Goal: Information Seeking & Learning: Learn about a topic

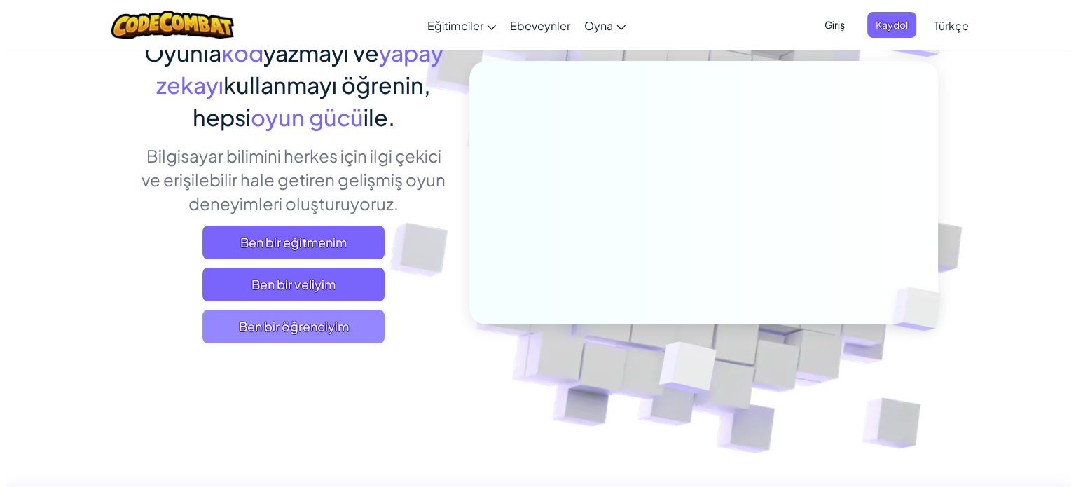
scroll to position [140, 0]
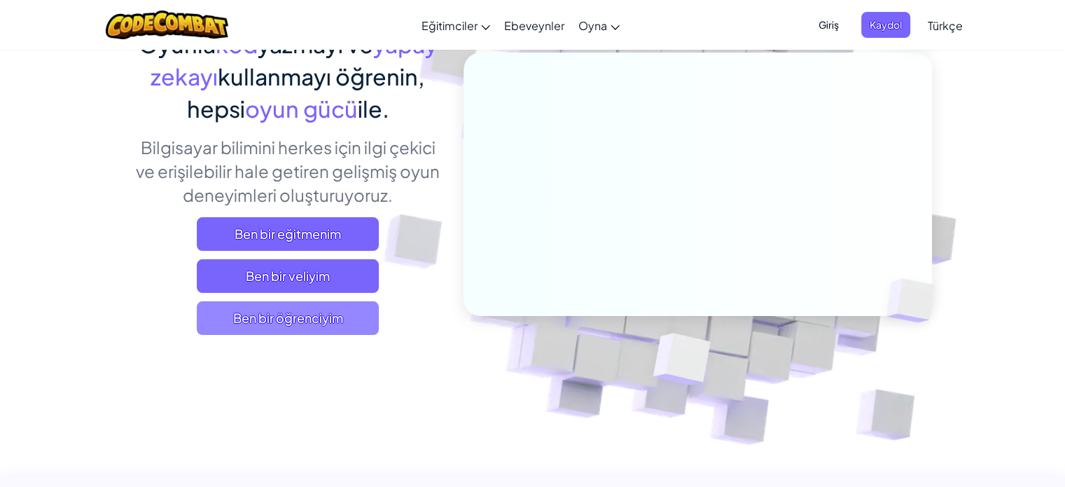
click at [310, 324] on font "Ben bir öğrenciyim" at bounding box center [288, 318] width 110 height 16
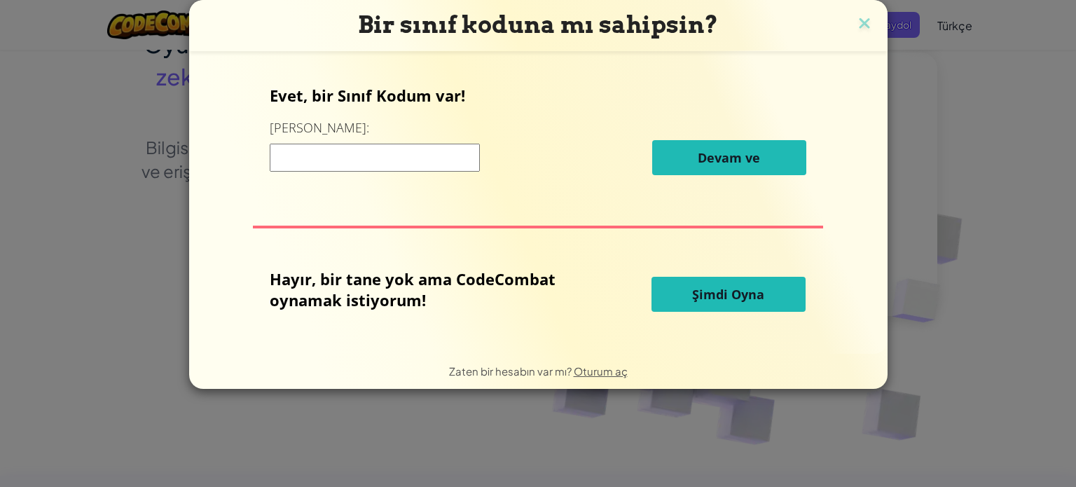
click at [781, 301] on button "Şimdi Oyna" at bounding box center [728, 294] width 154 height 35
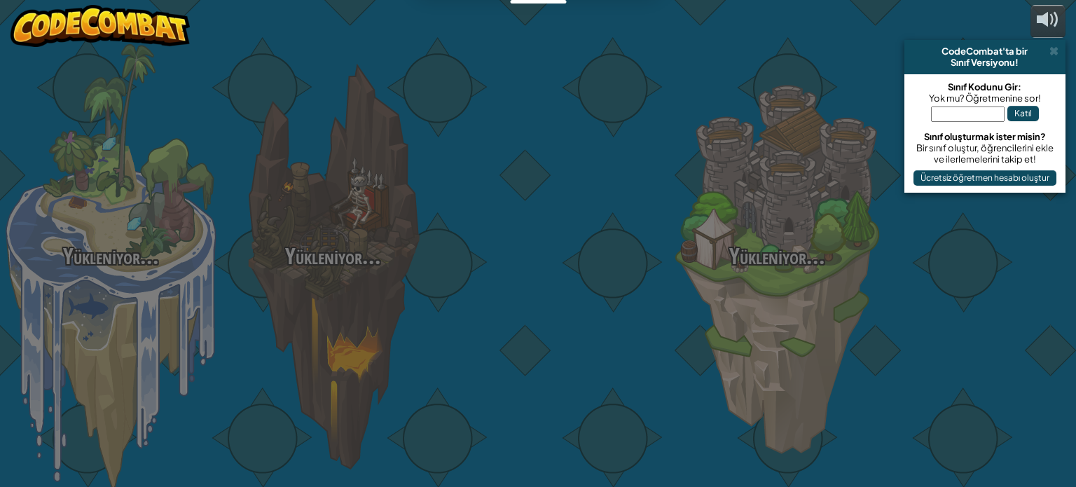
select select "tr"
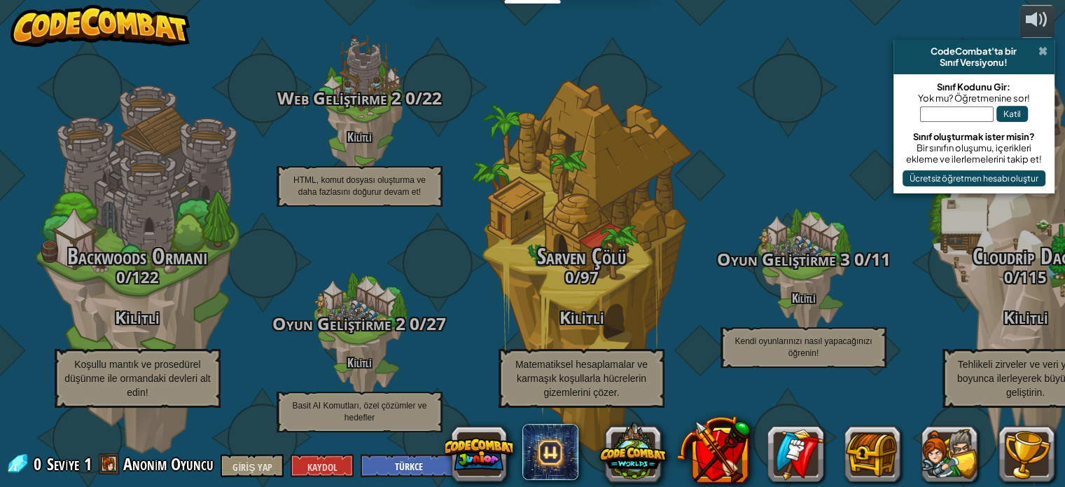
click at [1042, 48] on span at bounding box center [1043, 51] width 9 height 11
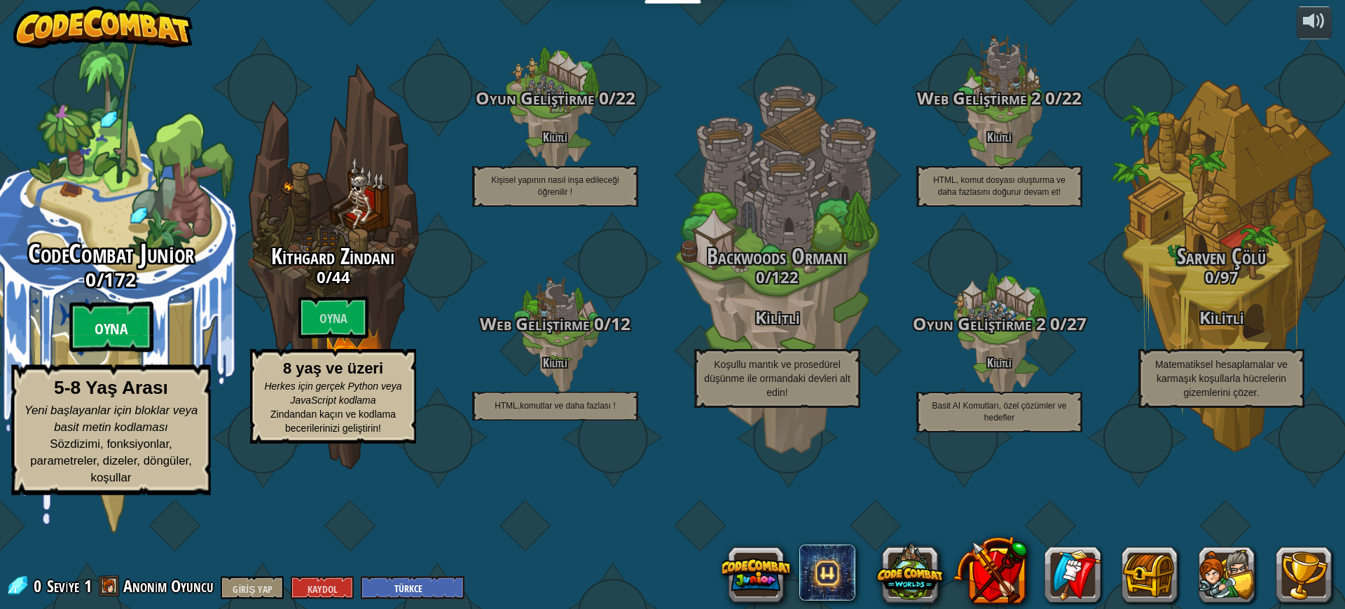
click at [122, 352] on btn "Oyna" at bounding box center [111, 327] width 84 height 50
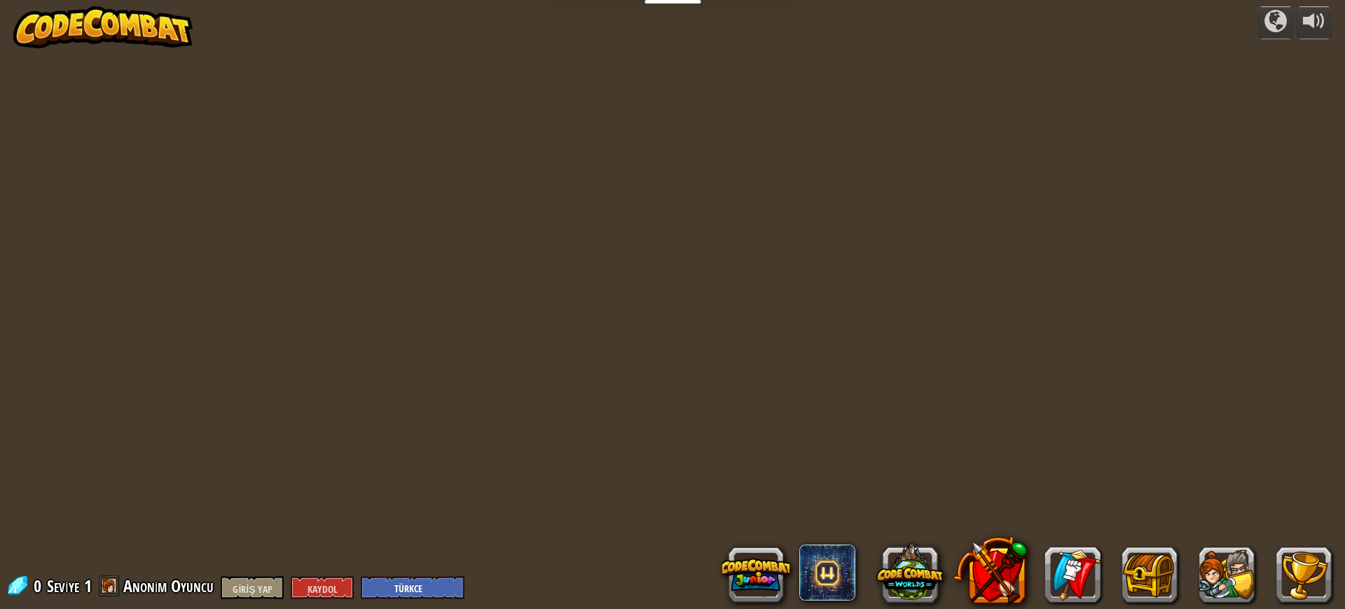
select select "tr"
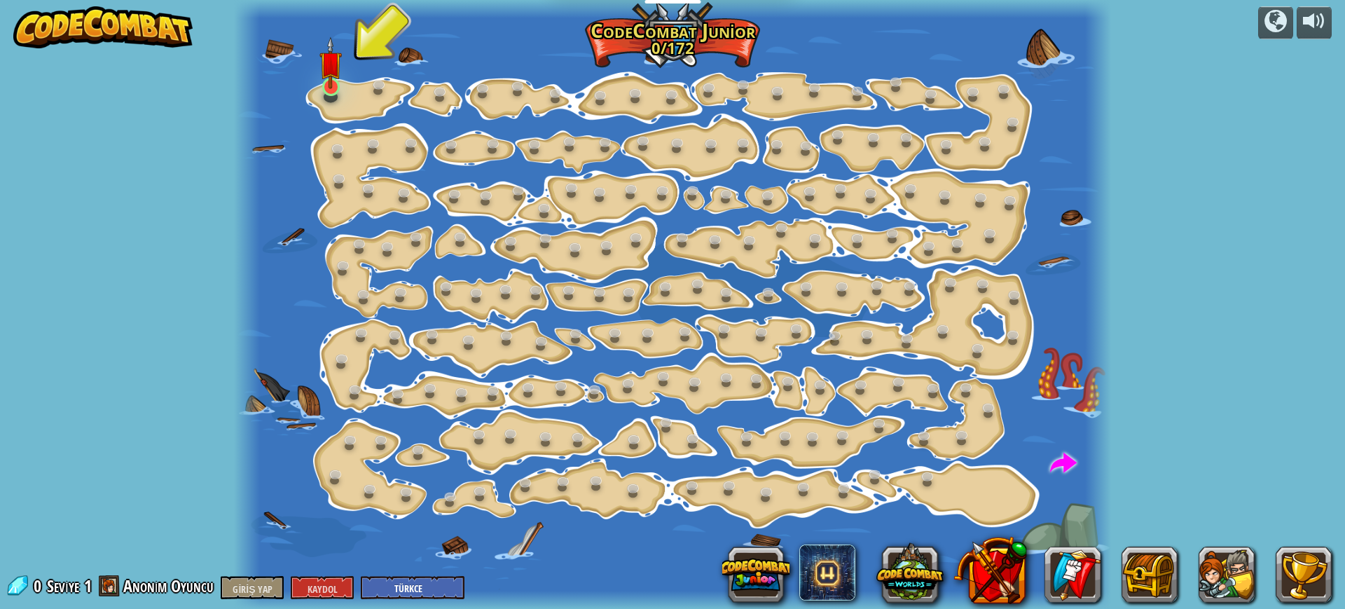
click at [328, 85] on img at bounding box center [330, 62] width 22 height 52
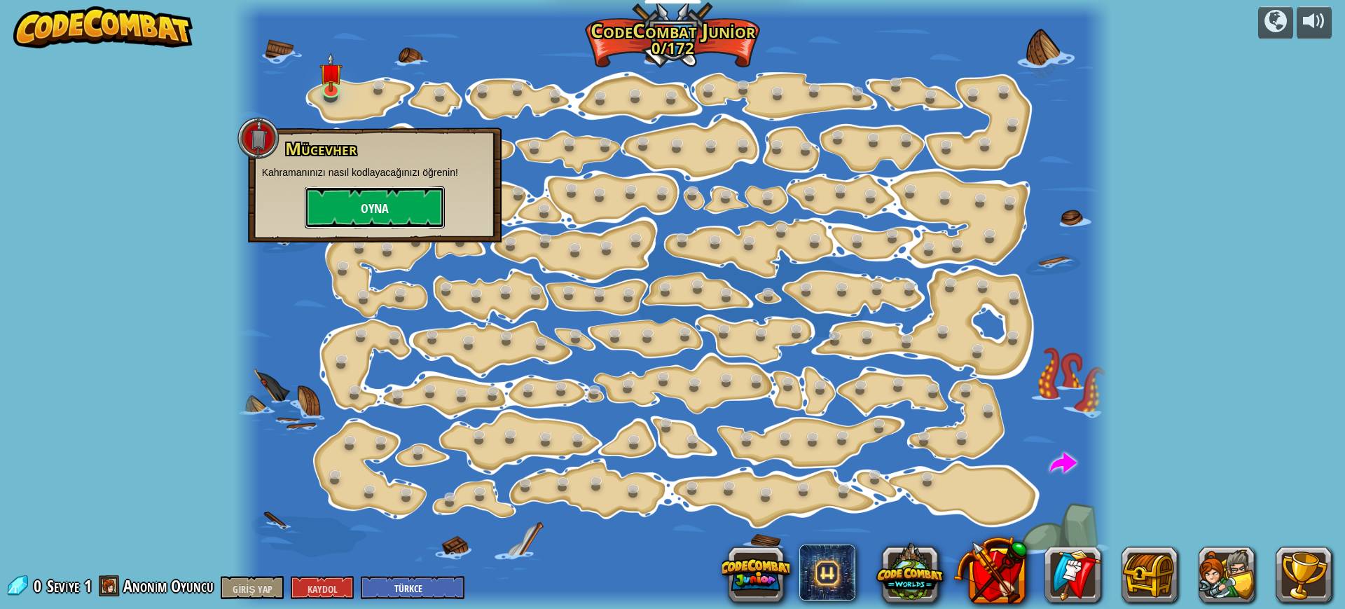
click at [366, 205] on font "Oyna" at bounding box center [375, 209] width 28 height 18
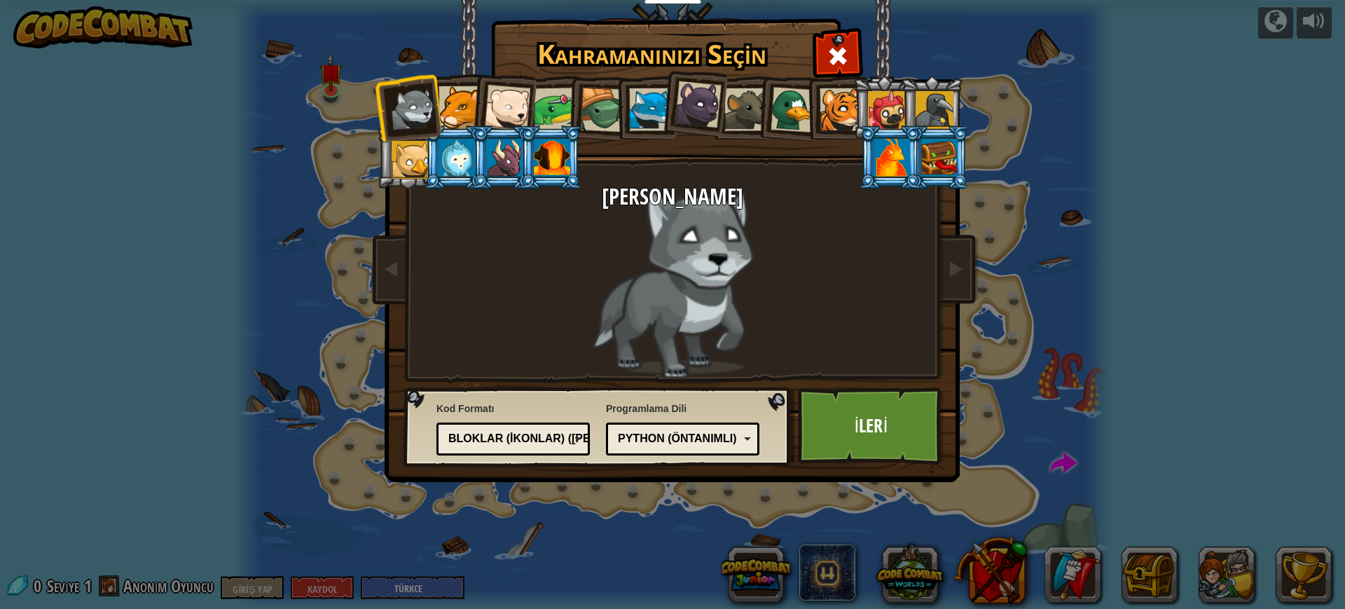
click at [463, 109] on div at bounding box center [460, 107] width 43 height 43
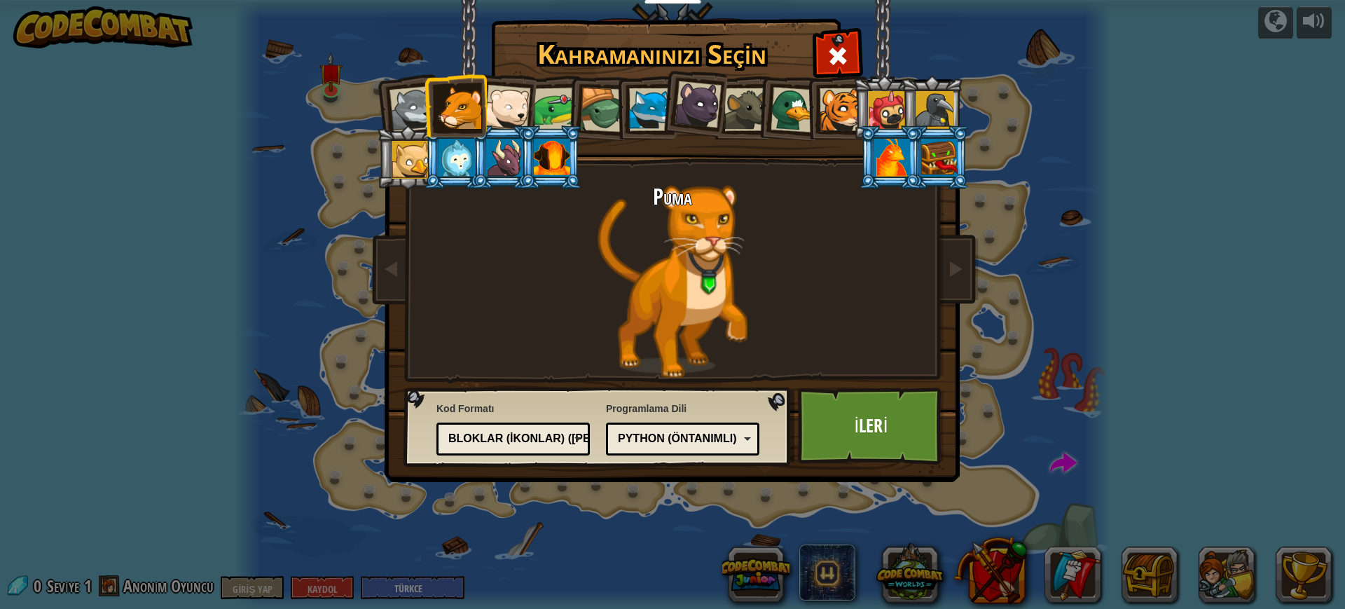
click at [834, 112] on div at bounding box center [841, 109] width 43 height 43
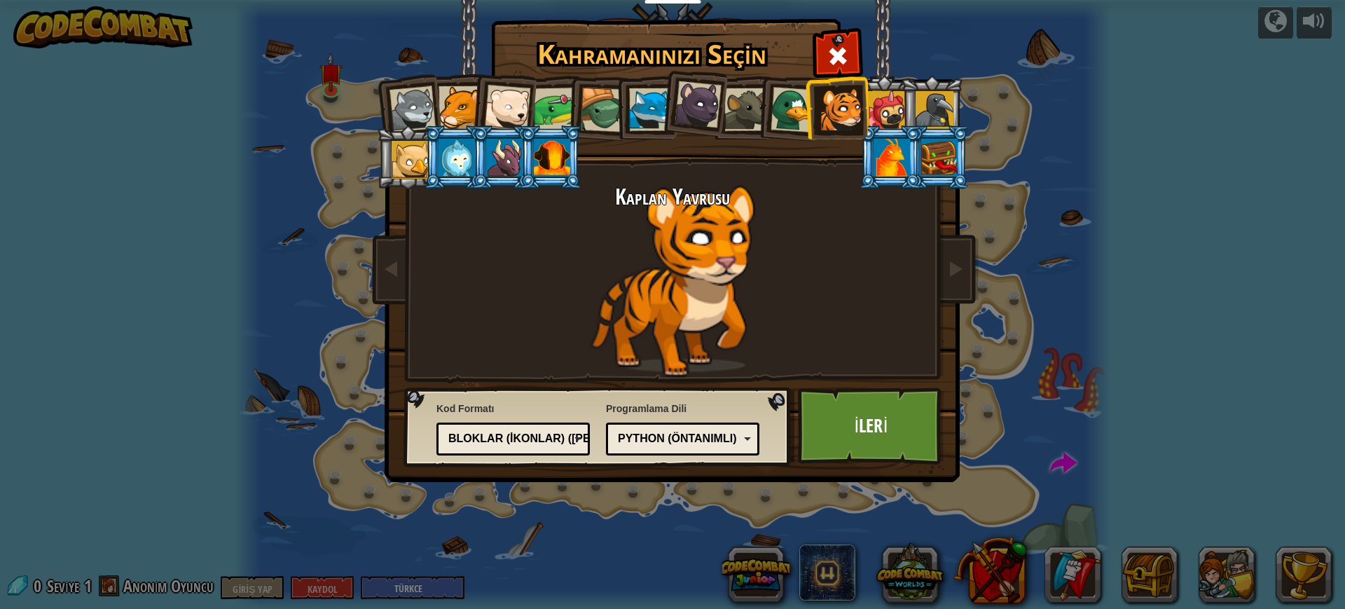
click at [518, 106] on div at bounding box center [507, 108] width 46 height 46
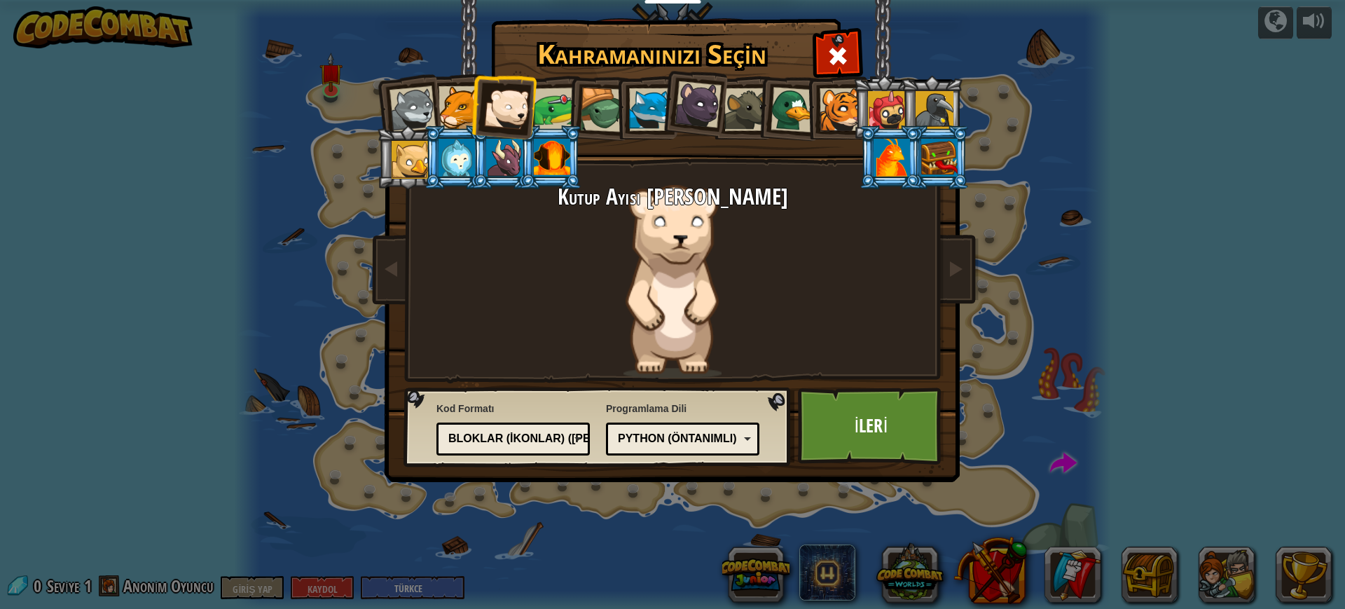
click at [649, 116] on div at bounding box center [650, 109] width 43 height 43
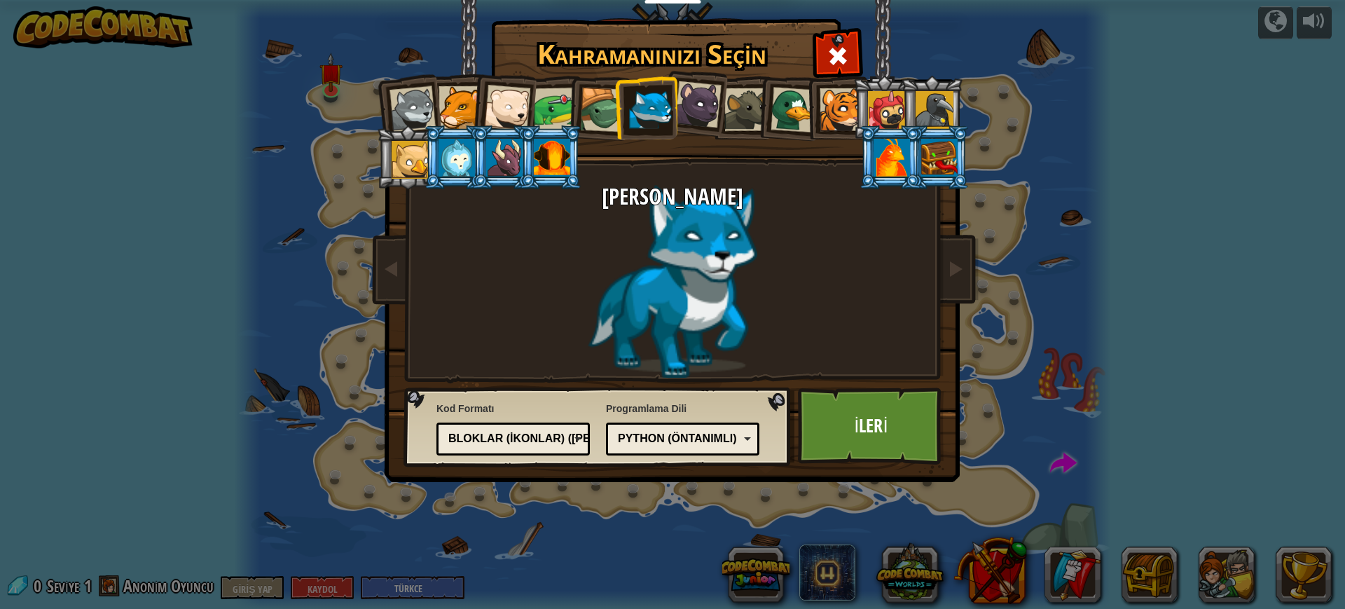
click at [706, 111] on div at bounding box center [698, 104] width 47 height 47
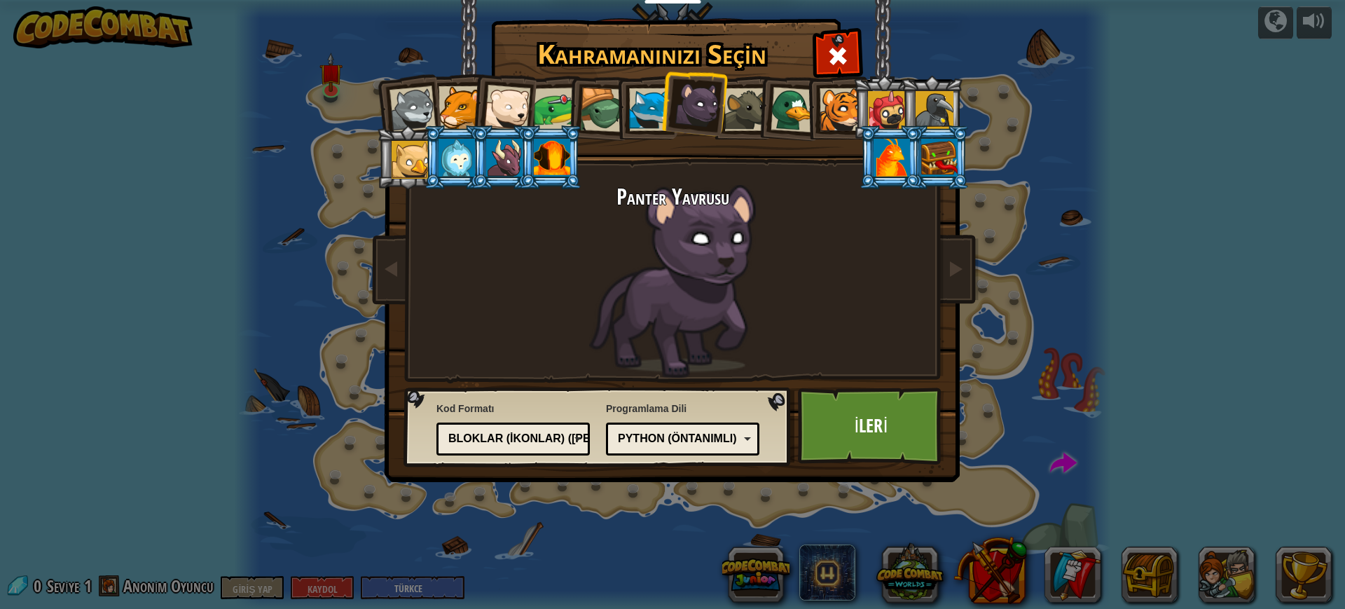
click at [932, 104] on div at bounding box center [935, 110] width 38 height 38
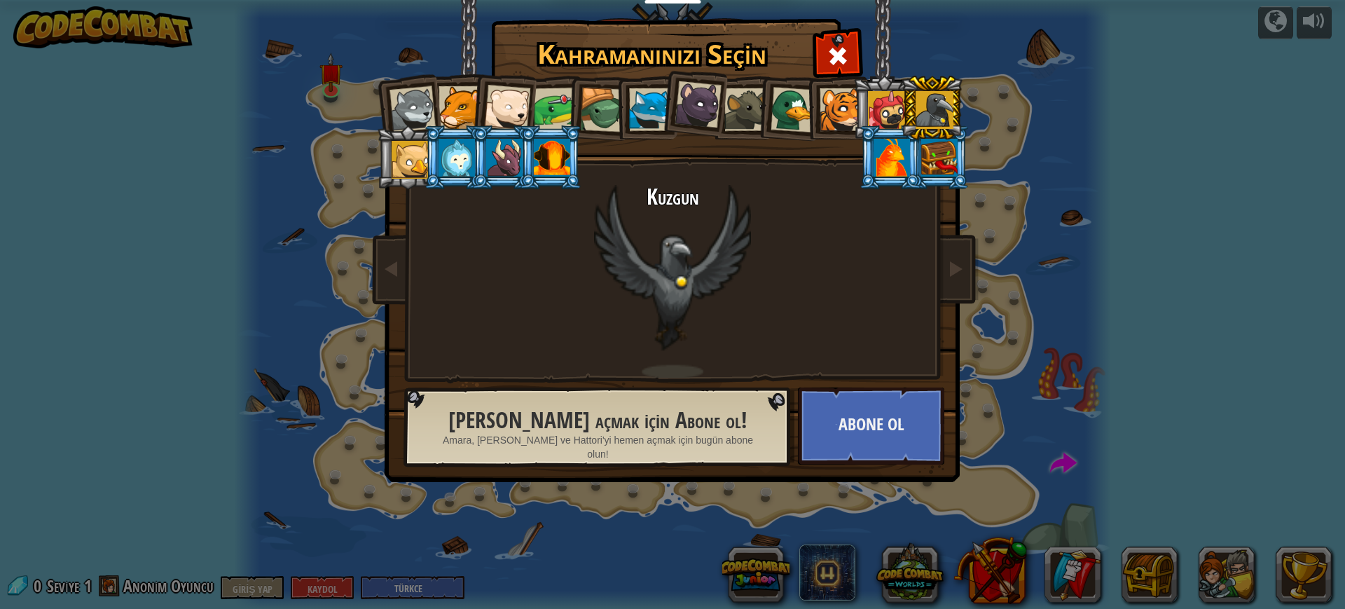
click at [443, 160] on div at bounding box center [457, 158] width 36 height 38
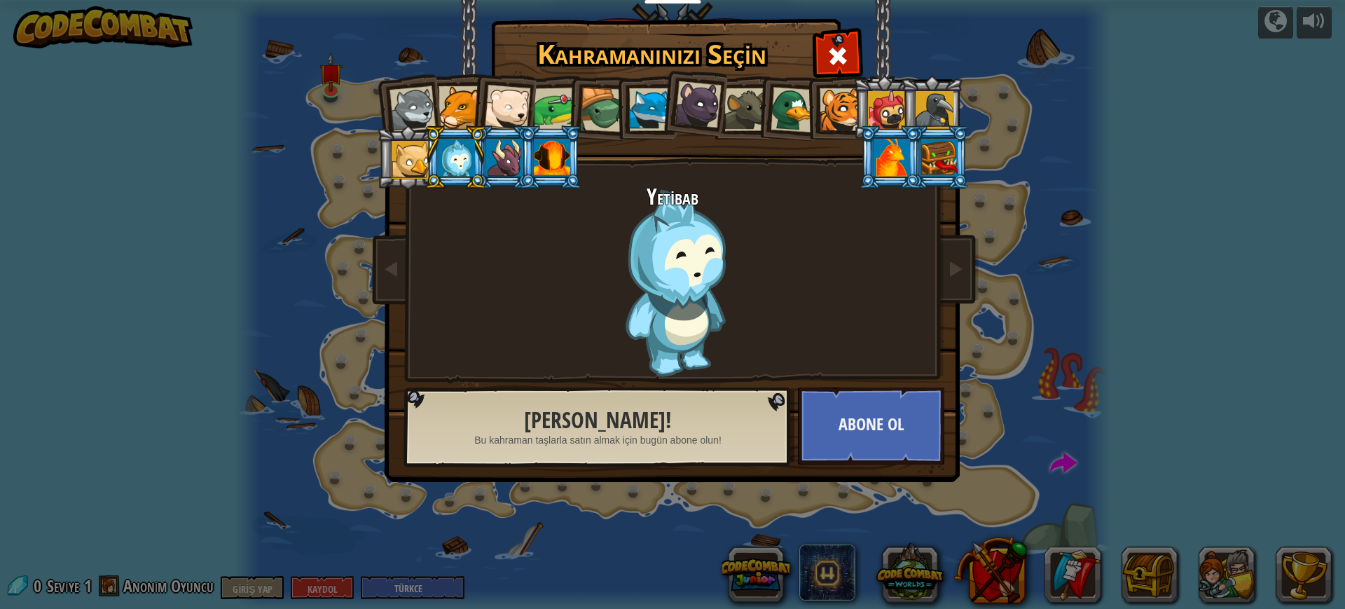
click at [522, 150] on li at bounding box center [550, 157] width 63 height 64
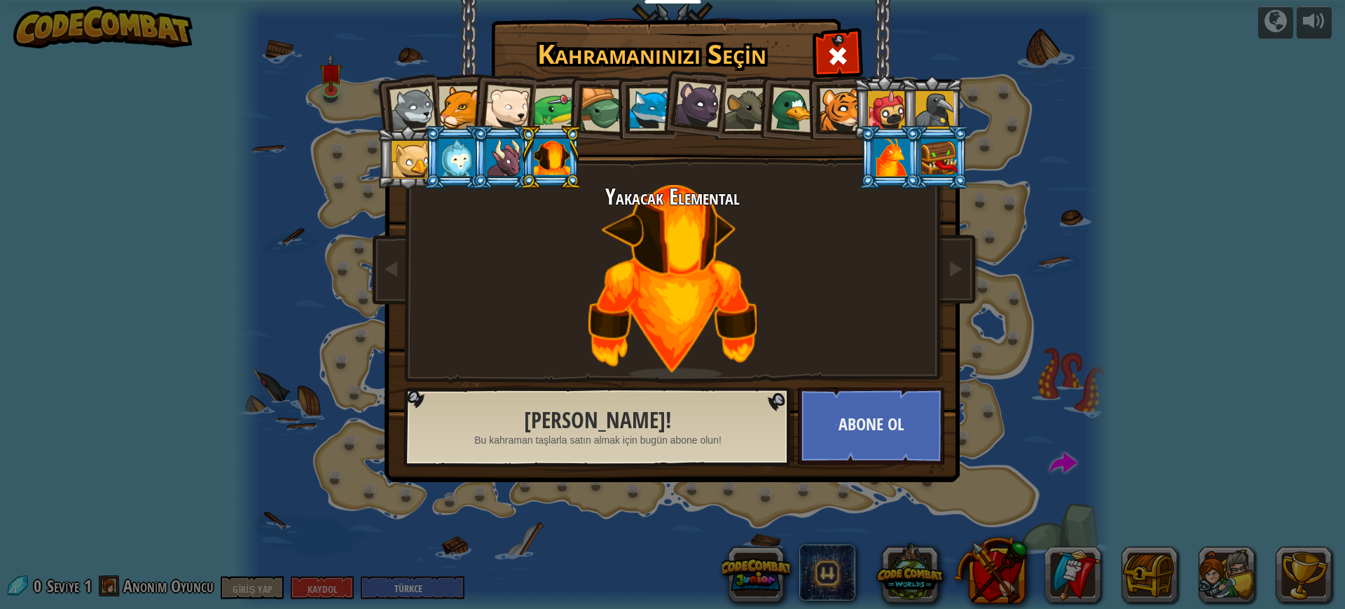
click at [463, 105] on div at bounding box center [460, 107] width 43 height 43
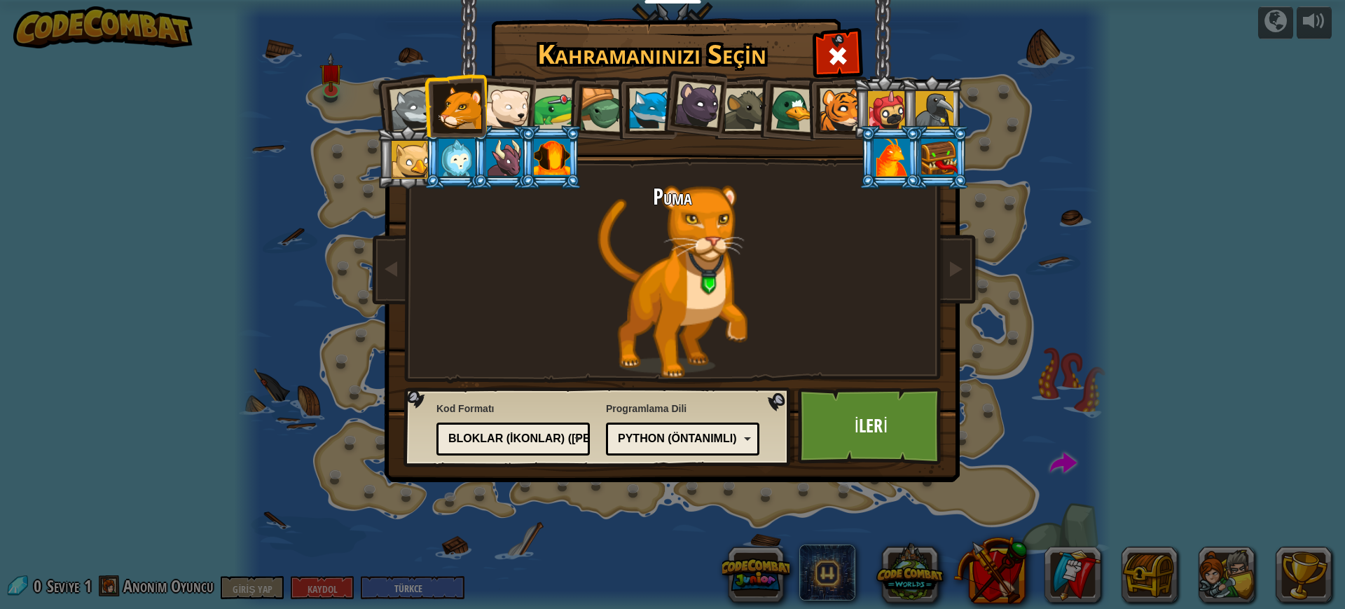
click at [417, 112] on div at bounding box center [412, 109] width 46 height 46
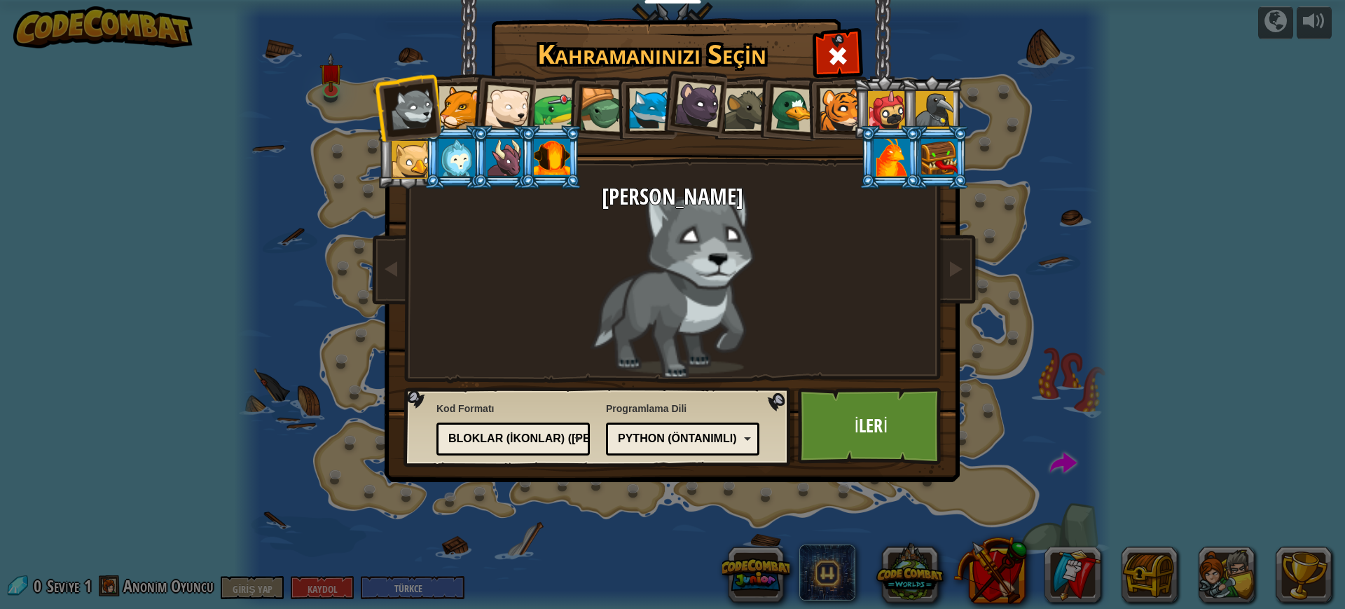
click at [750, 432] on div "Python (Öntanımlı) JavaScript Lua C++ Java (Deneysel) Python (Öntanımlı)" at bounding box center [682, 438] width 153 height 33
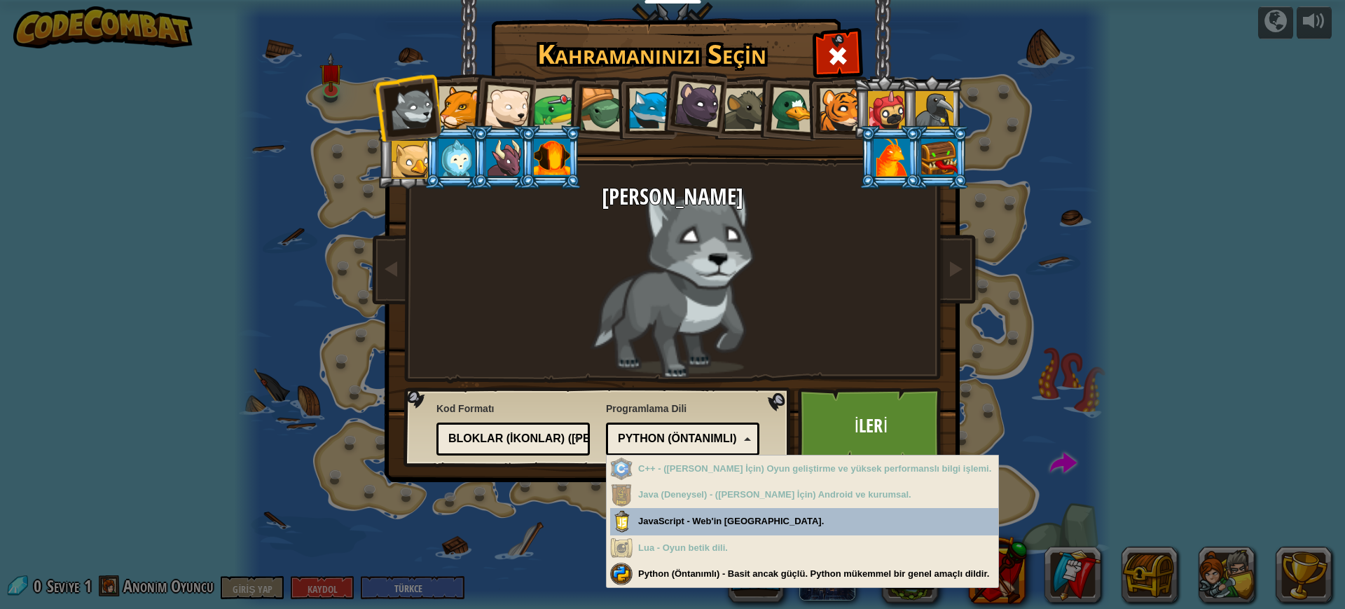
click at [750, 432] on div "Python (Öntanımlı) JavaScript Lua C++ Java (Deneysel) Python (Öntanımlı)" at bounding box center [682, 438] width 153 height 33
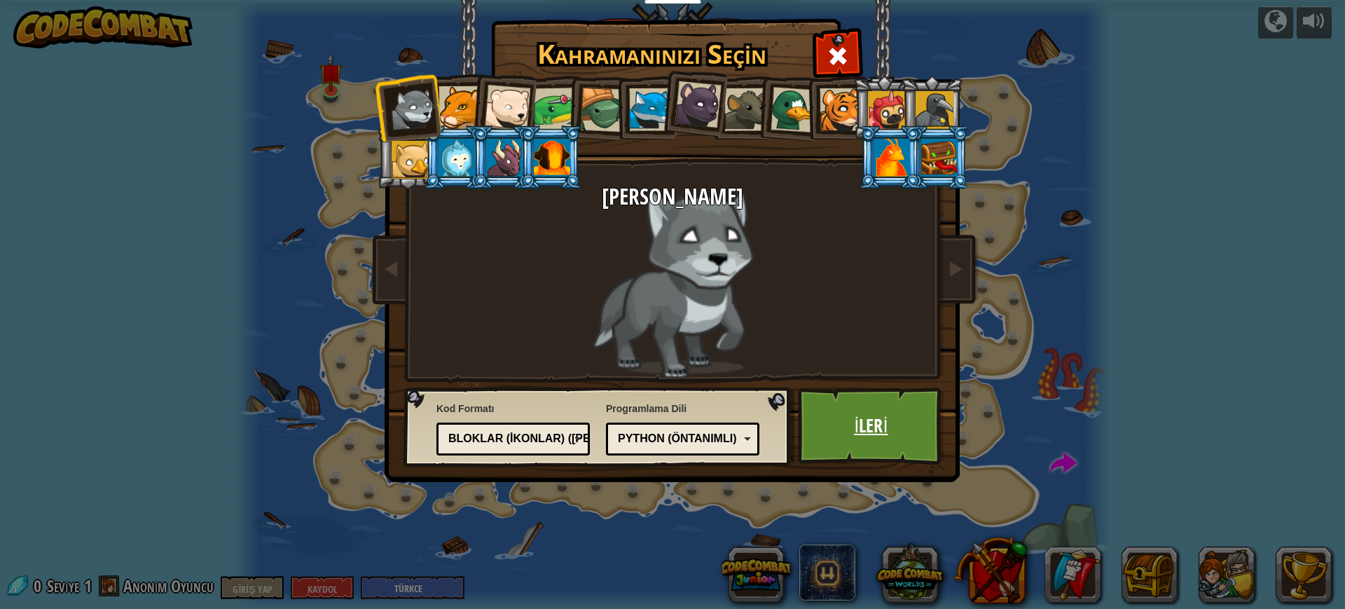
click at [911, 443] on link "İleri" at bounding box center [871, 425] width 146 height 77
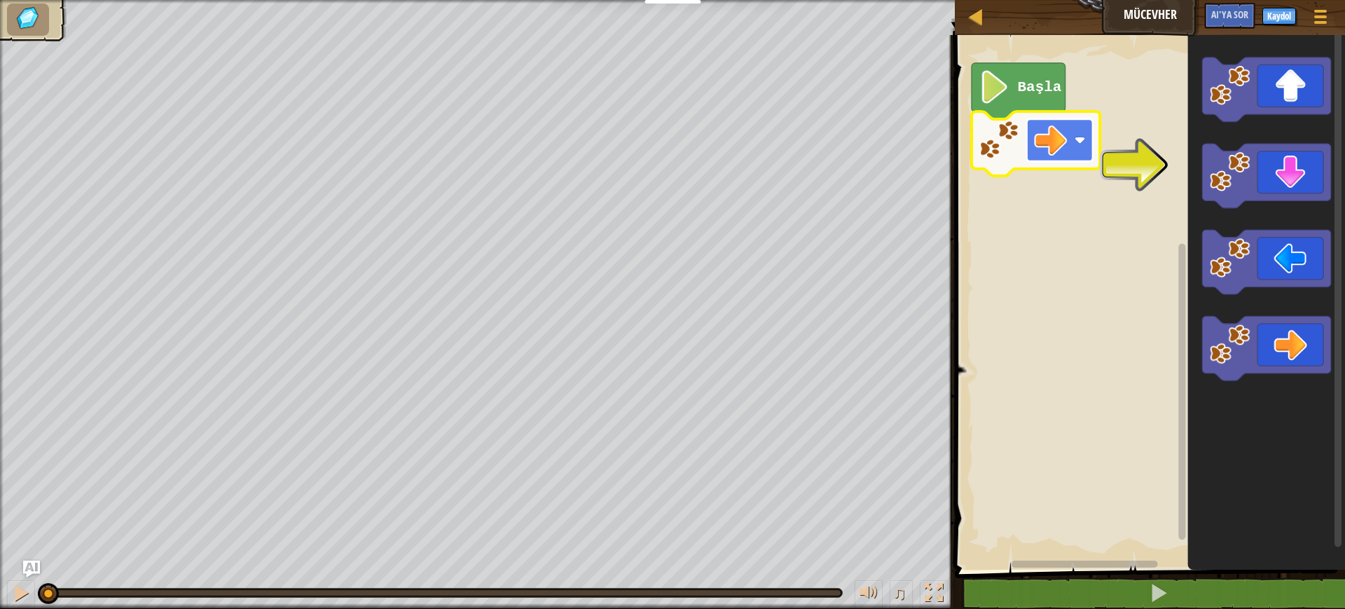
click at [1058, 141] on image "Blockly Çalışma Alanı" at bounding box center [1050, 139] width 33 height 33
click at [1065, 184] on icon "Blockly Çalışma Alanı" at bounding box center [1267, 176] width 128 height 64
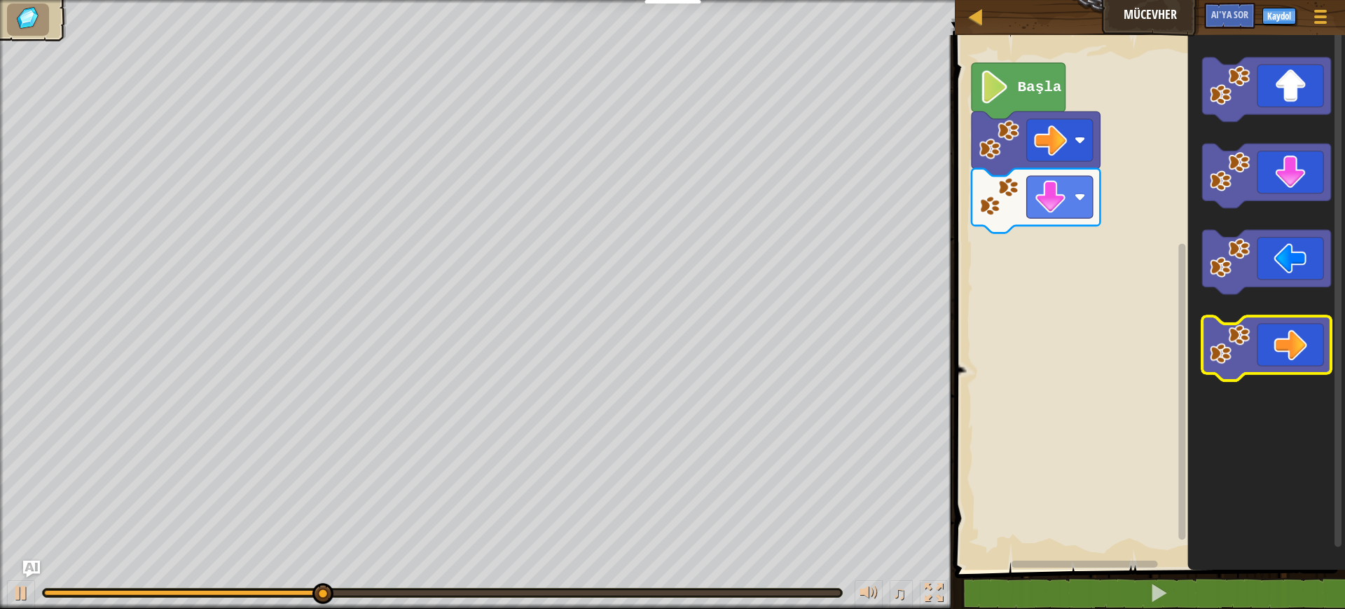
click at [1065, 357] on icon "Blockly Çalışma Alanı" at bounding box center [1267, 348] width 128 height 64
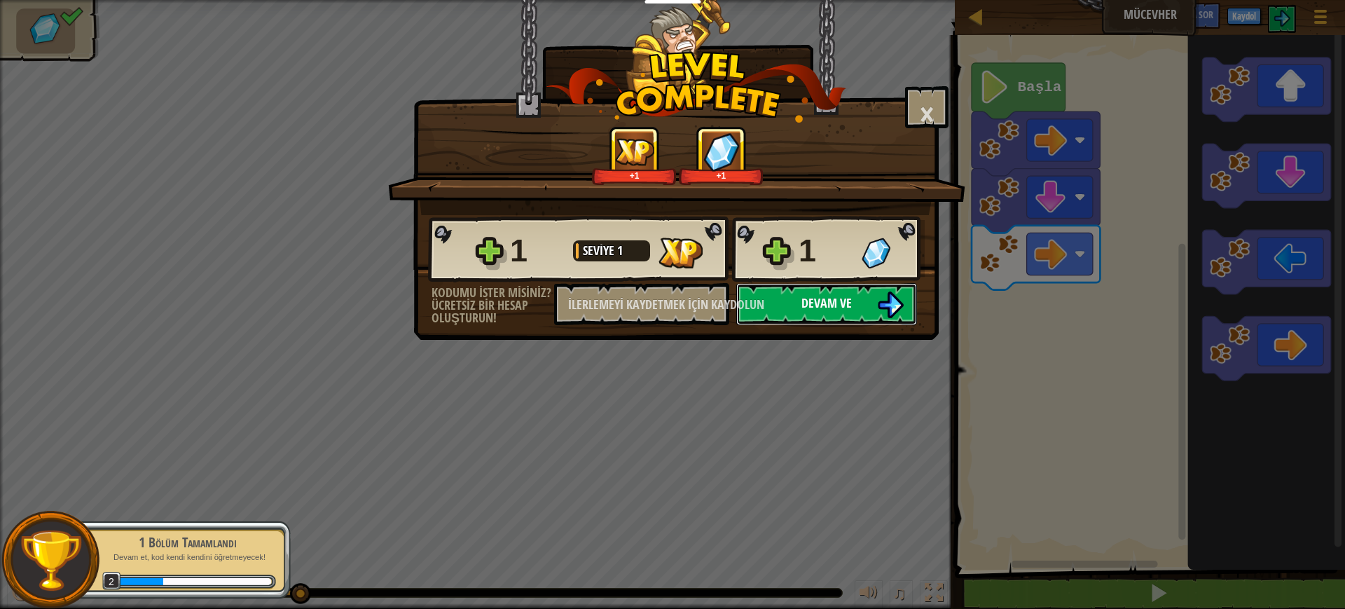
click at [819, 310] on font "Devam ve" at bounding box center [826, 303] width 50 height 18
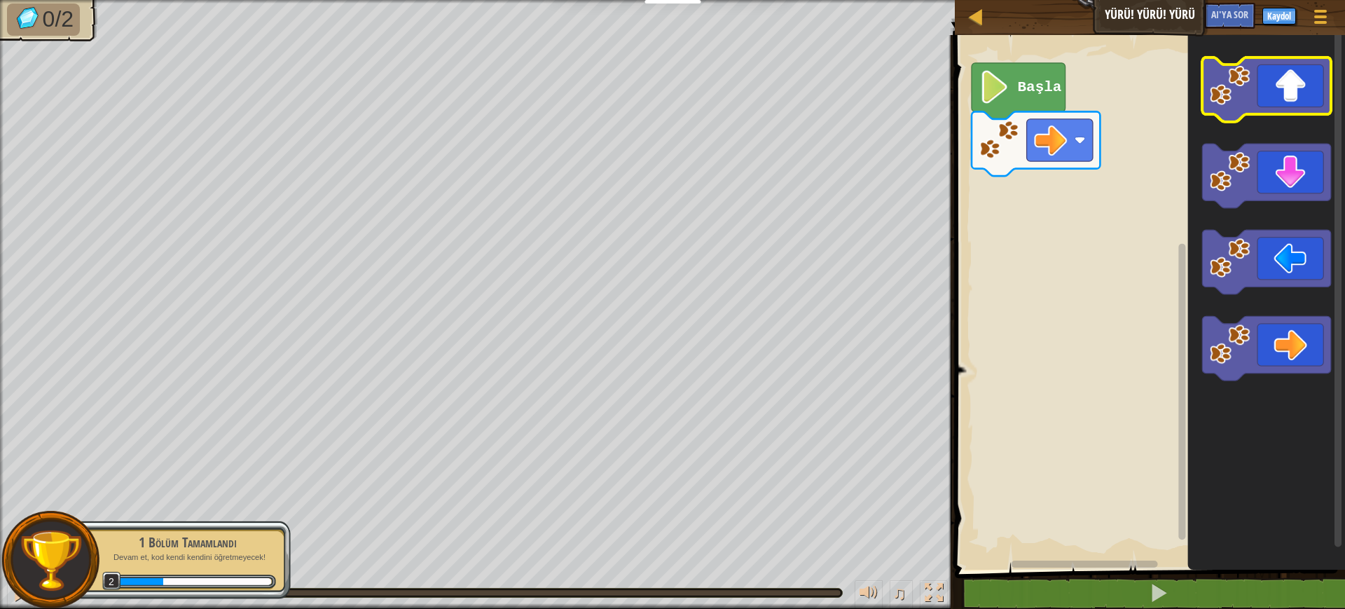
click at [1065, 92] on icon "Blockly Çalışma Alanı" at bounding box center [1267, 89] width 128 height 64
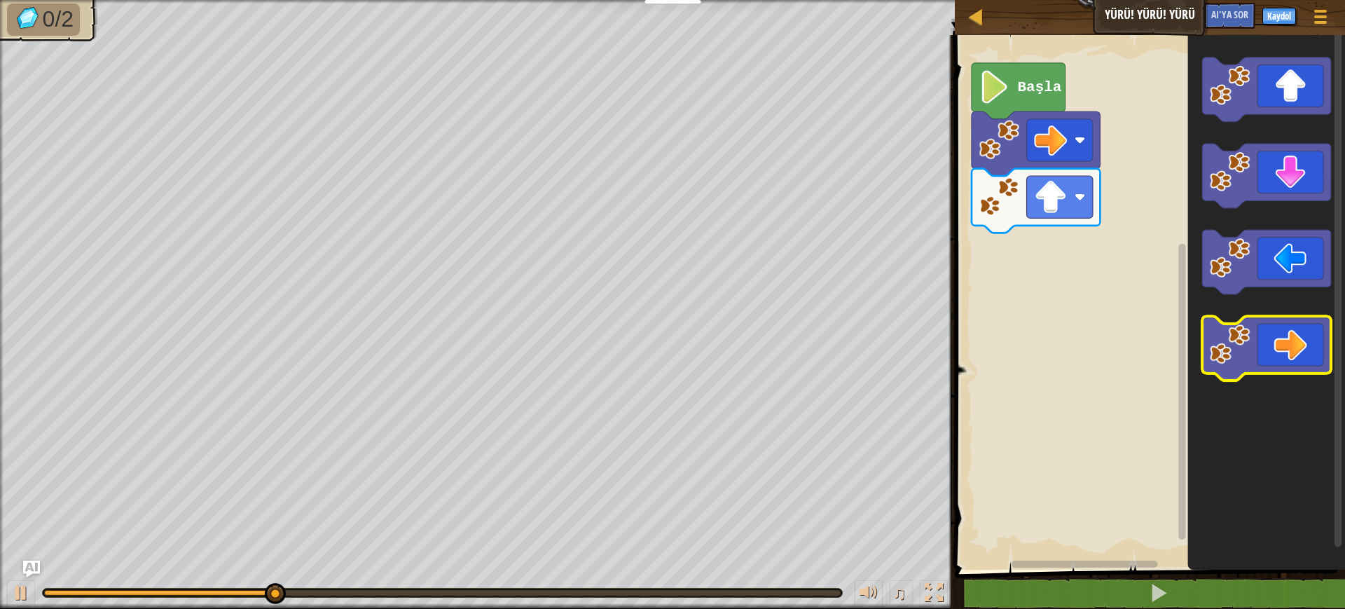
click at [1065, 339] on icon "Blockly Çalışma Alanı" at bounding box center [1267, 348] width 128 height 64
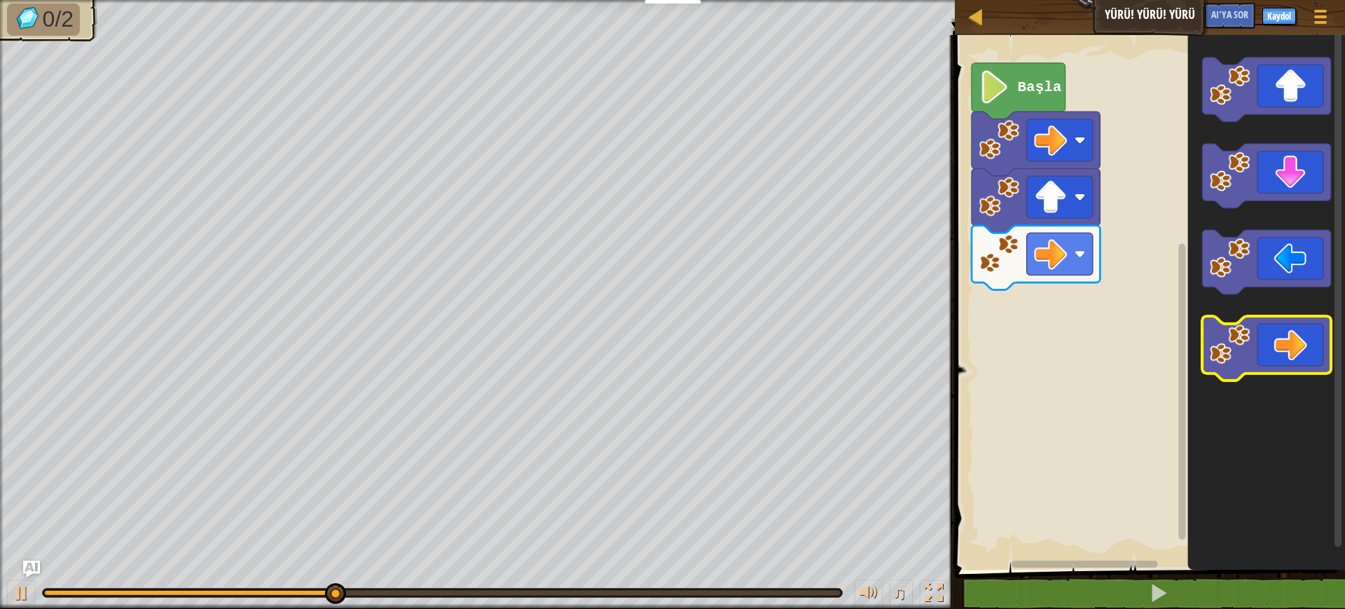
click at [1065, 339] on icon "Blockly Çalışma Alanı" at bounding box center [1267, 348] width 128 height 64
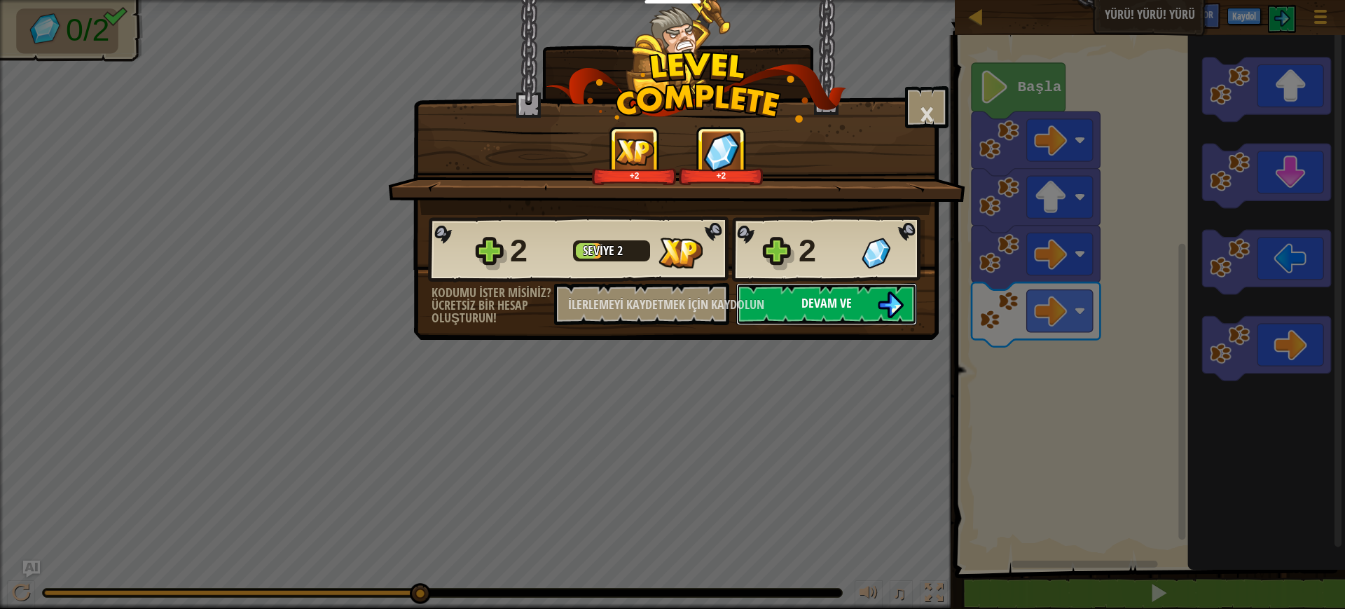
click at [836, 303] on font "Devam ve" at bounding box center [826, 303] width 50 height 18
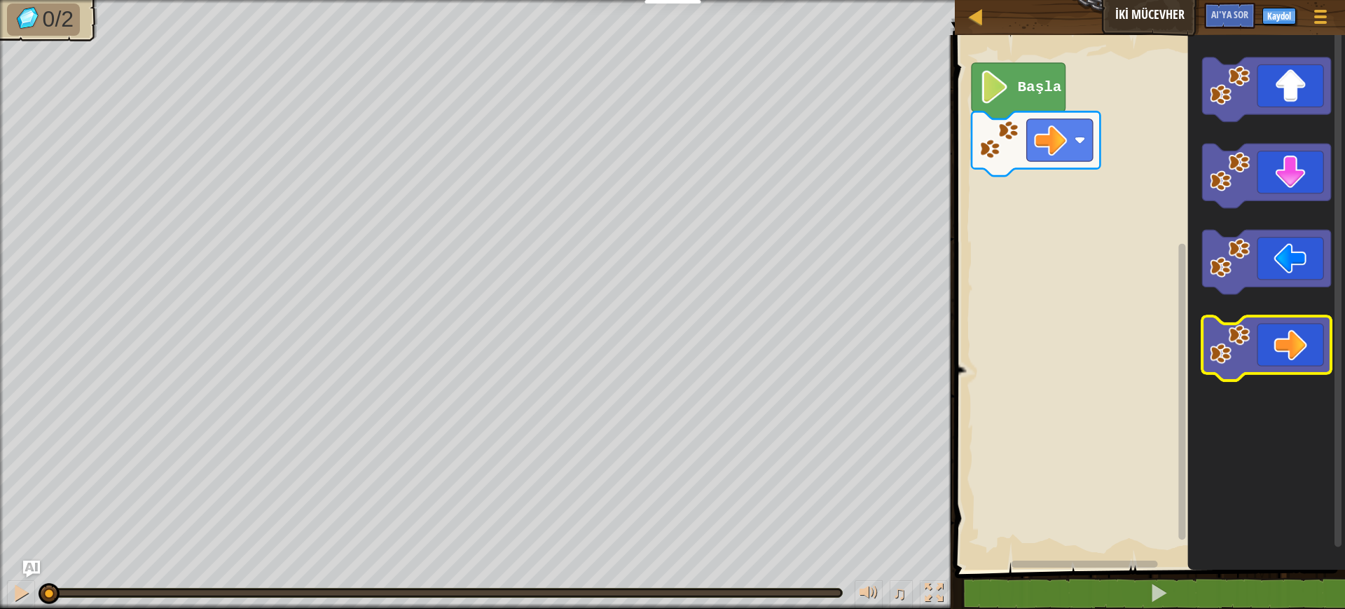
click at [1065, 337] on icon "Blockly Çalışma Alanı" at bounding box center [1267, 348] width 128 height 64
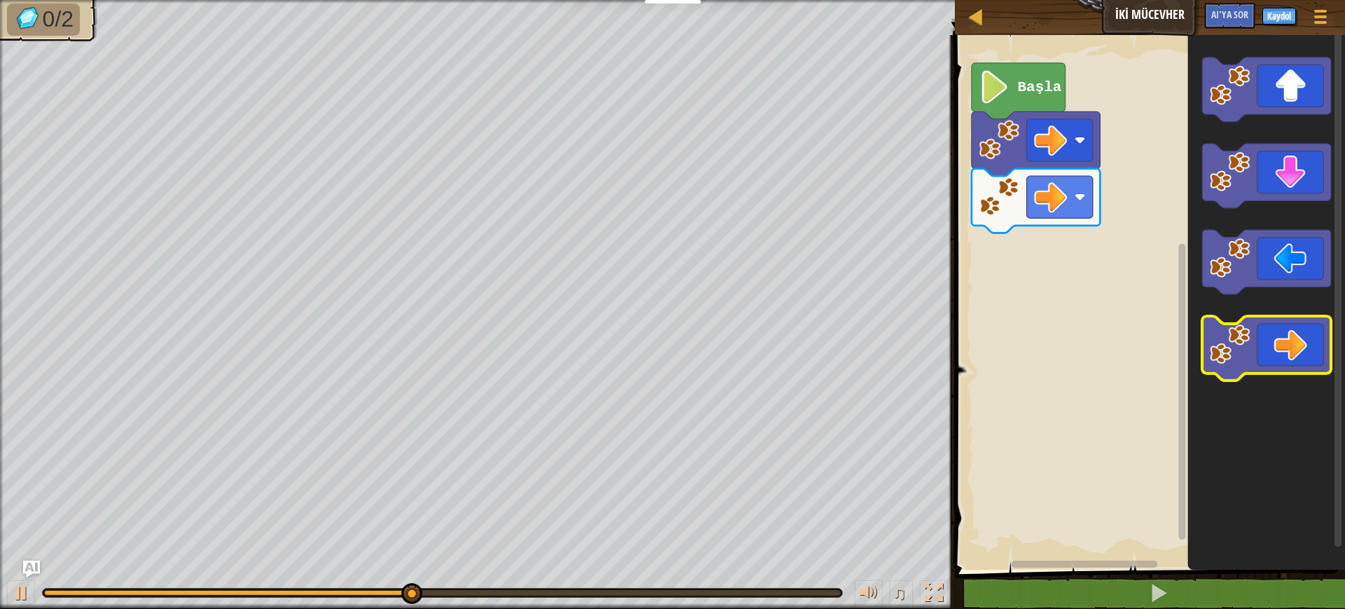
click at [1065, 348] on icon "Blockly Çalışma Alanı" at bounding box center [1267, 348] width 128 height 64
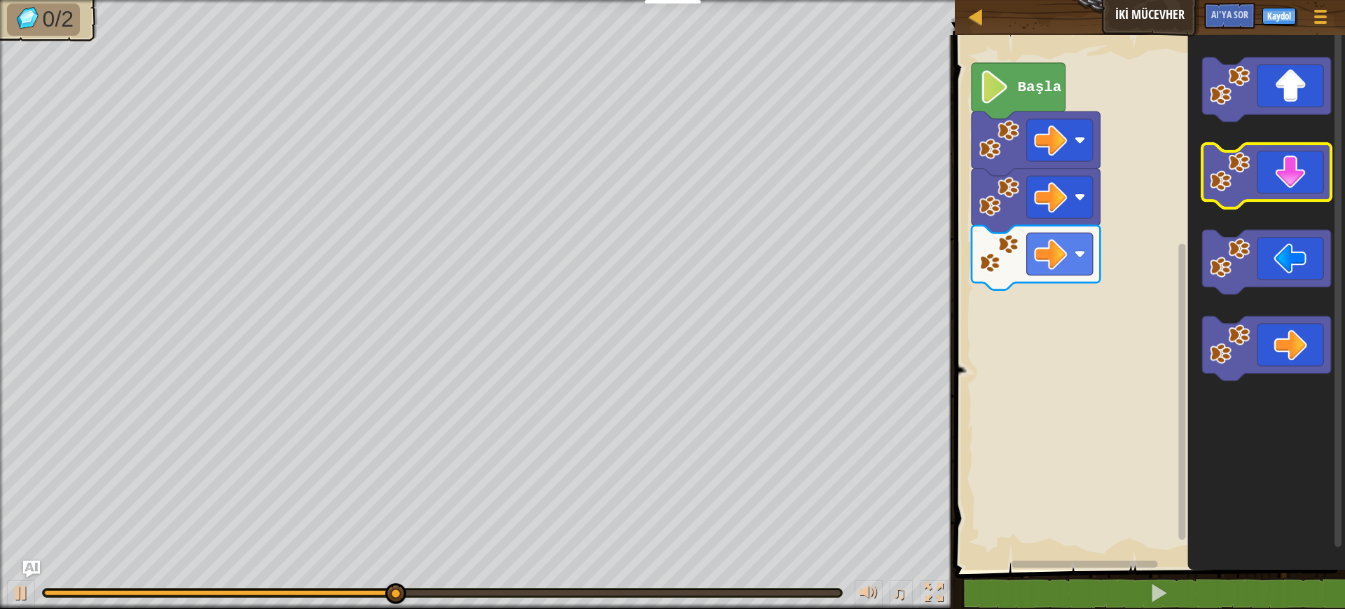
click at [1065, 191] on icon "Blockly Çalışma Alanı" at bounding box center [1267, 176] width 128 height 64
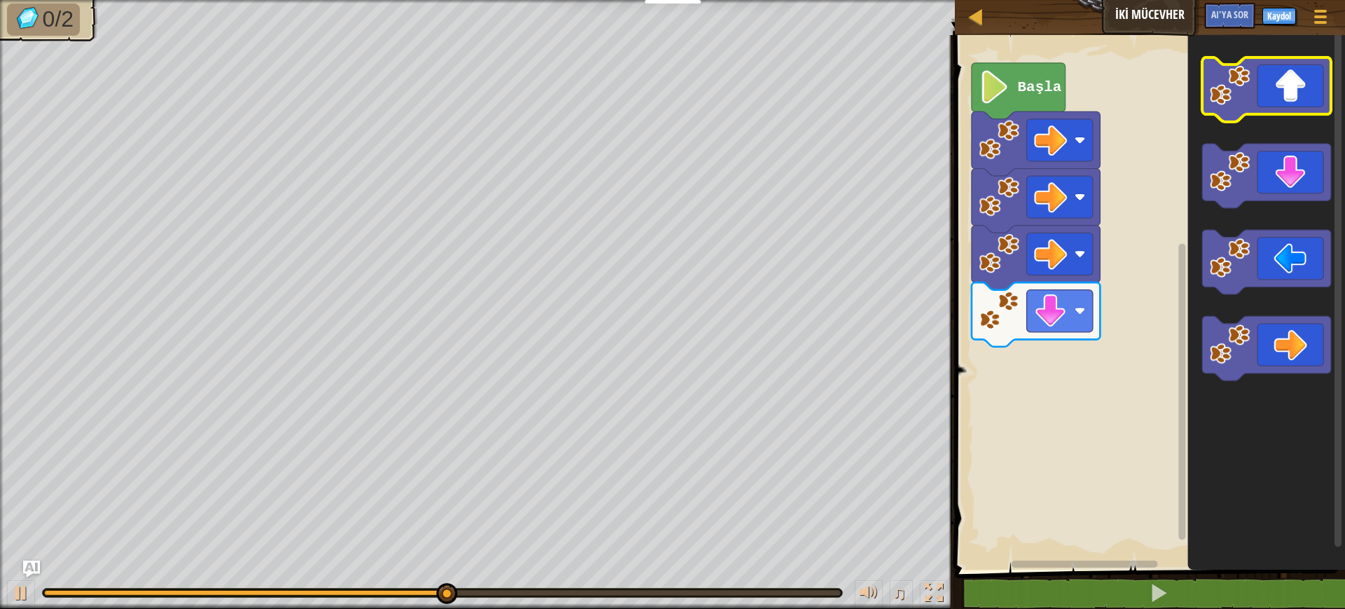
click at [1065, 81] on icon "Blockly Çalışma Alanı" at bounding box center [1267, 89] width 128 height 64
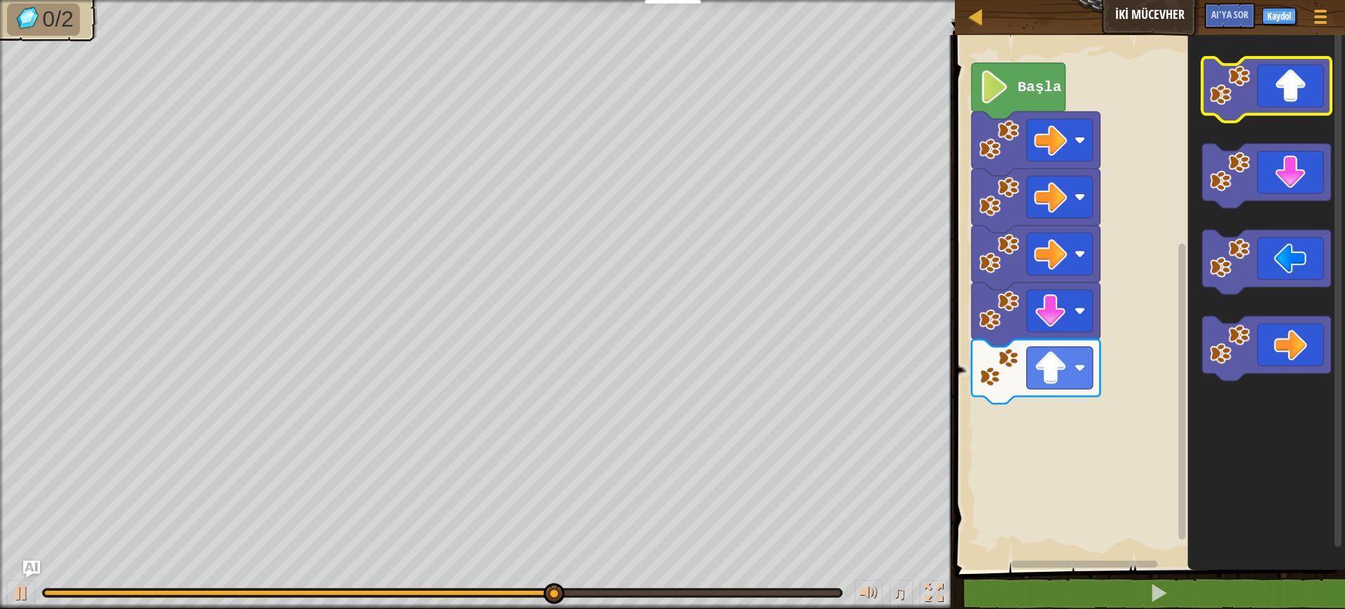
click at [1065, 81] on icon "Blockly Çalışma Alanı" at bounding box center [1267, 89] width 128 height 64
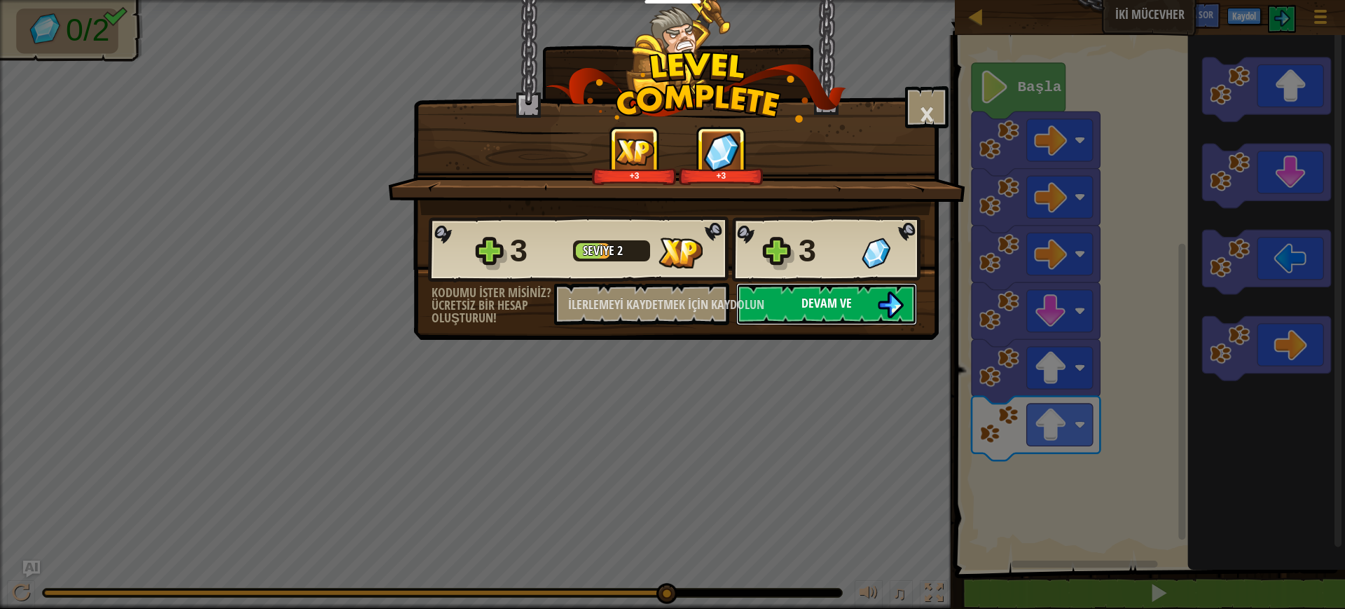
click at [855, 317] on button "Devam ve" at bounding box center [826, 304] width 181 height 42
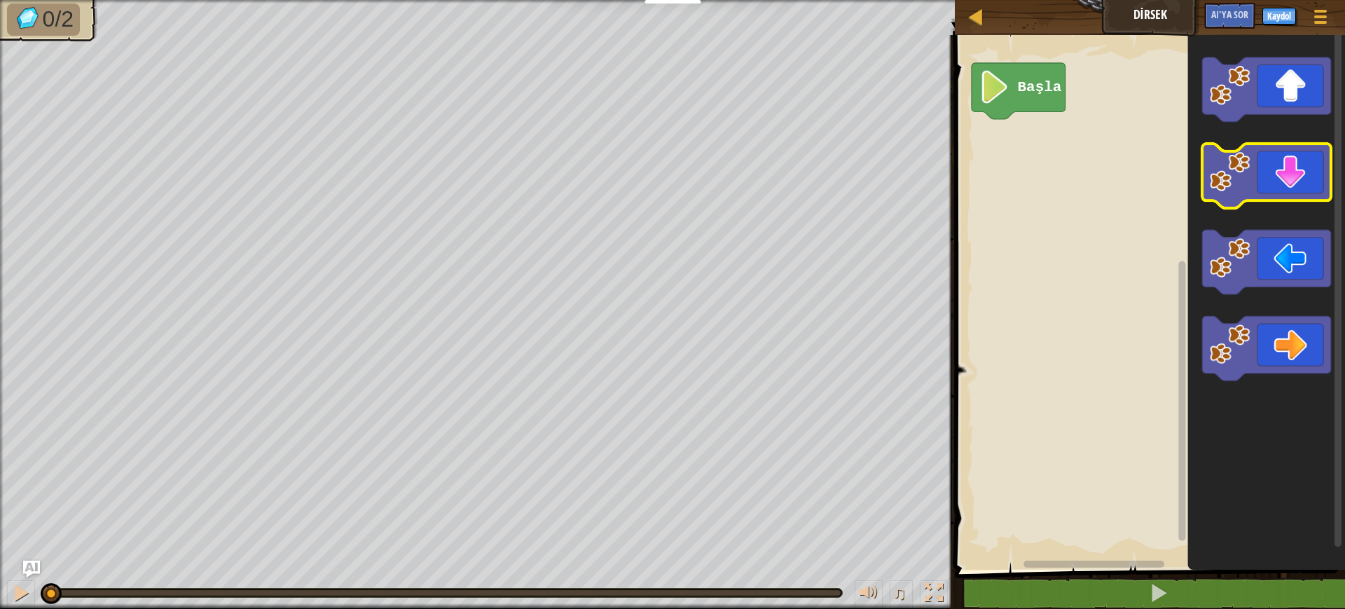
click at [1065, 179] on icon "Blockly Çalışma Alanı" at bounding box center [1267, 176] width 128 height 64
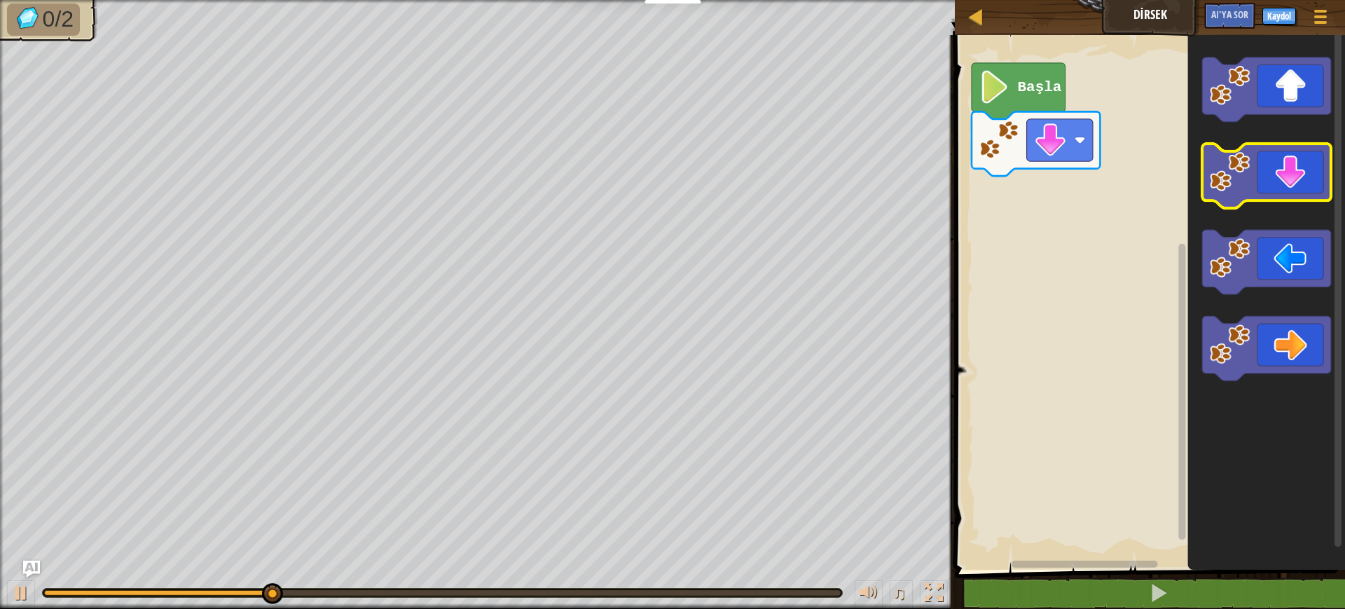
click at [1065, 179] on icon "Blockly Çalışma Alanı" at bounding box center [1267, 176] width 128 height 64
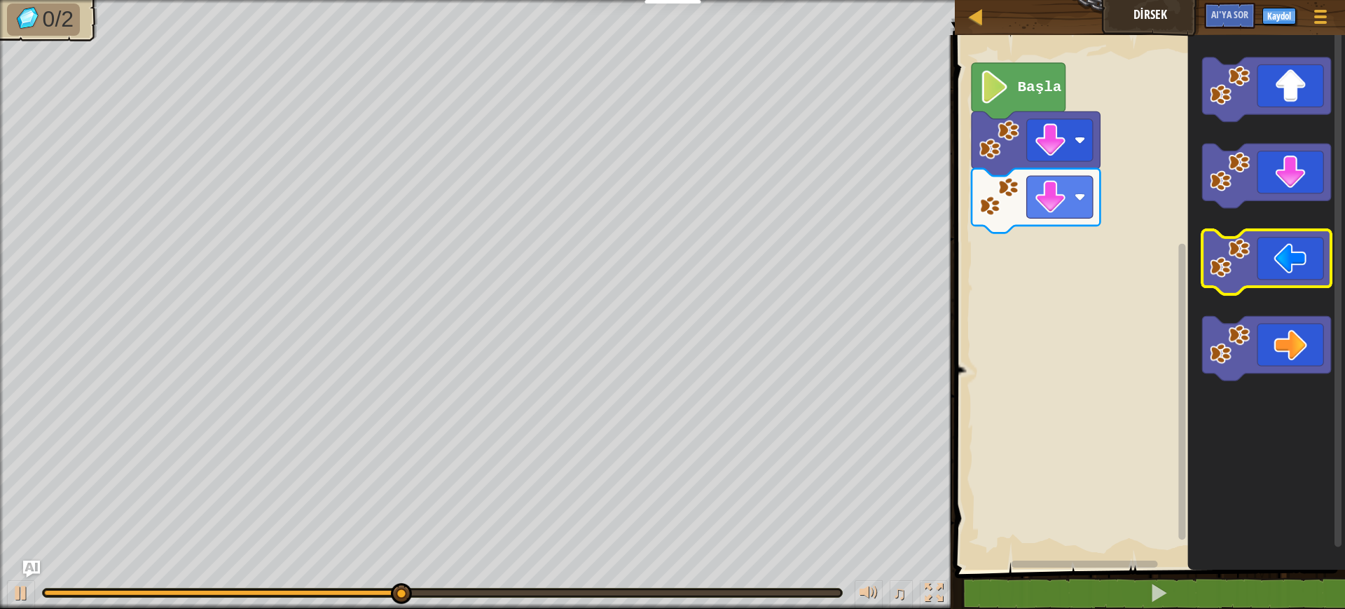
click at [1065, 273] on icon "Blockly Çalışma Alanı" at bounding box center [1267, 262] width 128 height 64
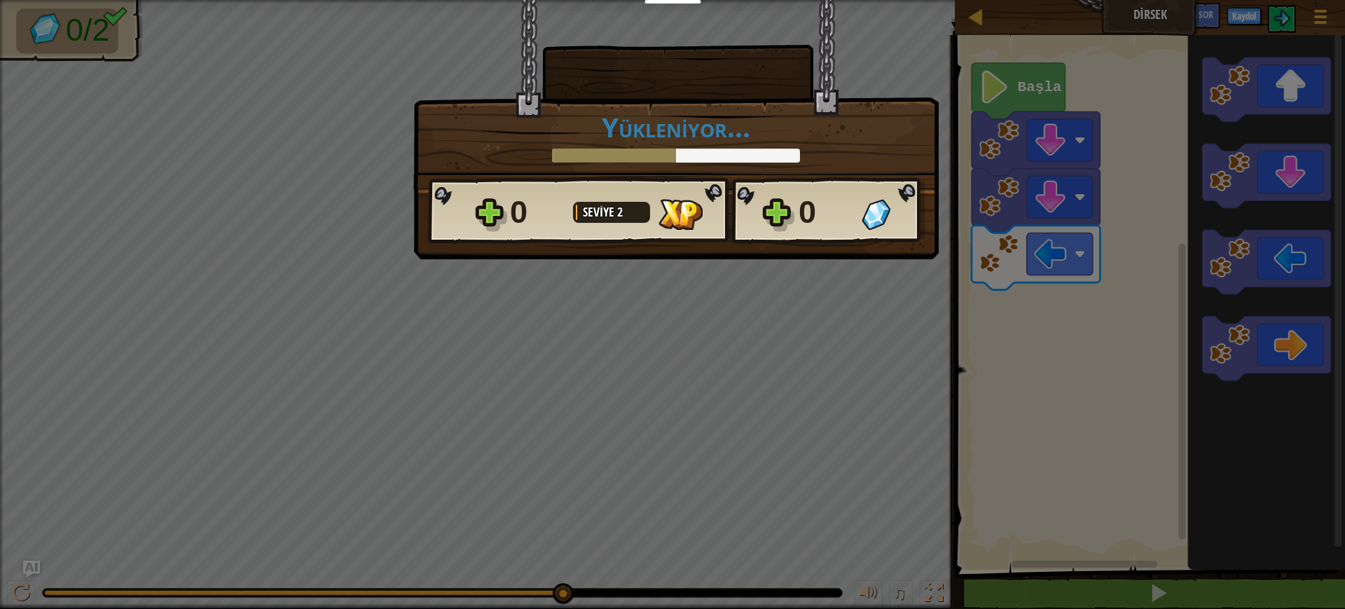
click at [753, 486] on div "× Seviyeyi oyla: Yükleniyor... Retiküle Edilen Spline'lar... Yükleniyor... 0 Se…" at bounding box center [672, 304] width 1345 height 609
click at [780, 251] on div "× Seviyeyi oyla: Yükleniyor... Retiküle Edilen Spline'lar... Yükleniyor... 0 Se…" at bounding box center [675, 129] width 525 height 259
click at [878, 134] on h1 "Yükleniyor..." at bounding box center [676, 126] width 496 height 29
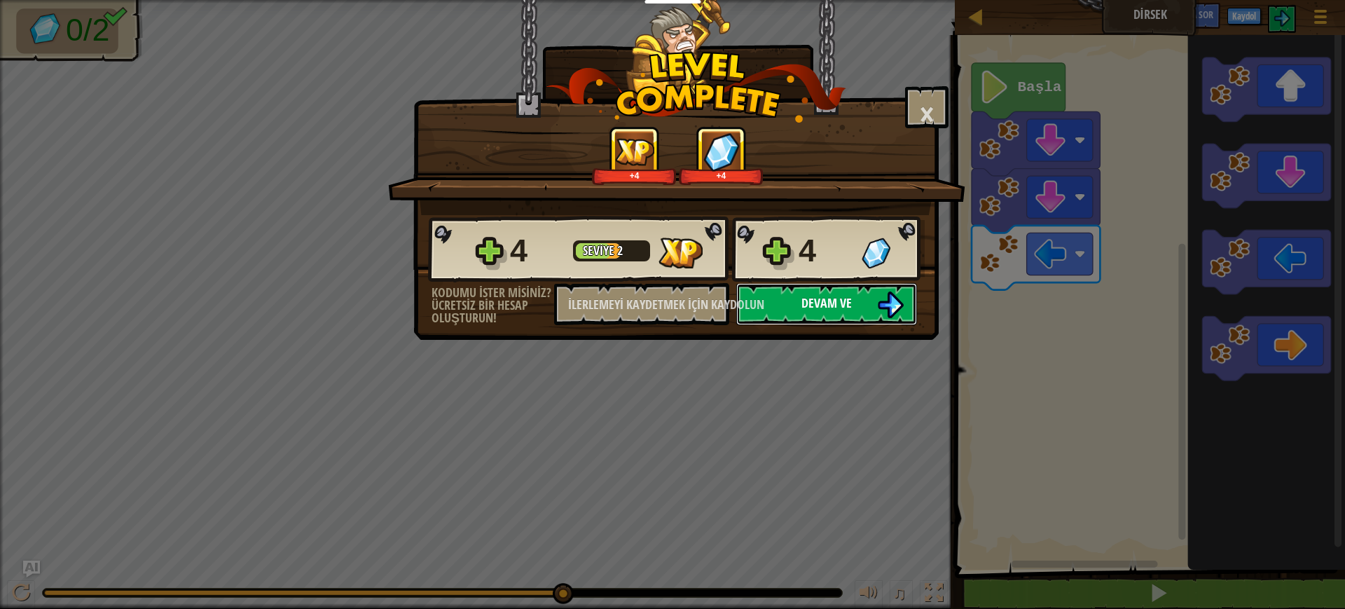
click at [862, 305] on button "Devam ve" at bounding box center [826, 304] width 181 height 42
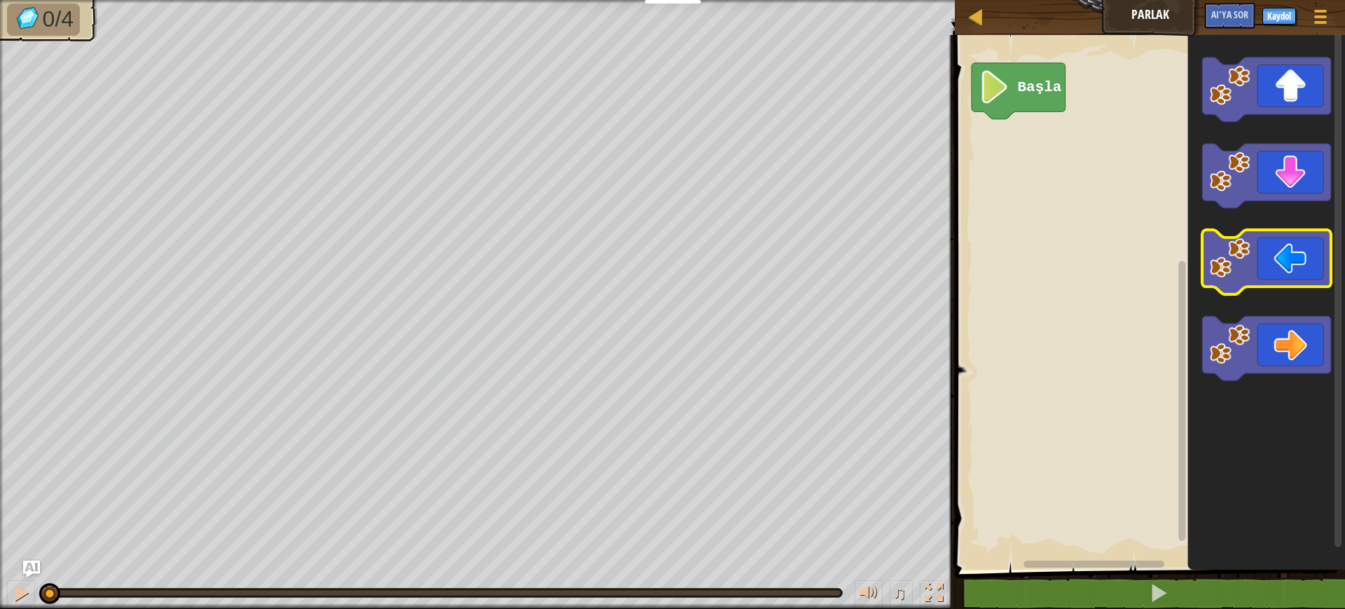
click at [1065, 253] on icon "Blockly Çalışma Alanı" at bounding box center [1267, 262] width 128 height 64
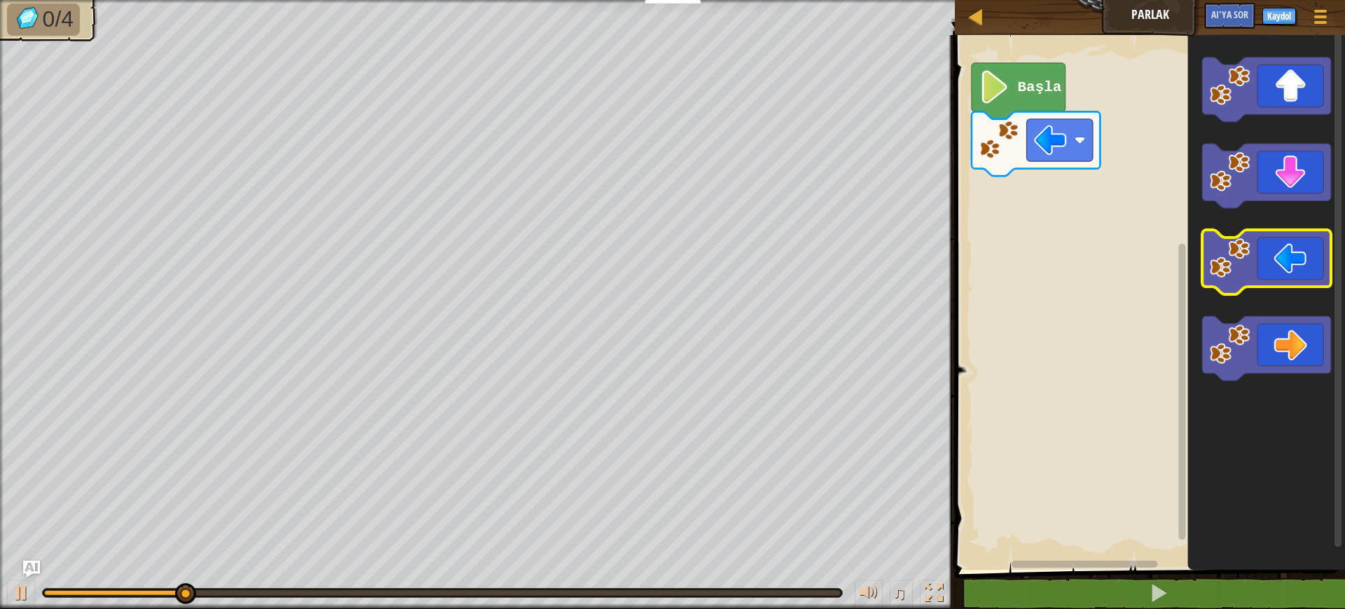
click at [1065, 253] on icon "Blockly Çalışma Alanı" at bounding box center [1267, 262] width 128 height 64
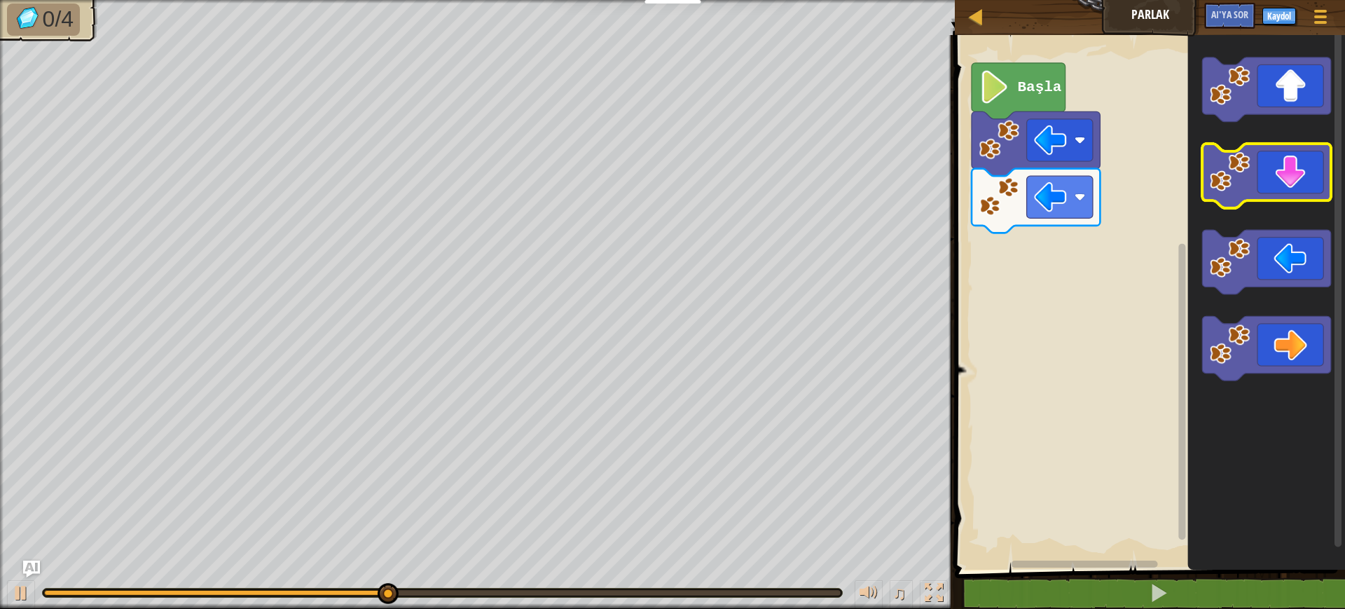
click at [1065, 193] on icon "Blockly Çalışma Alanı" at bounding box center [1267, 176] width 128 height 64
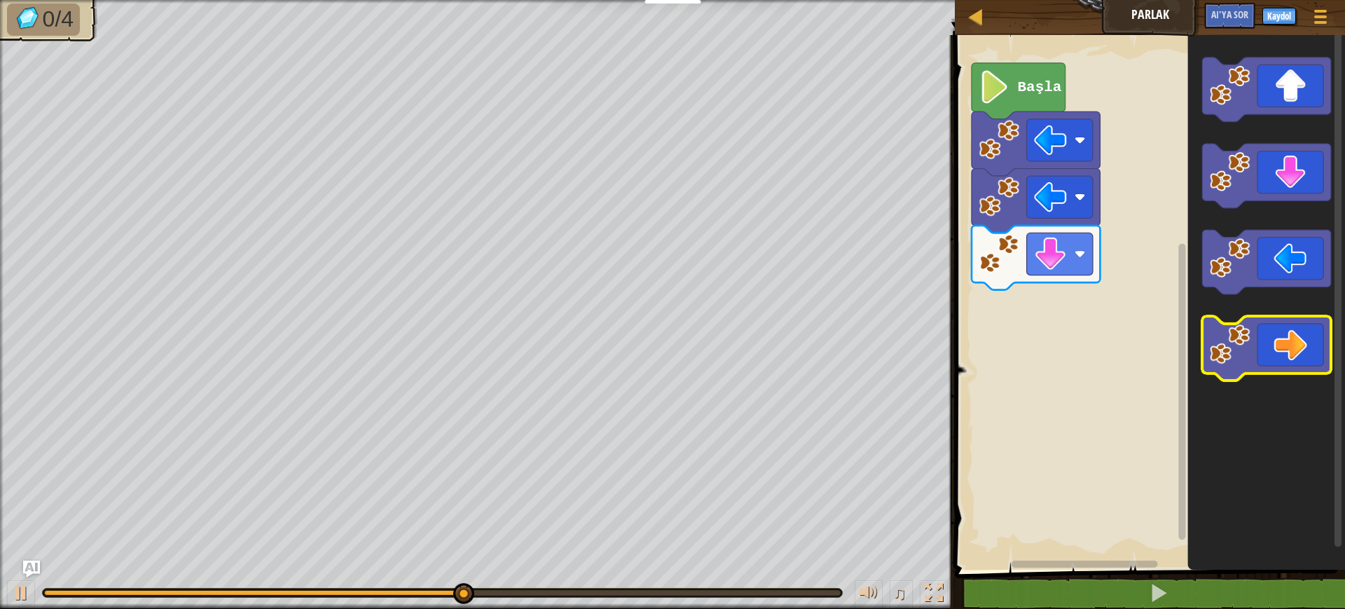
click at [1065, 336] on icon "Blockly Çalışma Alanı" at bounding box center [1267, 348] width 128 height 64
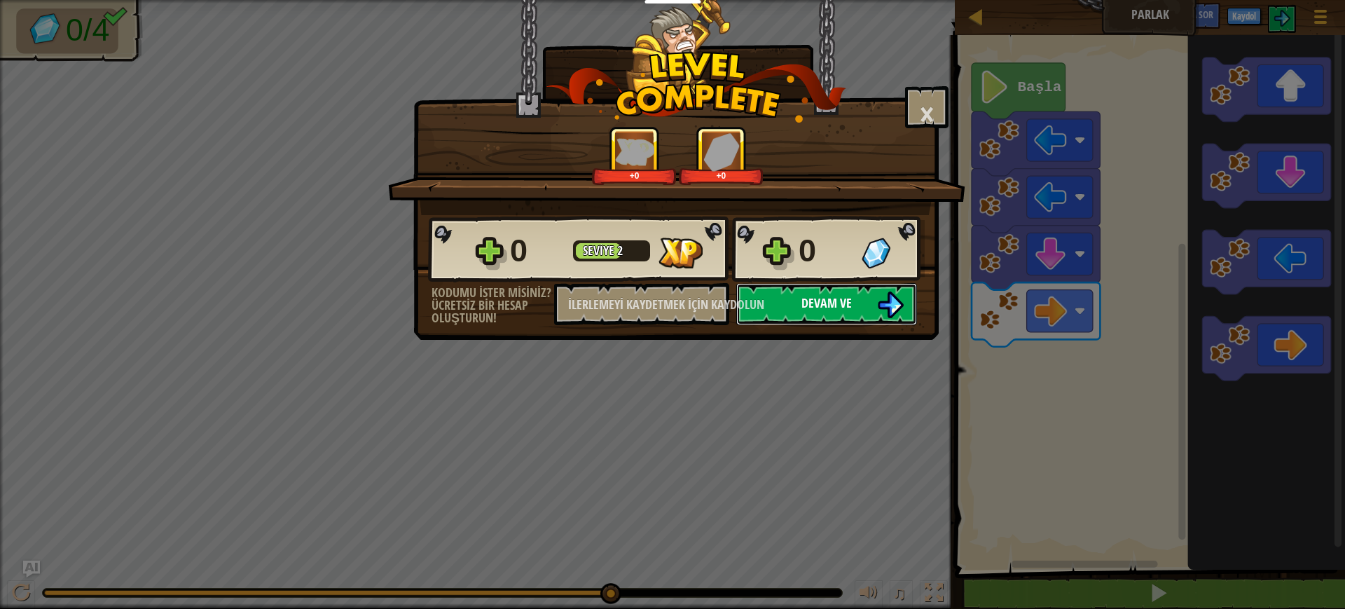
click at [829, 292] on button "Devam ve" at bounding box center [826, 304] width 181 height 42
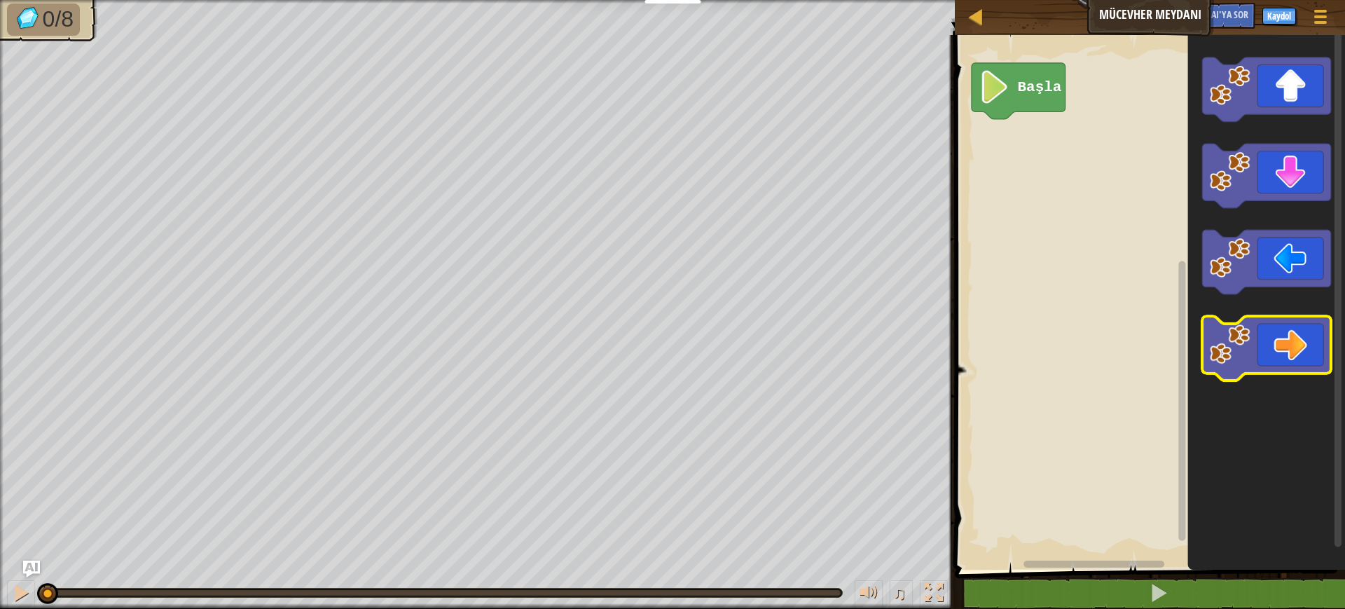
click at [1065, 347] on icon "Blockly Çalışma Alanı" at bounding box center [1267, 348] width 128 height 64
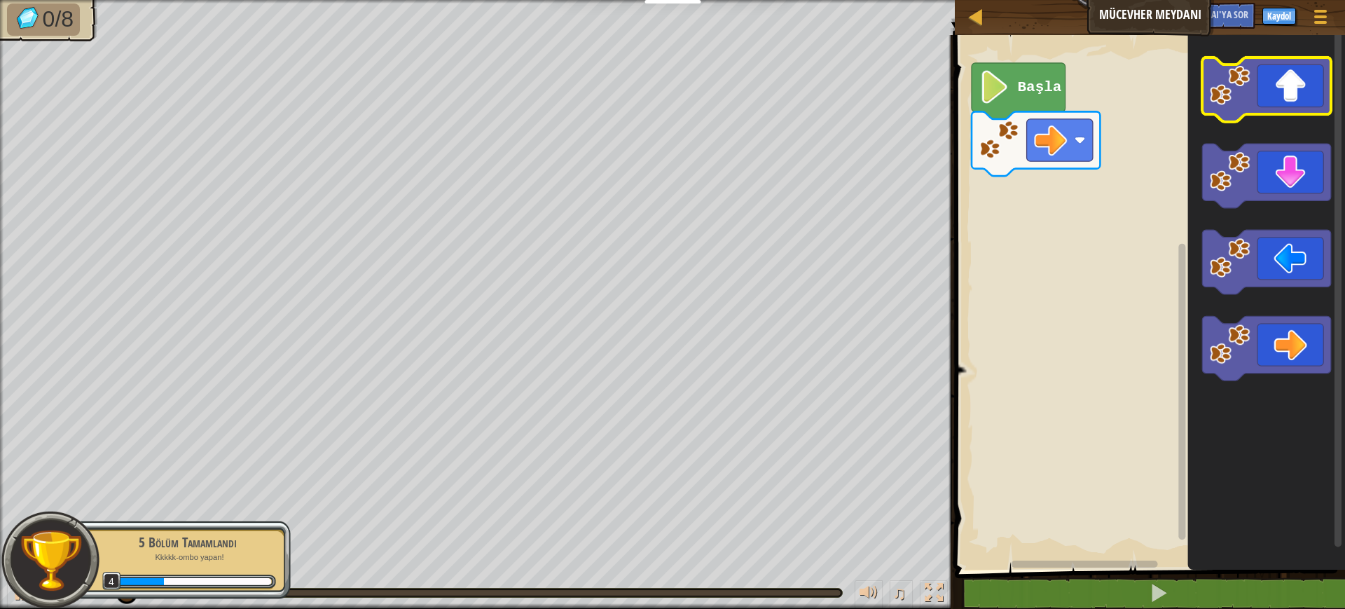
click at [1065, 105] on icon "Blockly Çalışma Alanı" at bounding box center [1267, 89] width 128 height 64
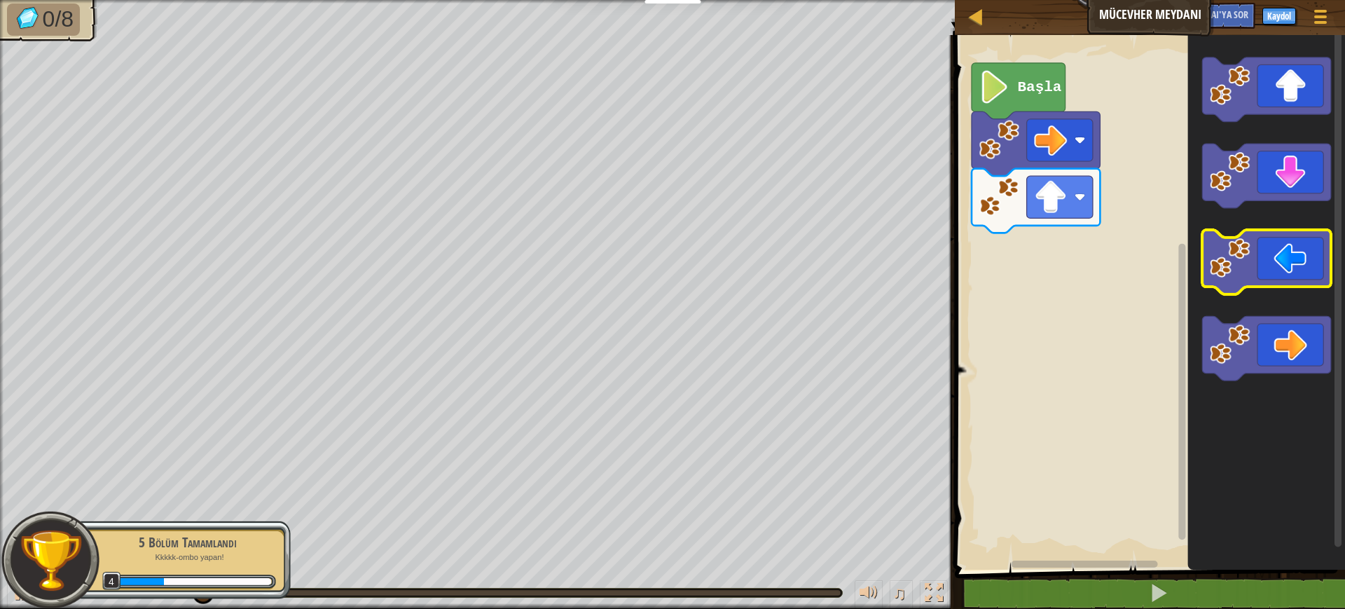
click at [1065, 262] on icon "Blockly Çalışma Alanı" at bounding box center [1267, 262] width 128 height 64
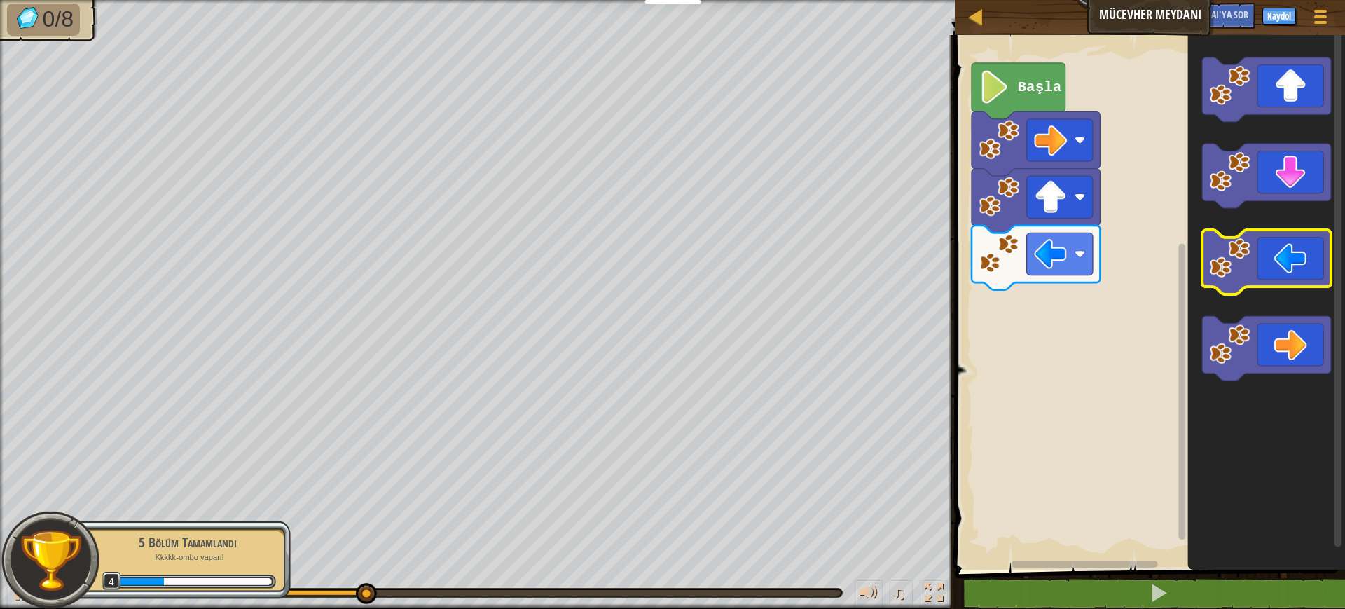
click at [1065, 262] on icon "Blockly Çalışma Alanı" at bounding box center [1267, 262] width 128 height 64
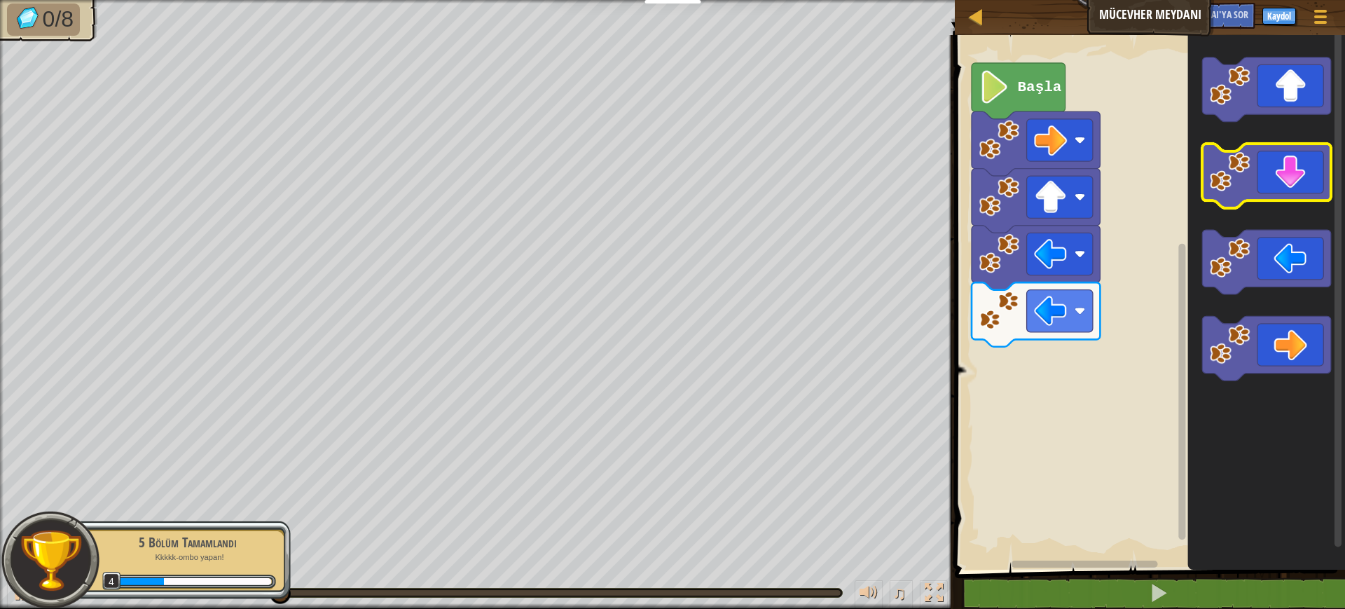
click at [1065, 169] on icon "Blockly Çalışma Alanı" at bounding box center [1267, 176] width 128 height 64
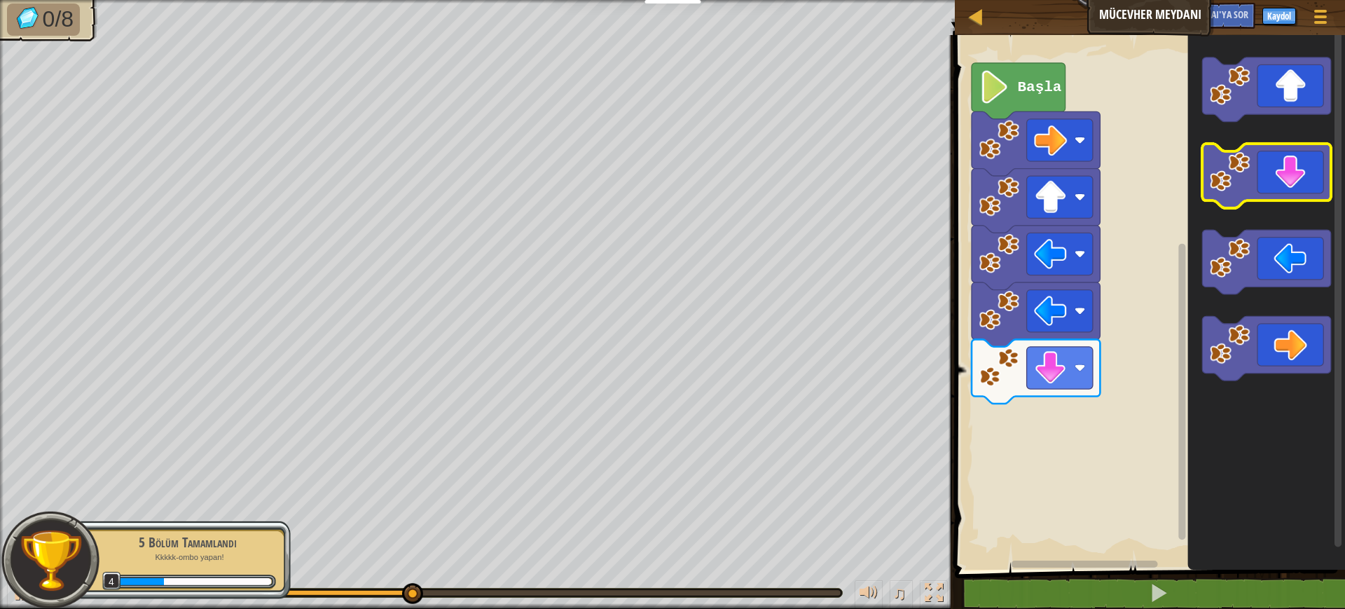
click at [1065, 185] on icon "Blockly Çalışma Alanı" at bounding box center [1267, 176] width 128 height 64
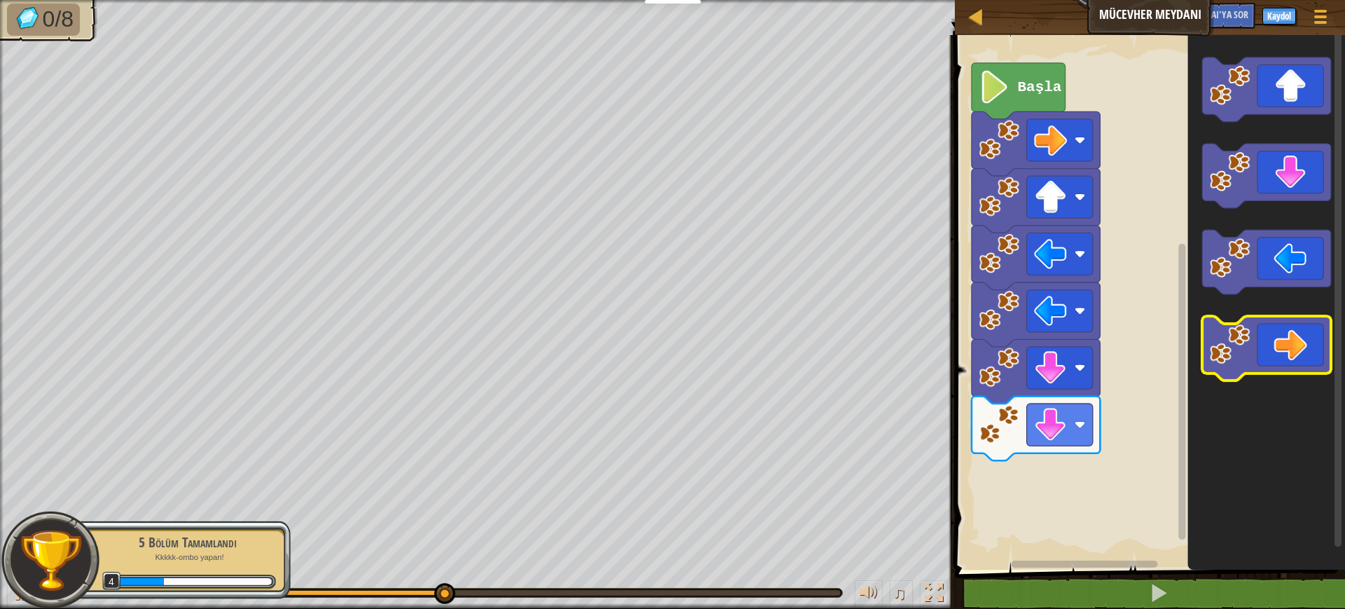
click at [1065, 330] on icon "Blockly Çalışma Alanı" at bounding box center [1267, 348] width 128 height 64
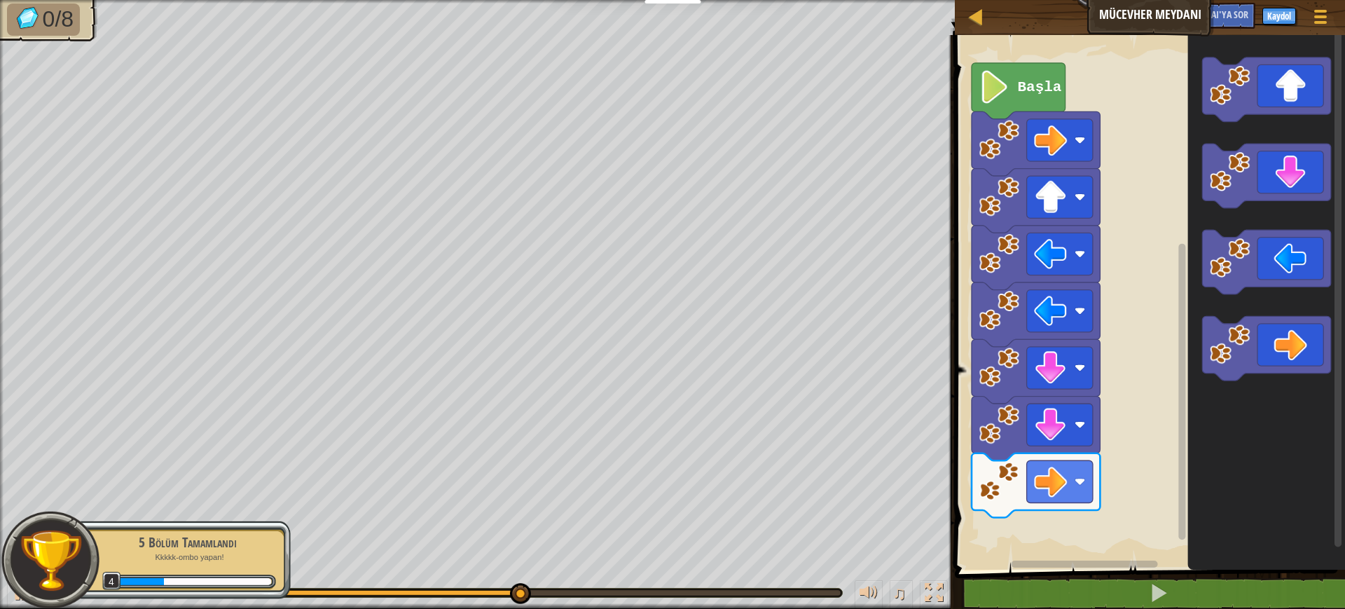
click at [1065, 315] on icon "Blockly Çalışma Alanı" at bounding box center [1267, 298] width 158 height 541
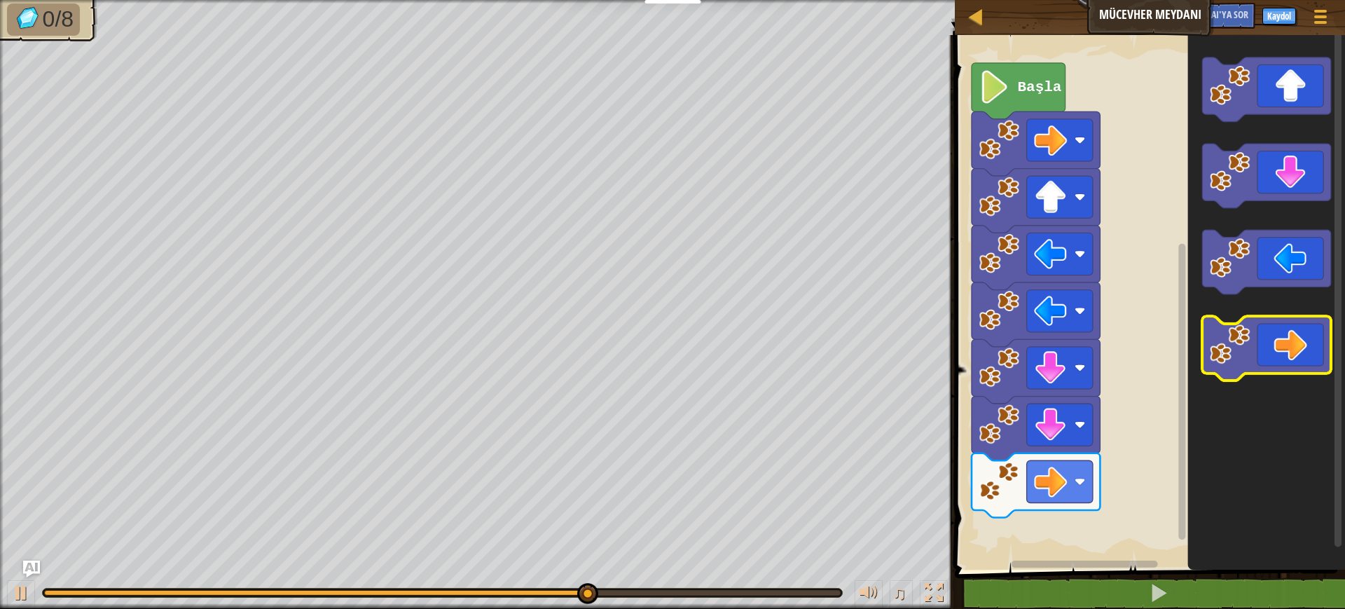
click at [1065, 325] on icon "Blockly Çalışma Alanı" at bounding box center [1267, 348] width 128 height 64
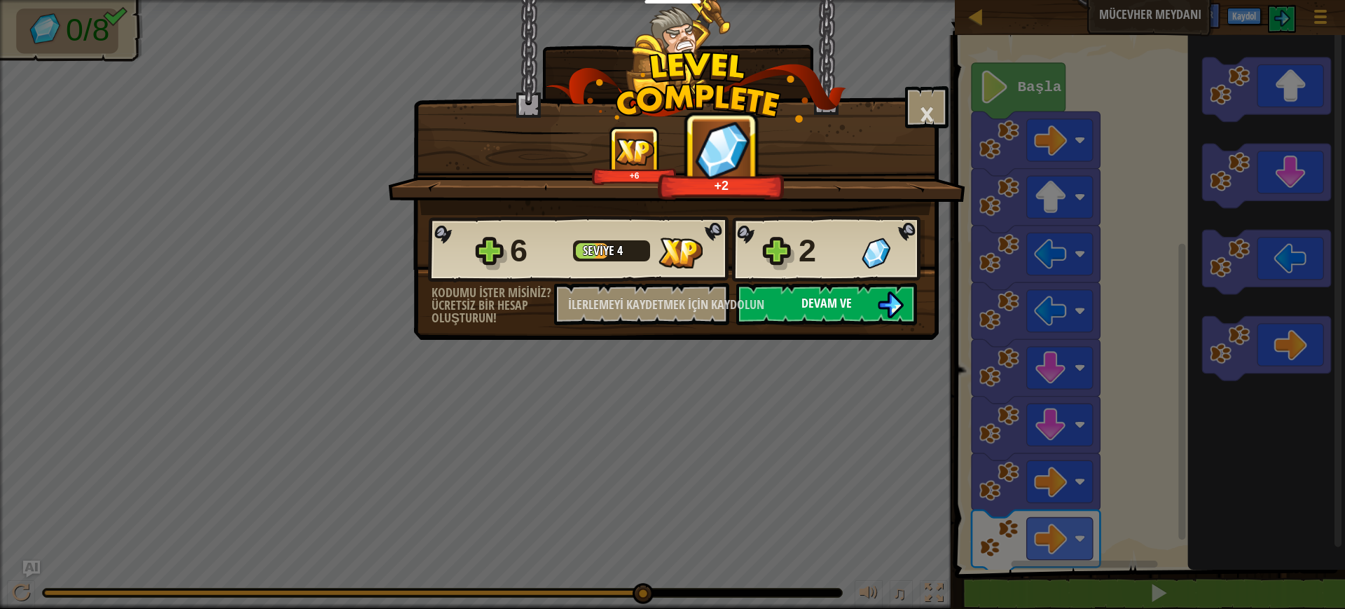
click at [822, 302] on font "Devam ve" at bounding box center [826, 303] width 50 height 18
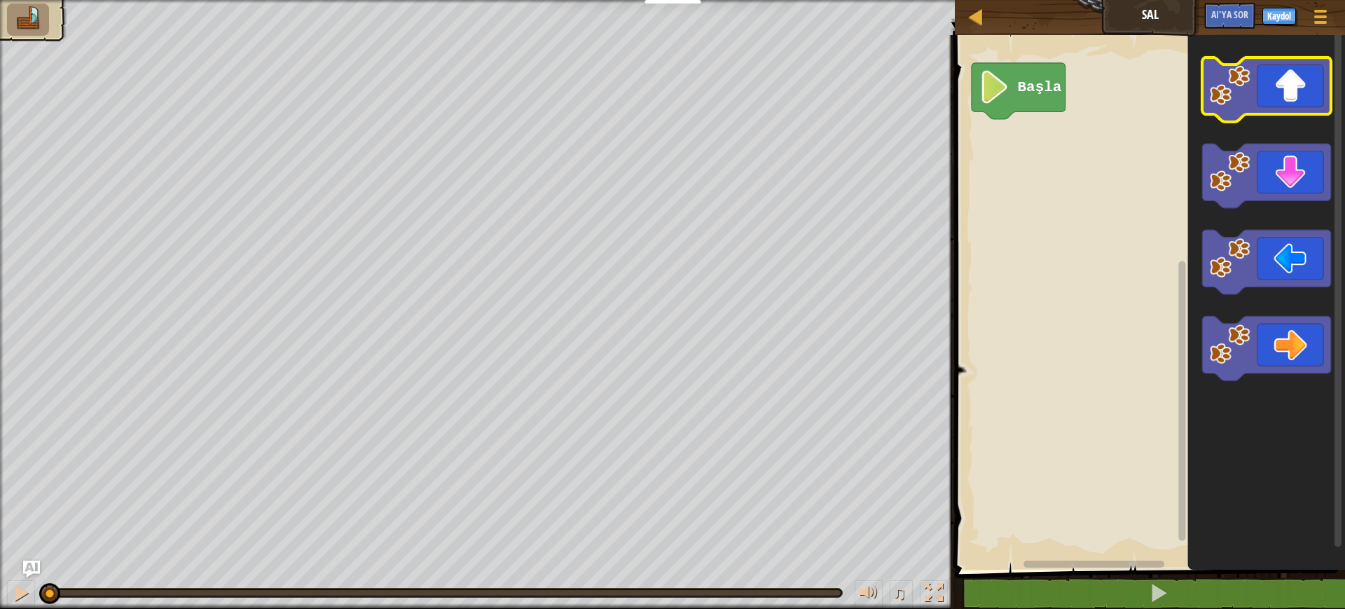
click at [1065, 92] on icon "Blockly Çalışma Alanı" at bounding box center [1267, 89] width 128 height 64
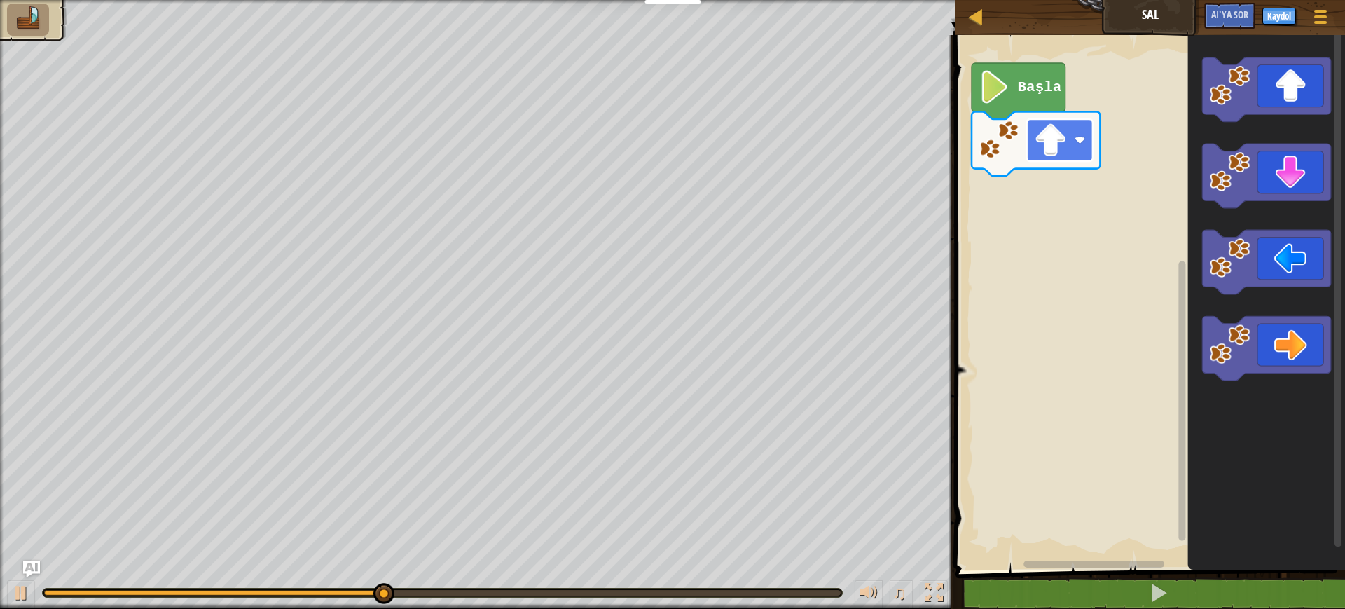
click at [1065, 141] on image "Blockly Çalışma Alanı" at bounding box center [1080, 139] width 11 height 11
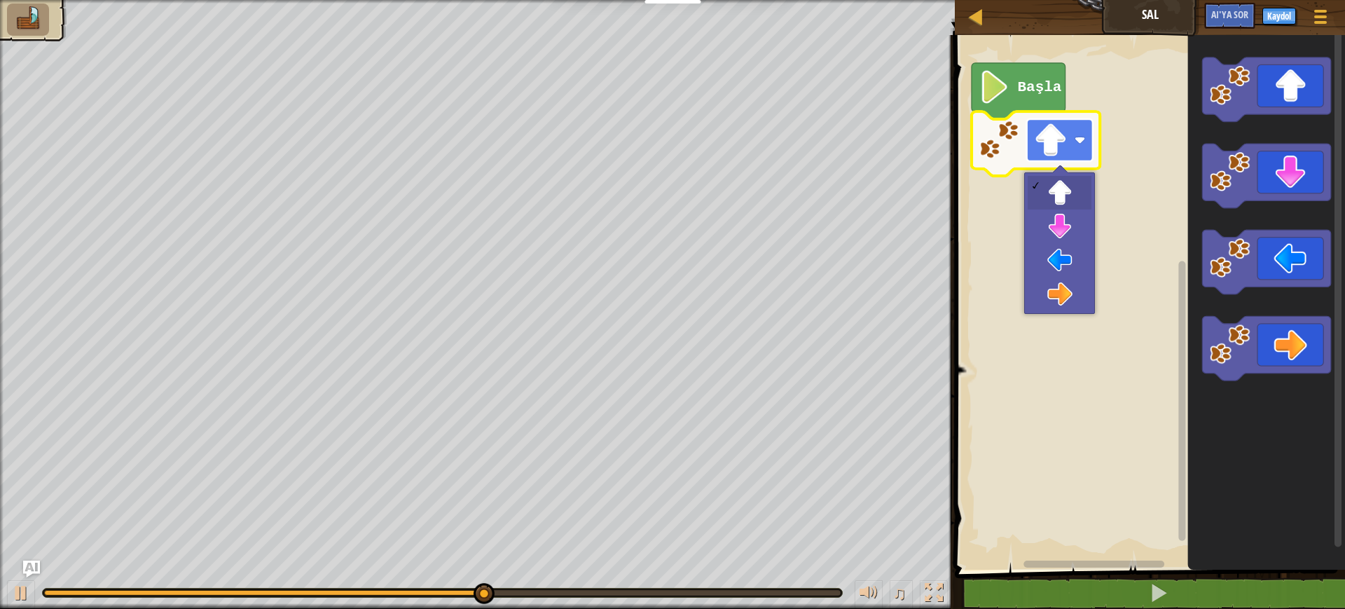
click at [1065, 141] on image "Blockly Çalışma Alanı" at bounding box center [1080, 139] width 11 height 11
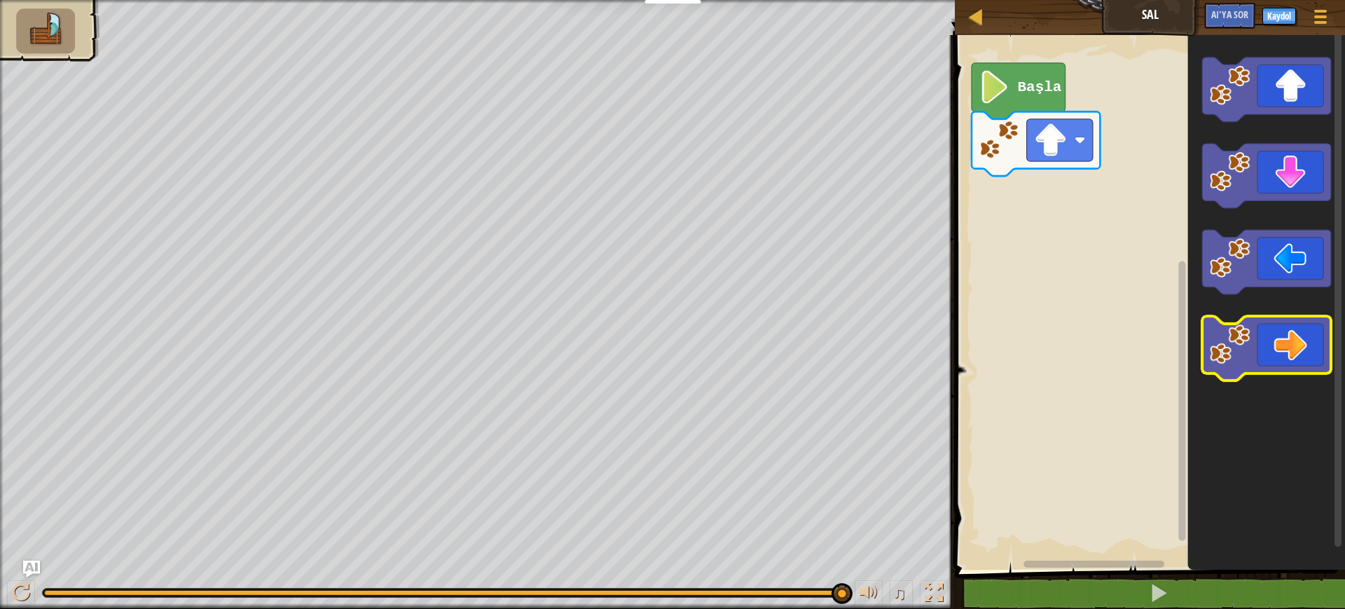
click at [1065, 339] on icon "Blockly Çalışma Alanı" at bounding box center [1267, 348] width 128 height 64
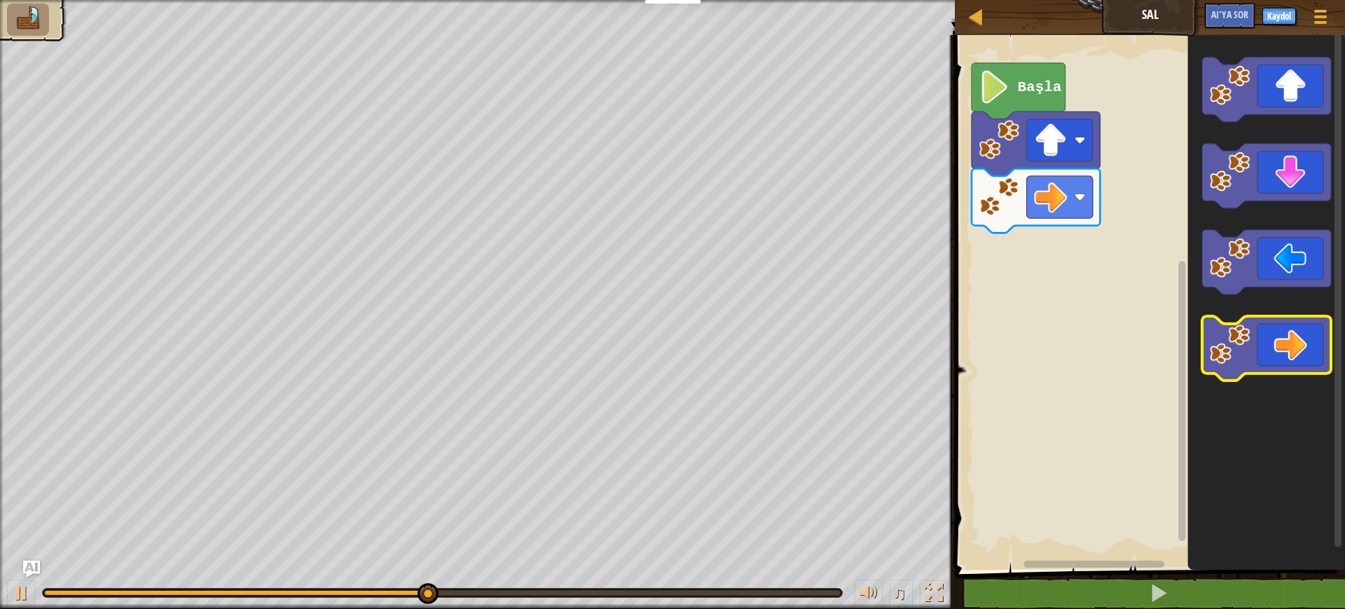
click at [1065, 350] on icon "Blockly Çalışma Alanı" at bounding box center [1267, 348] width 128 height 64
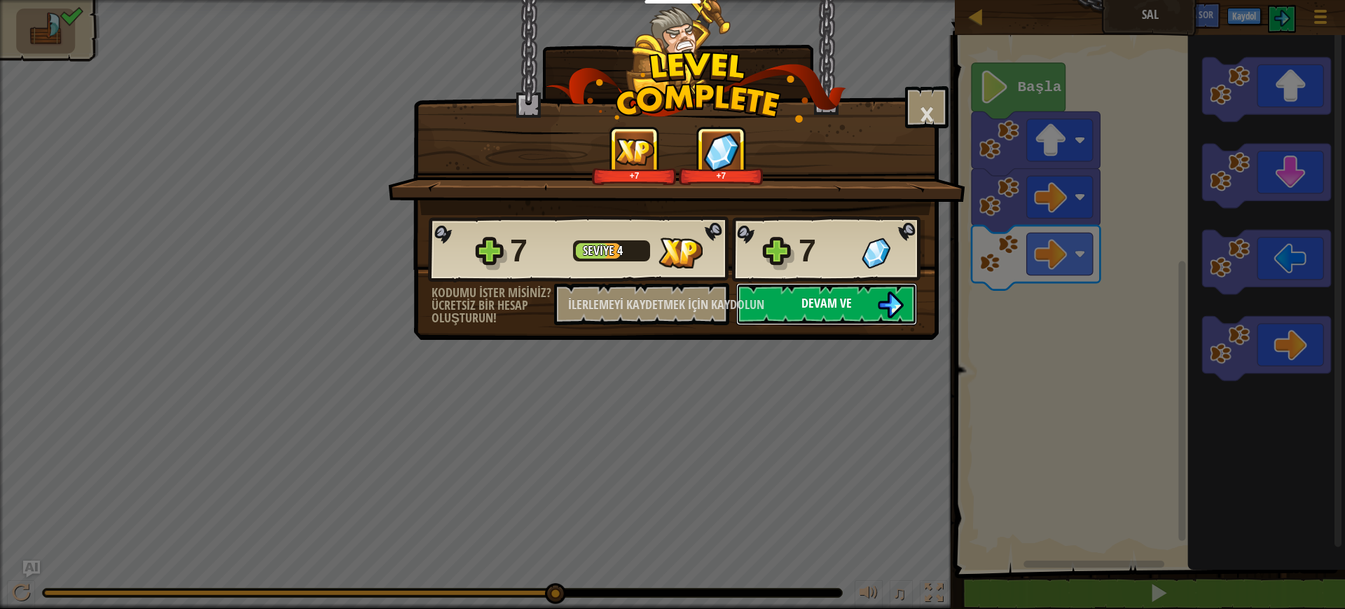
click at [833, 301] on font "Devam ve" at bounding box center [826, 303] width 50 height 18
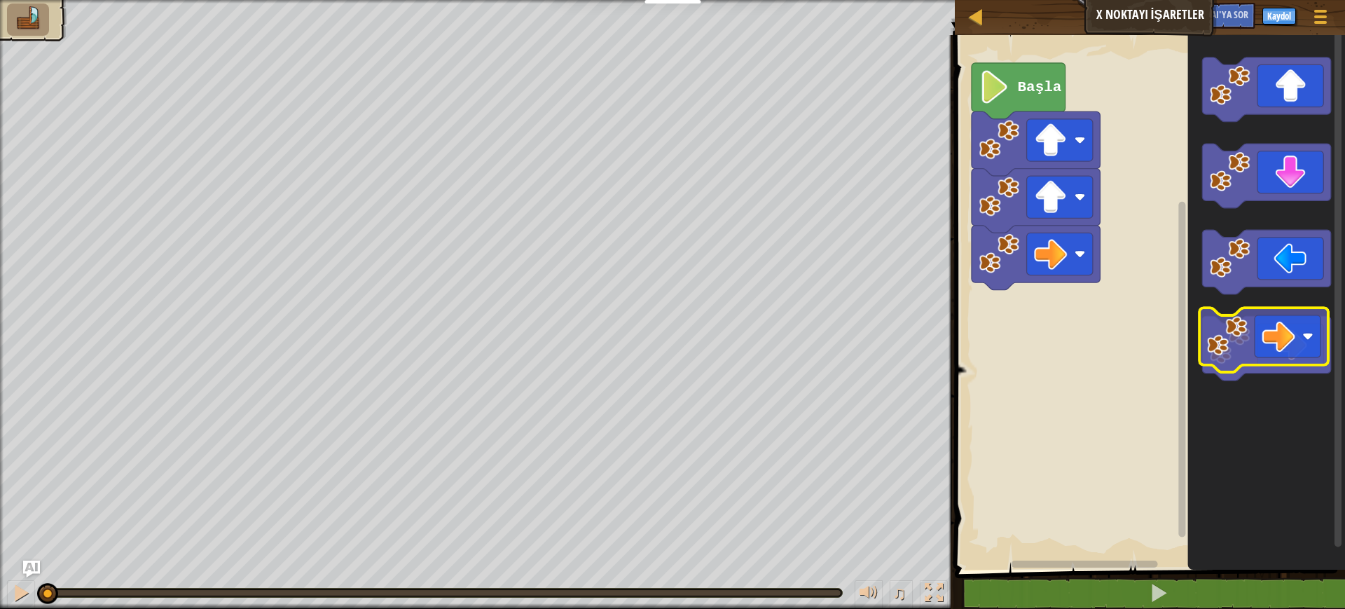
click at [1065, 334] on icon "Blockly Çalışma Alanı" at bounding box center [1267, 348] width 128 height 64
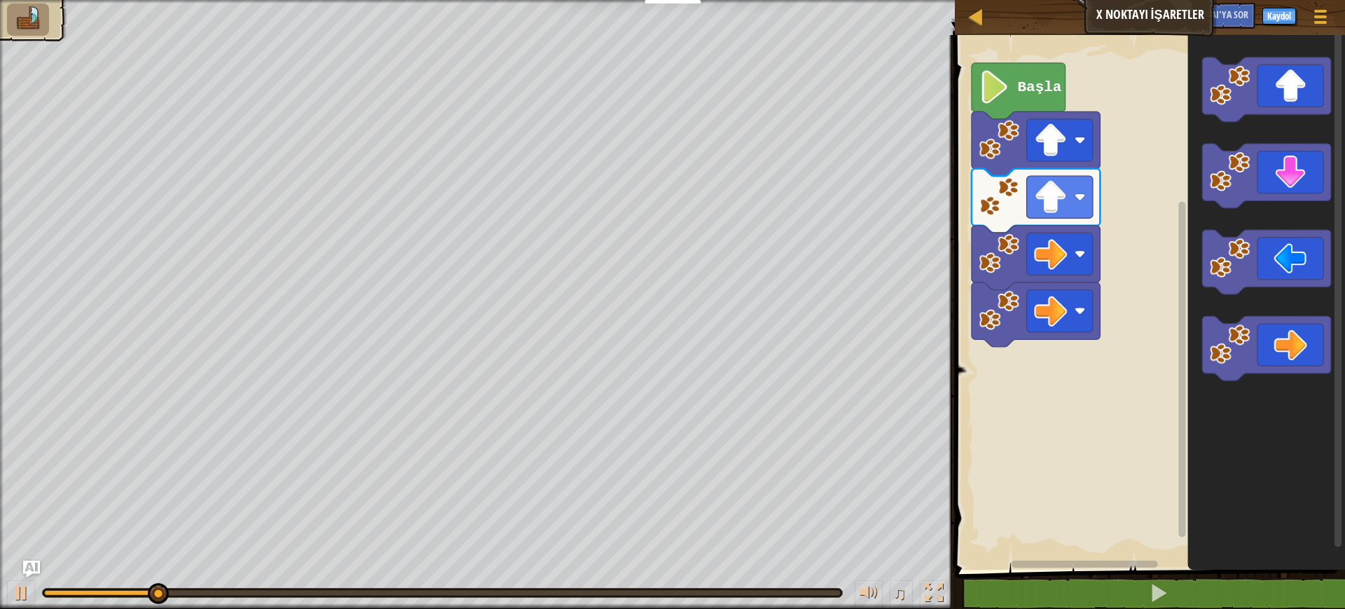
click at [1065, 340] on icon "Blockly Çalışma Alanı" at bounding box center [1267, 348] width 128 height 64
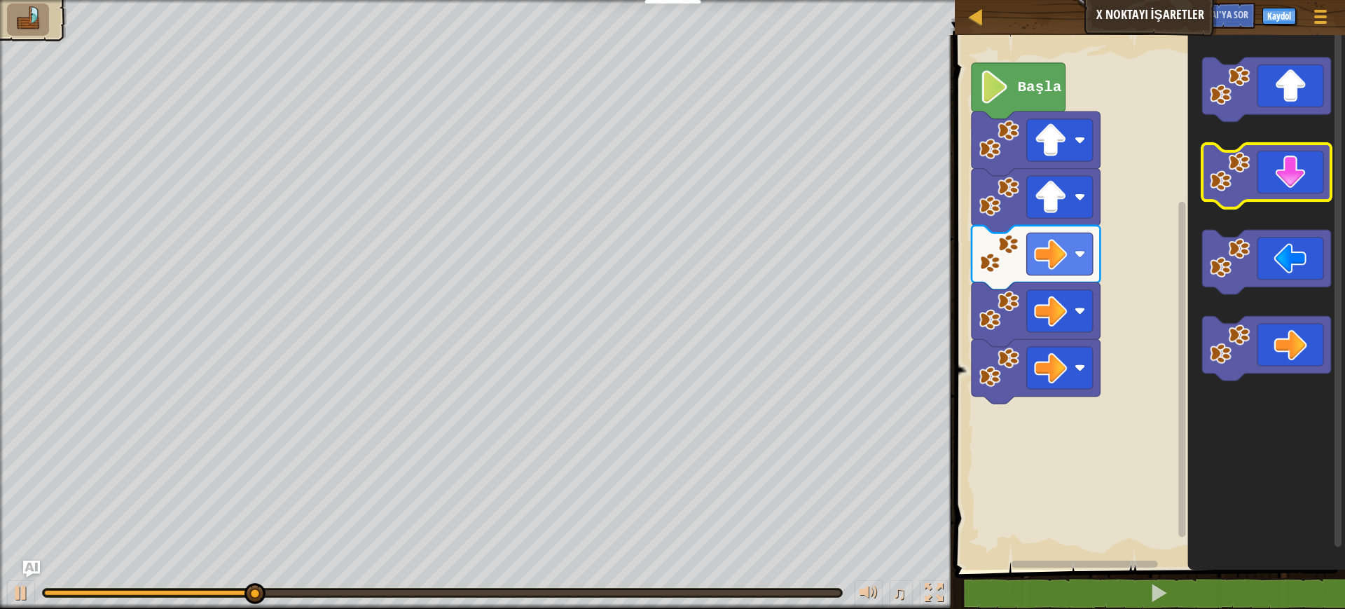
click at [1065, 171] on icon "Blockly Çalışma Alanı" at bounding box center [1267, 176] width 128 height 64
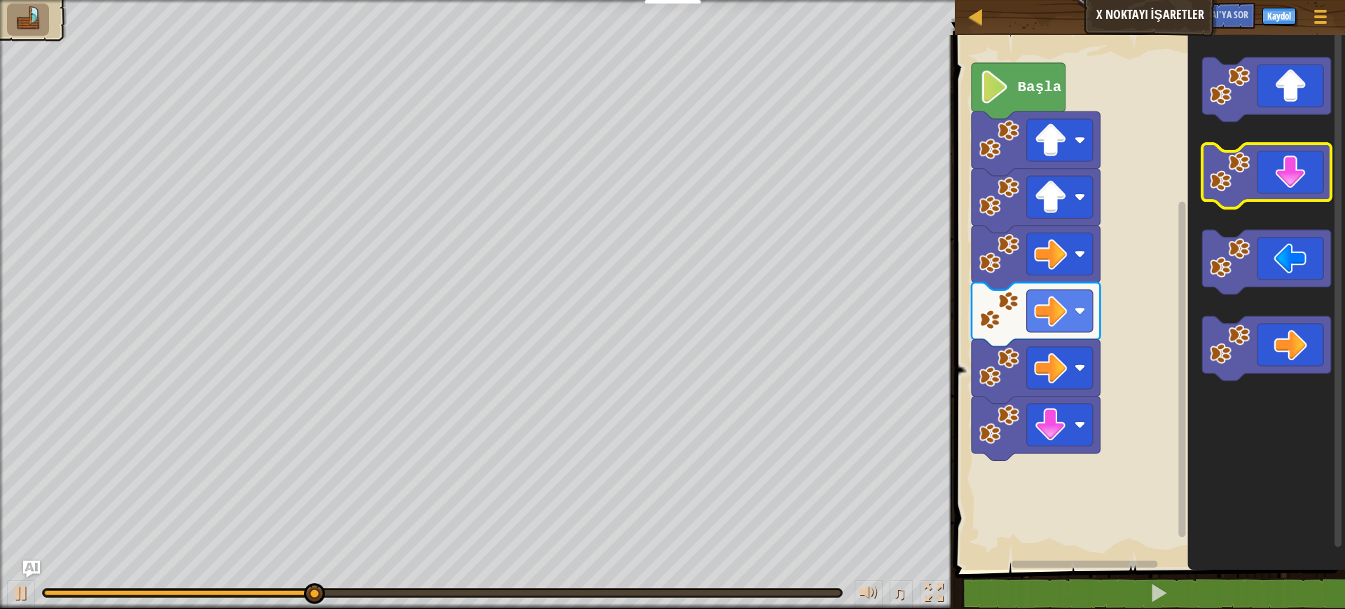
click at [1065, 171] on icon "Blockly Çalışma Alanı" at bounding box center [1267, 176] width 128 height 64
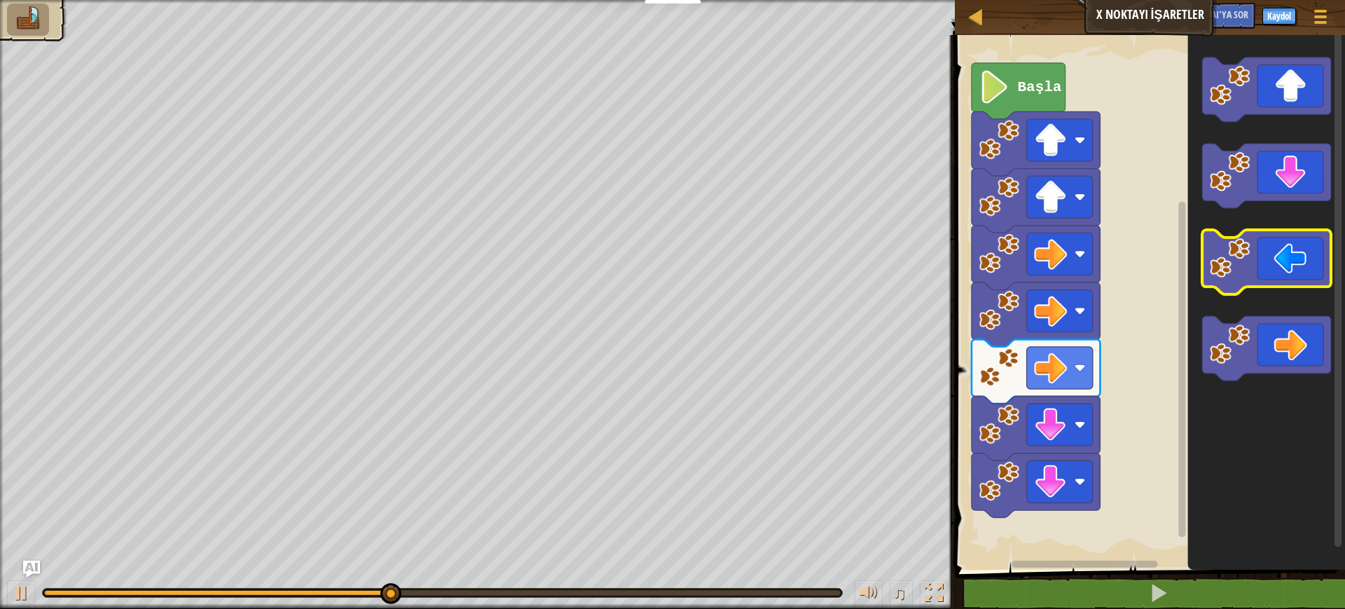
click at [1065, 268] on icon "Blockly Çalışma Alanı" at bounding box center [1267, 262] width 128 height 64
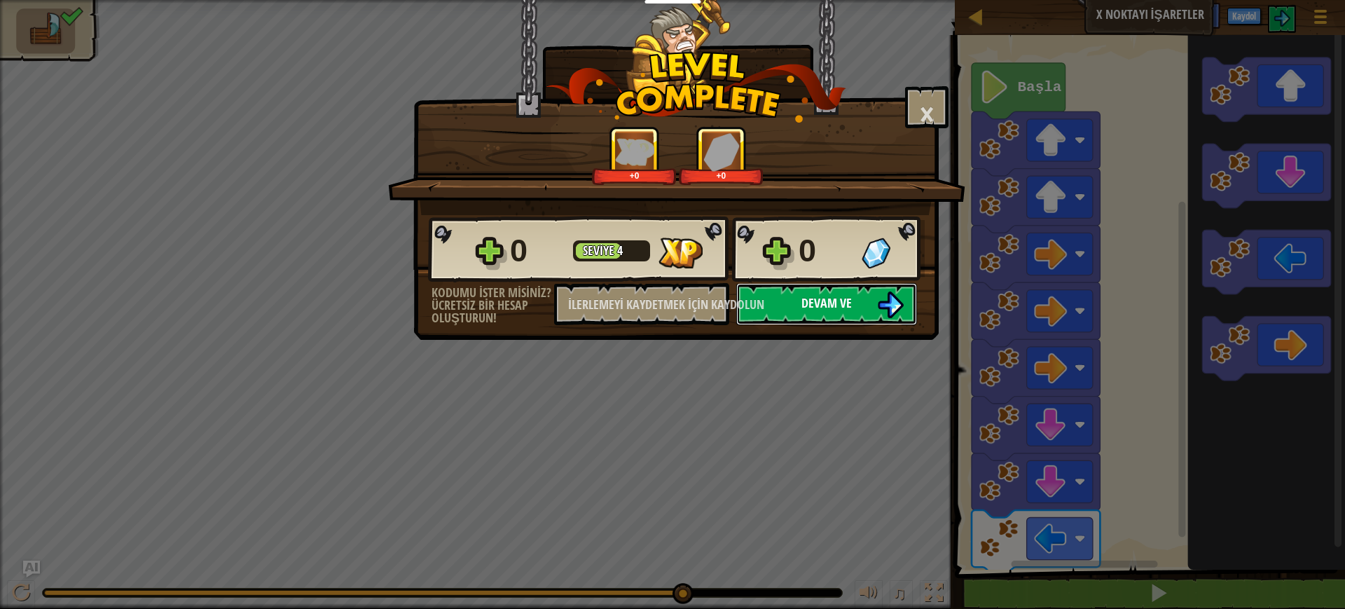
click at [849, 313] on button "Devam ve" at bounding box center [826, 304] width 181 height 42
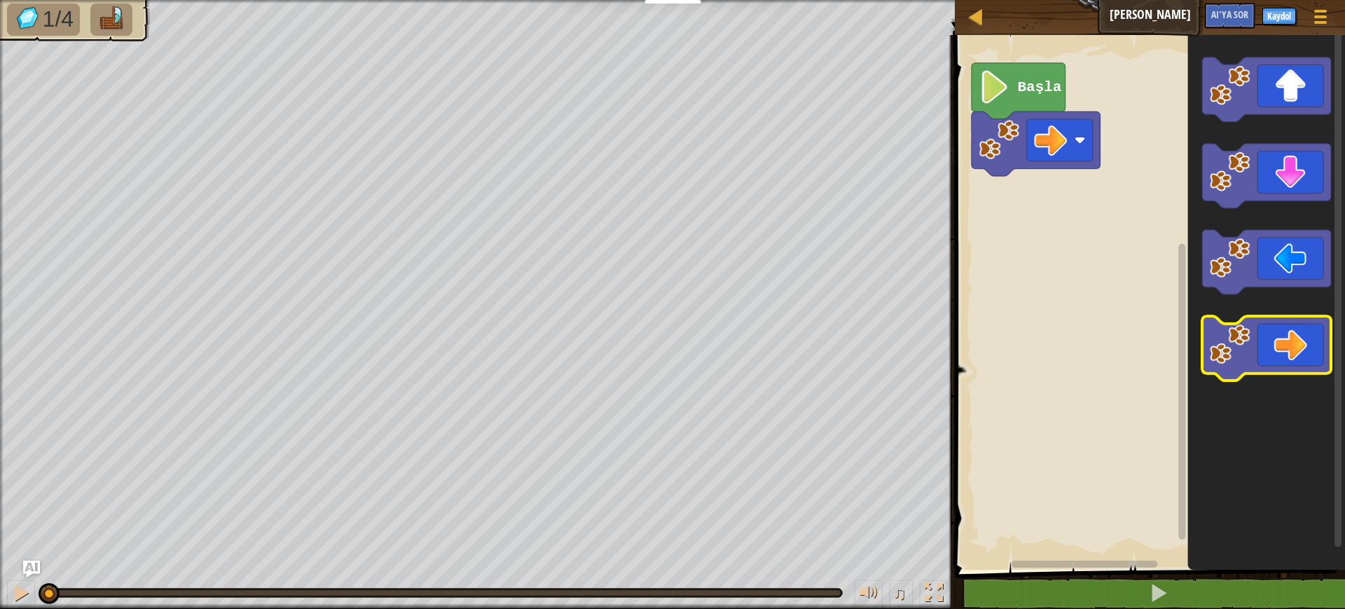
click at [1065, 330] on icon "Blockly Çalışma Alanı" at bounding box center [1267, 348] width 128 height 64
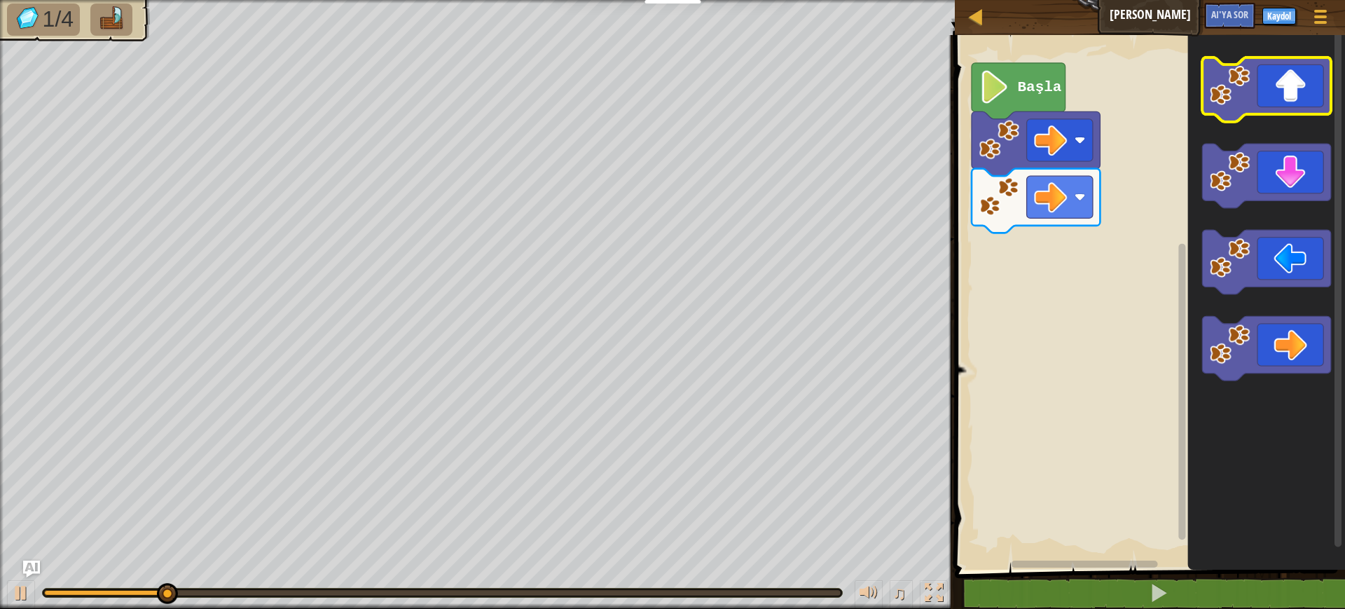
click at [1065, 106] on icon "Blockly Çalışma Alanı" at bounding box center [1267, 89] width 128 height 64
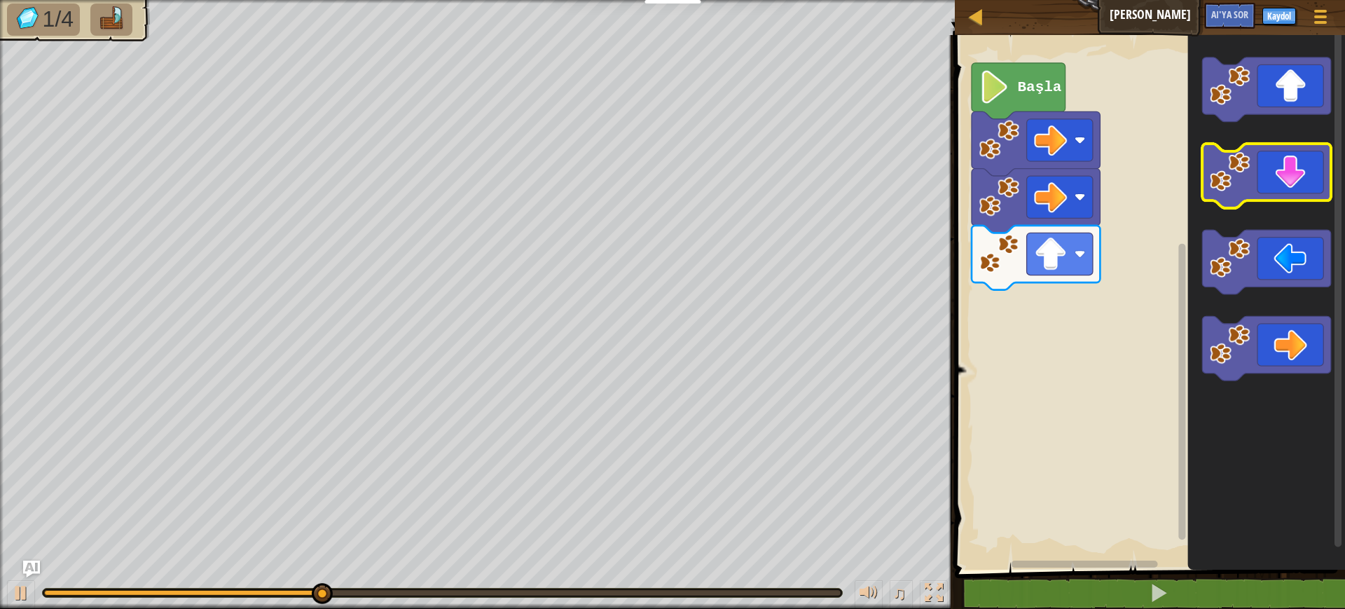
click at [1065, 193] on icon "Blockly Çalışma Alanı" at bounding box center [1267, 176] width 128 height 64
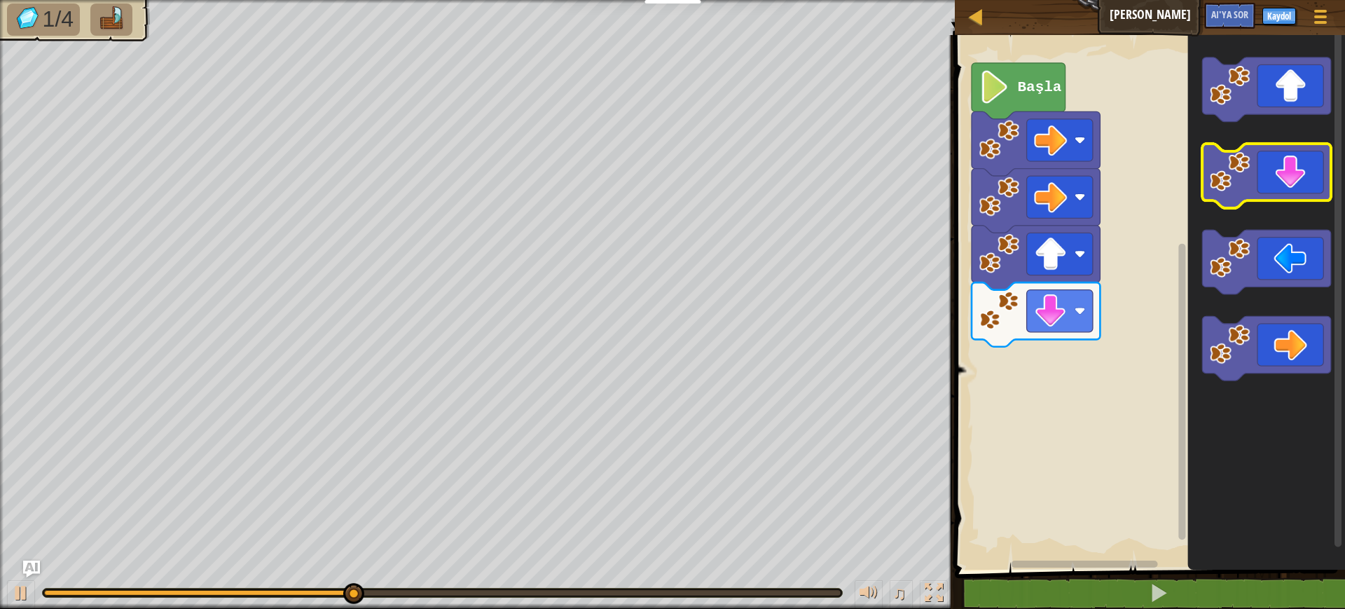
click at [1065, 193] on icon "Blockly Çalışma Alanı" at bounding box center [1267, 176] width 128 height 64
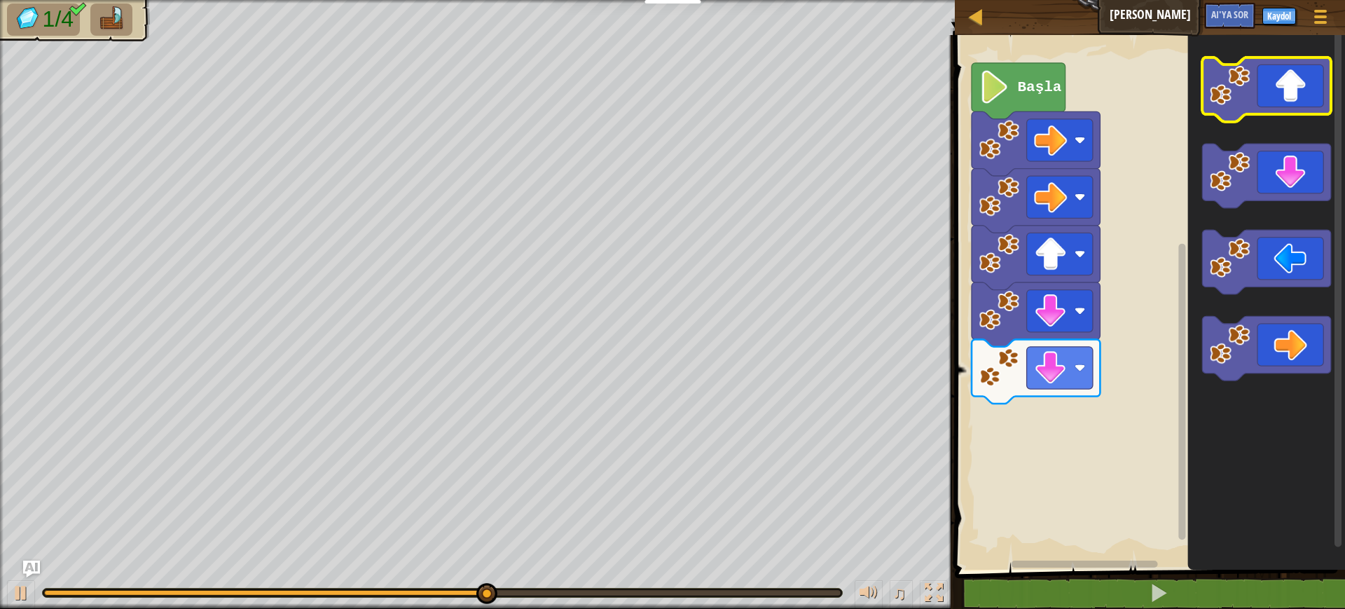
click at [1065, 102] on icon "Blockly Çalışma Alanı" at bounding box center [1267, 89] width 128 height 64
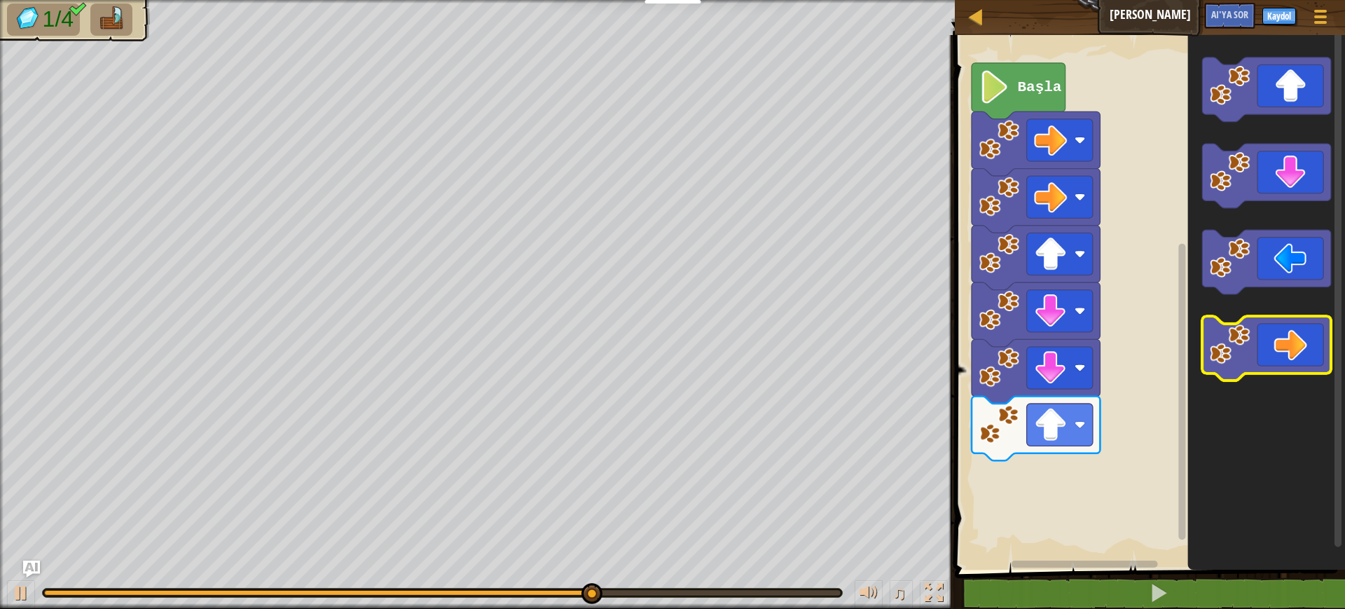
click at [1065, 344] on icon "Blockly Çalışma Alanı" at bounding box center [1267, 348] width 128 height 64
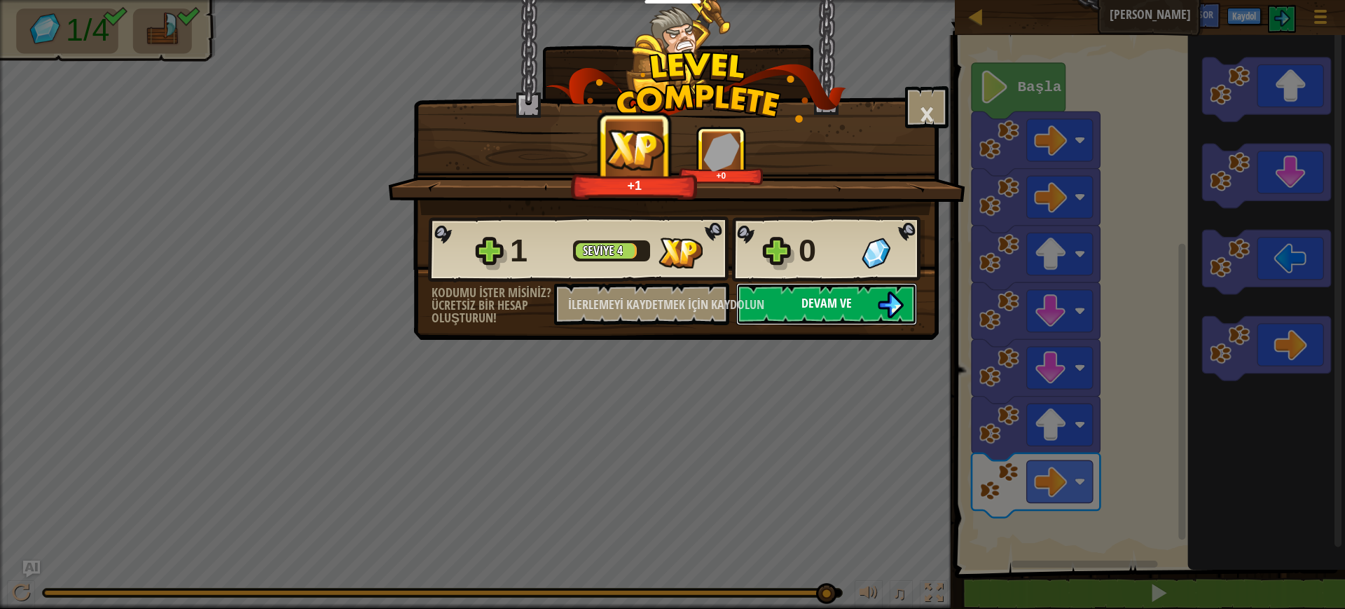
click at [858, 305] on button "Devam ve" at bounding box center [826, 304] width 181 height 42
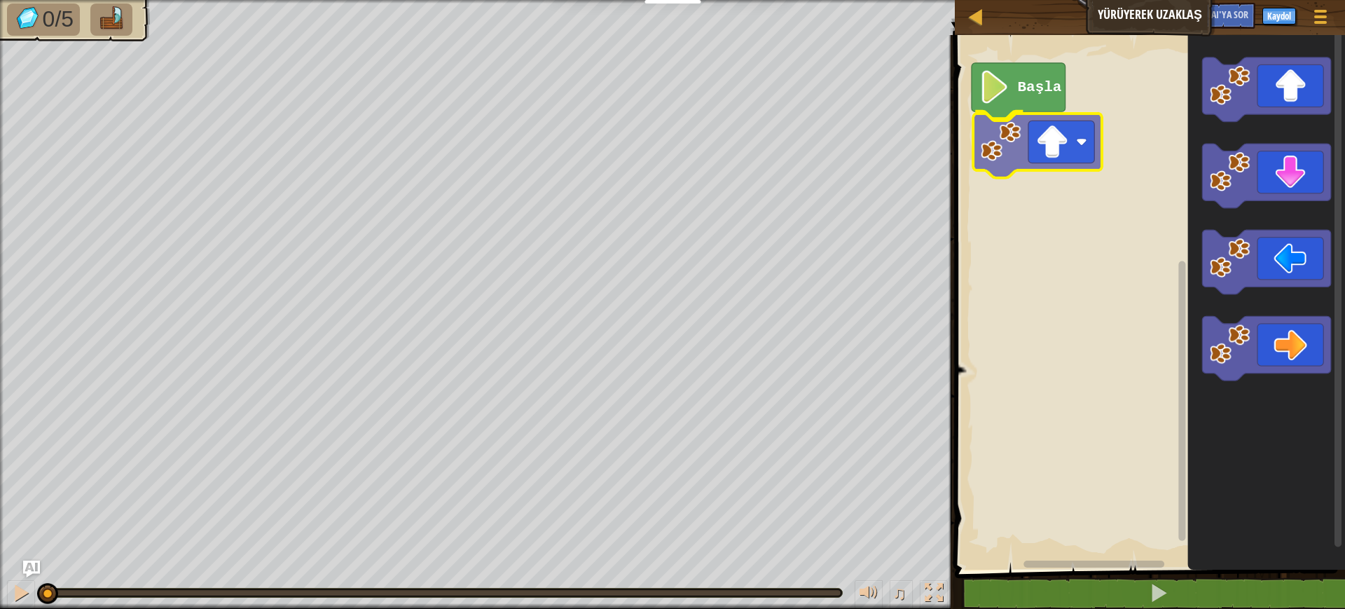
click at [1065, 160] on div "Başla" at bounding box center [1148, 298] width 394 height 541
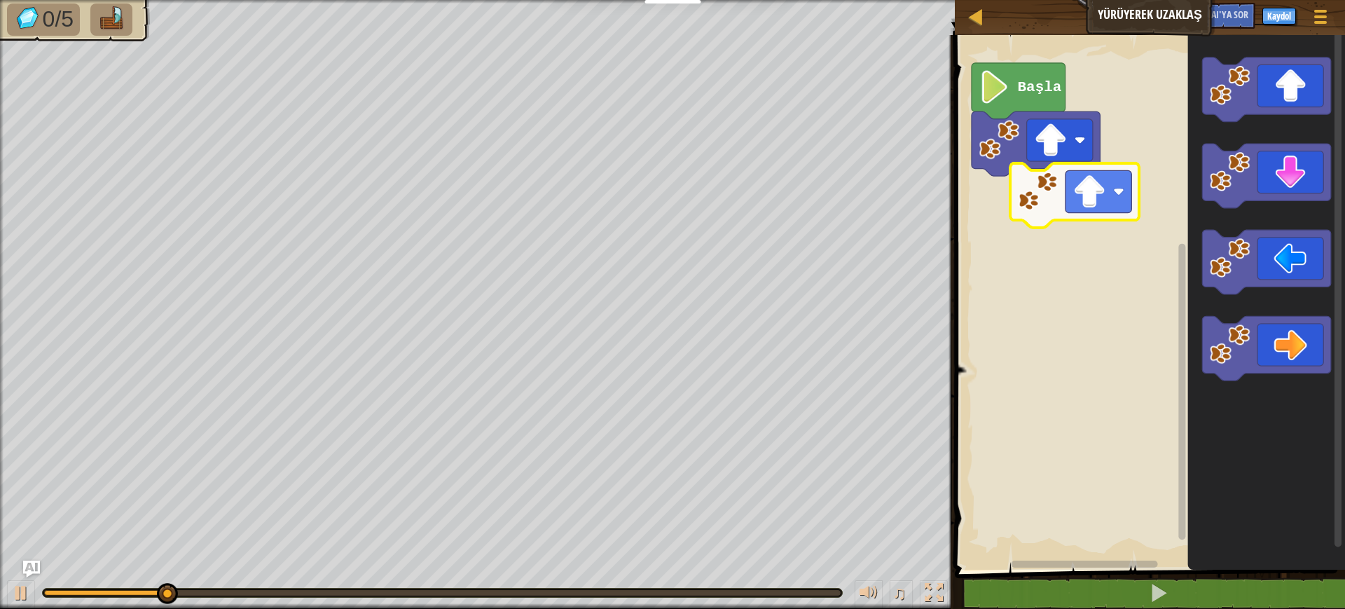
click at [1065, 215] on div "Başla" at bounding box center [1148, 298] width 394 height 541
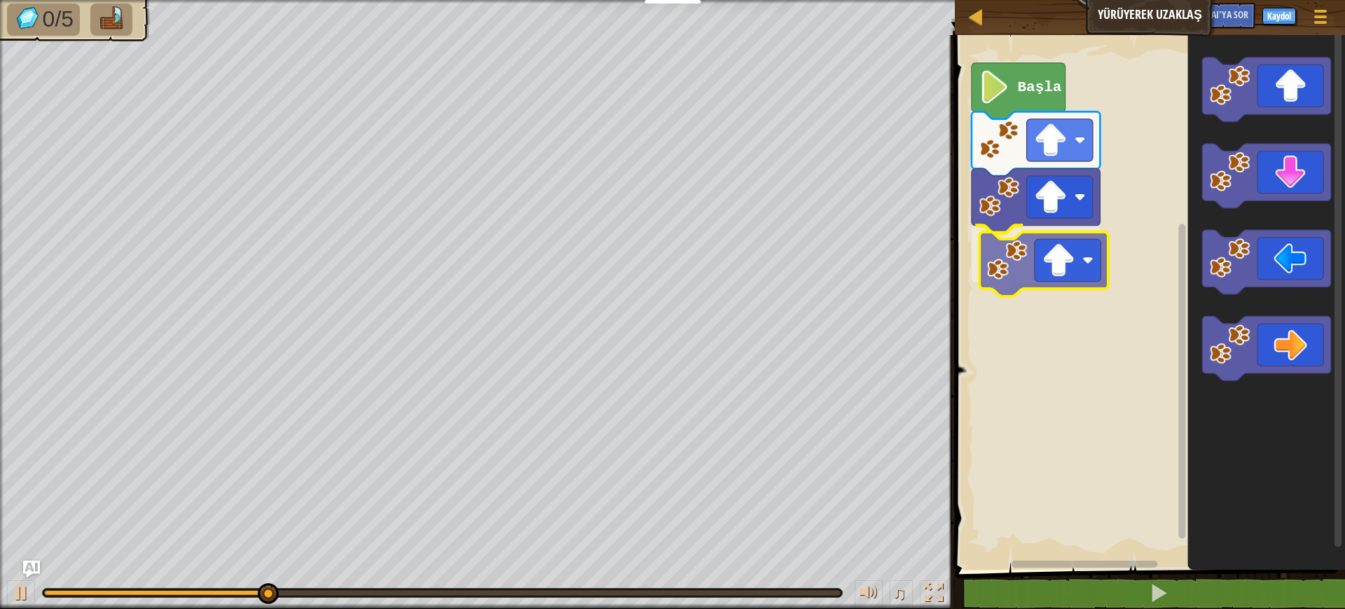
click at [1055, 265] on div "Başla" at bounding box center [1148, 298] width 394 height 541
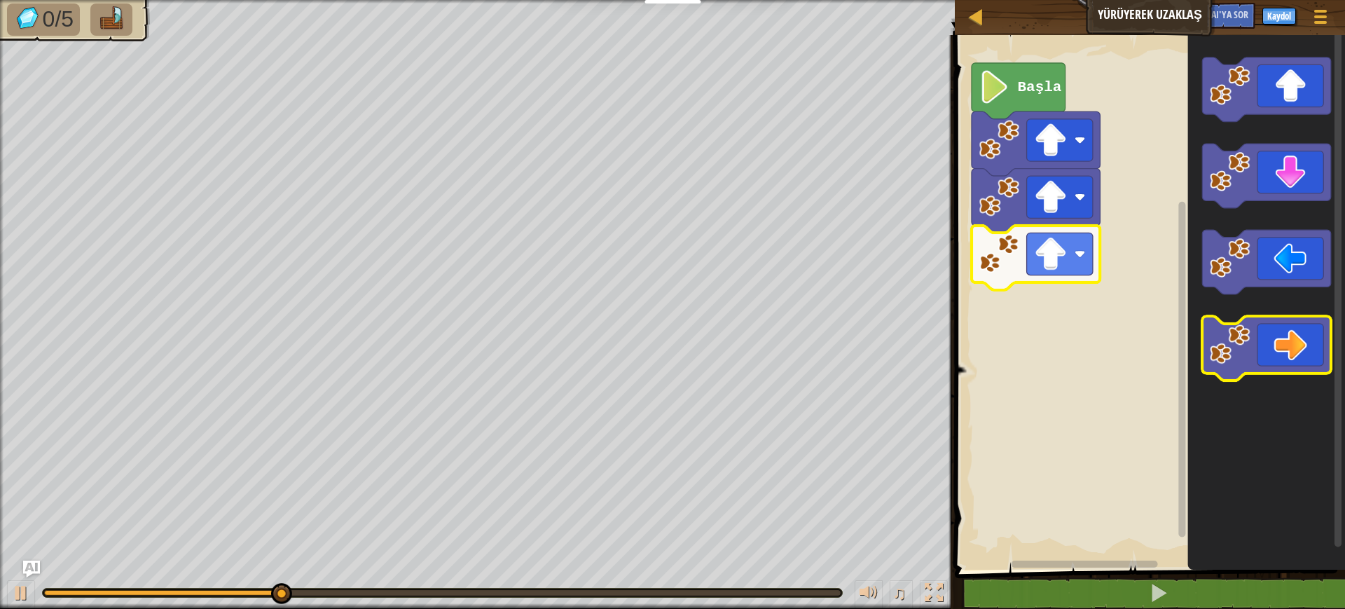
click at [1065, 341] on icon "Blockly Çalışma Alanı" at bounding box center [1267, 348] width 128 height 64
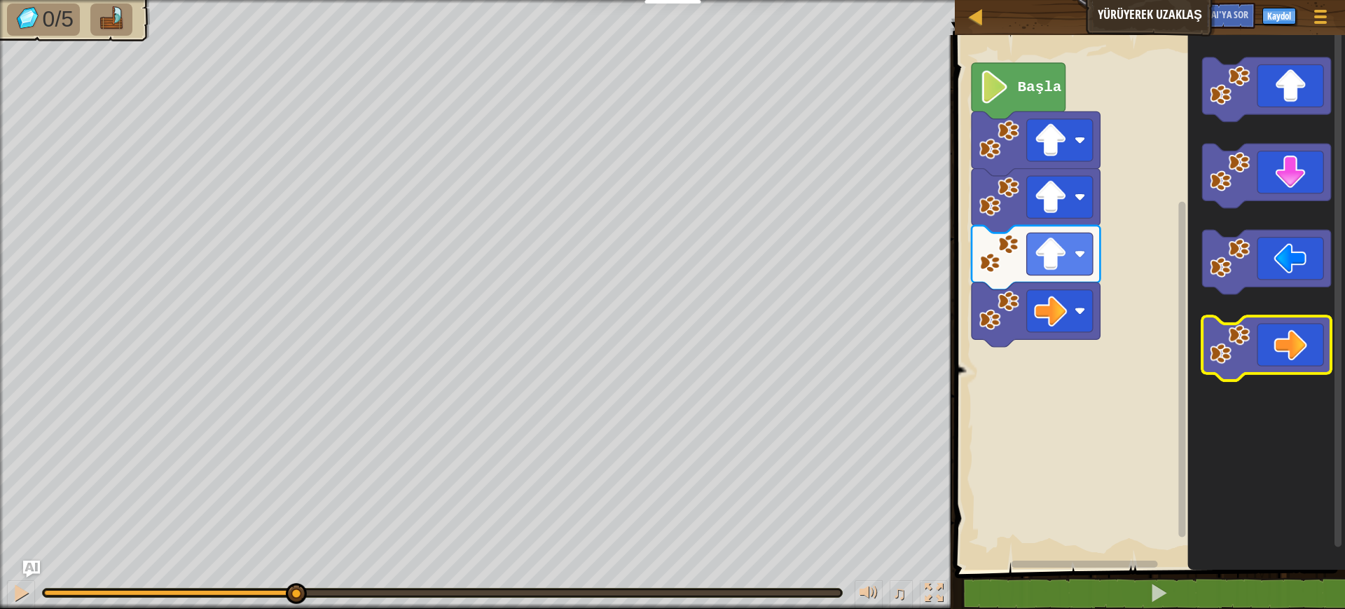
click at [1065, 341] on icon "Blockly Çalışma Alanı" at bounding box center [1267, 348] width 128 height 64
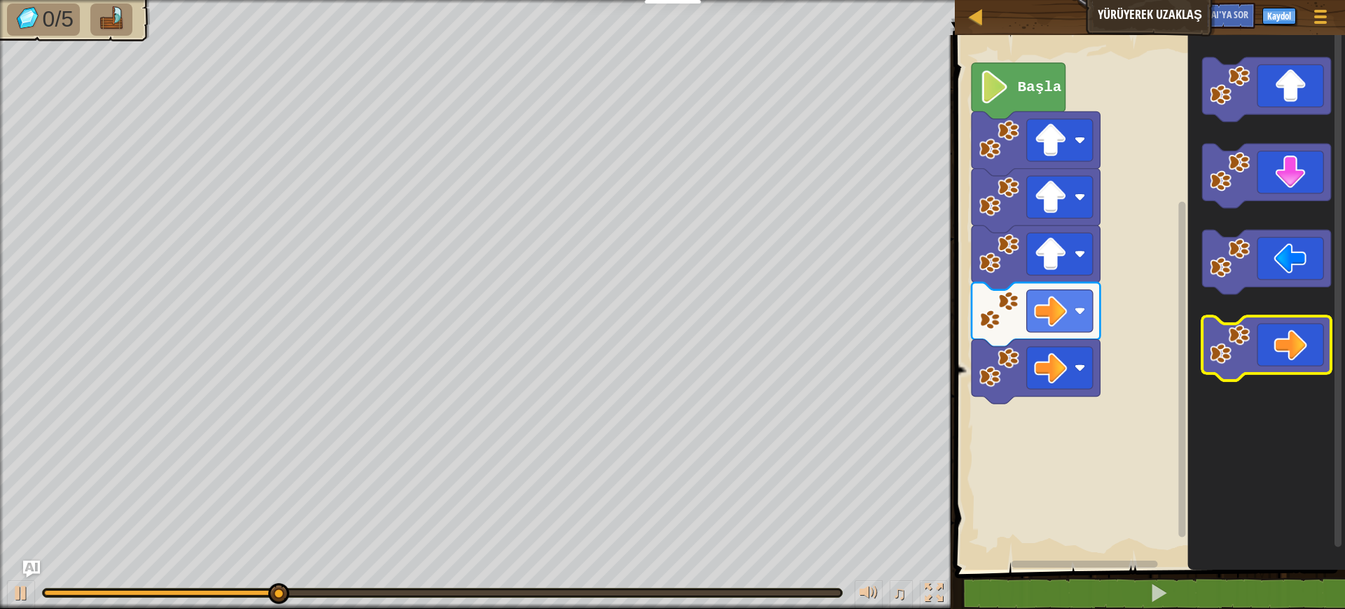
click at [1065, 341] on icon "Blockly Çalışma Alanı" at bounding box center [1267, 348] width 128 height 64
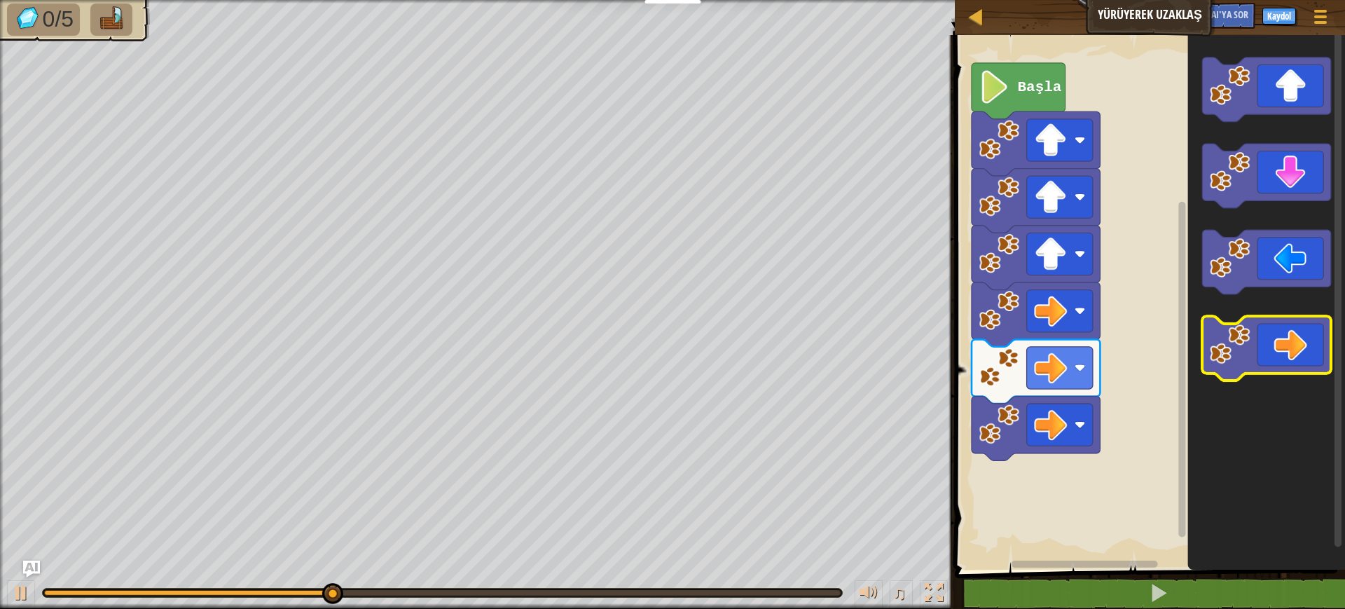
click at [1065, 341] on icon "Blockly Çalışma Alanı" at bounding box center [1267, 348] width 128 height 64
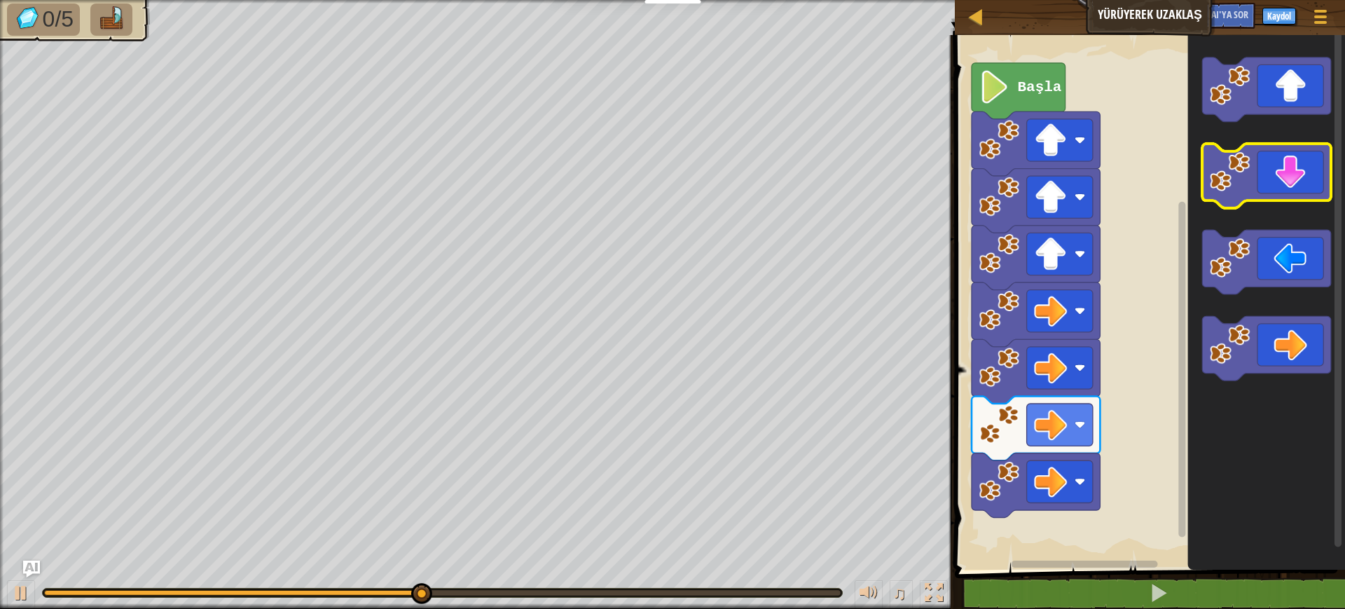
click at [1065, 188] on icon "Blockly Çalışma Alanı" at bounding box center [1267, 176] width 128 height 64
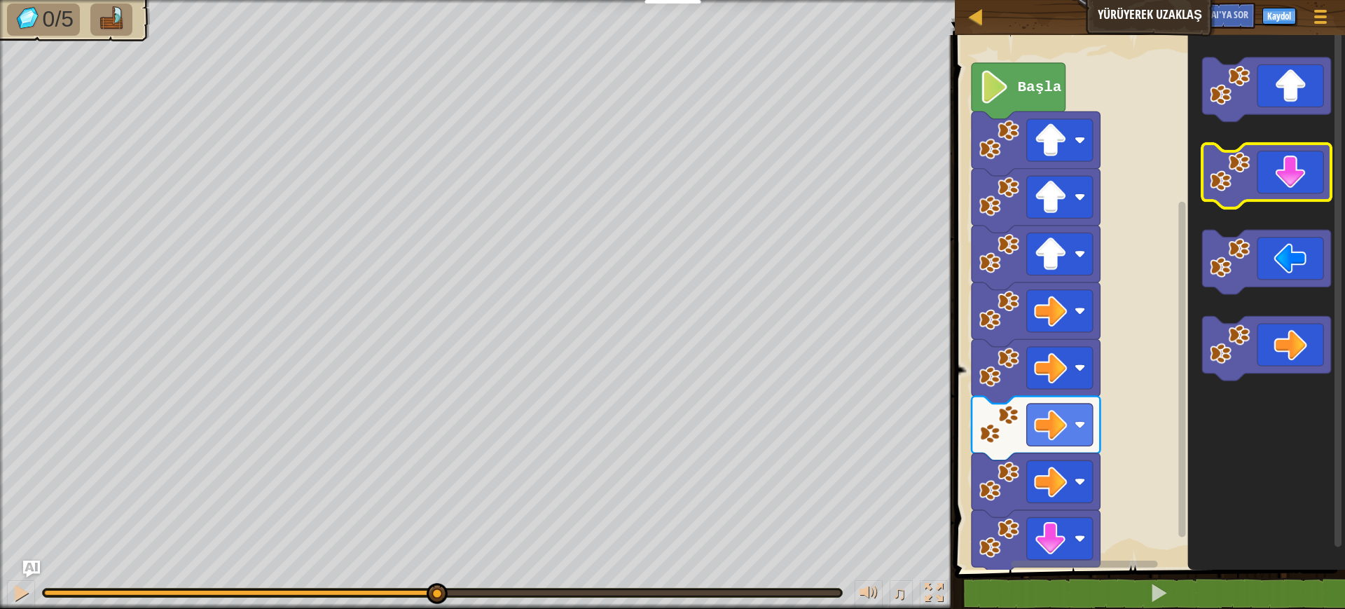
click at [1065, 188] on icon "Blockly Çalışma Alanı" at bounding box center [1267, 176] width 128 height 64
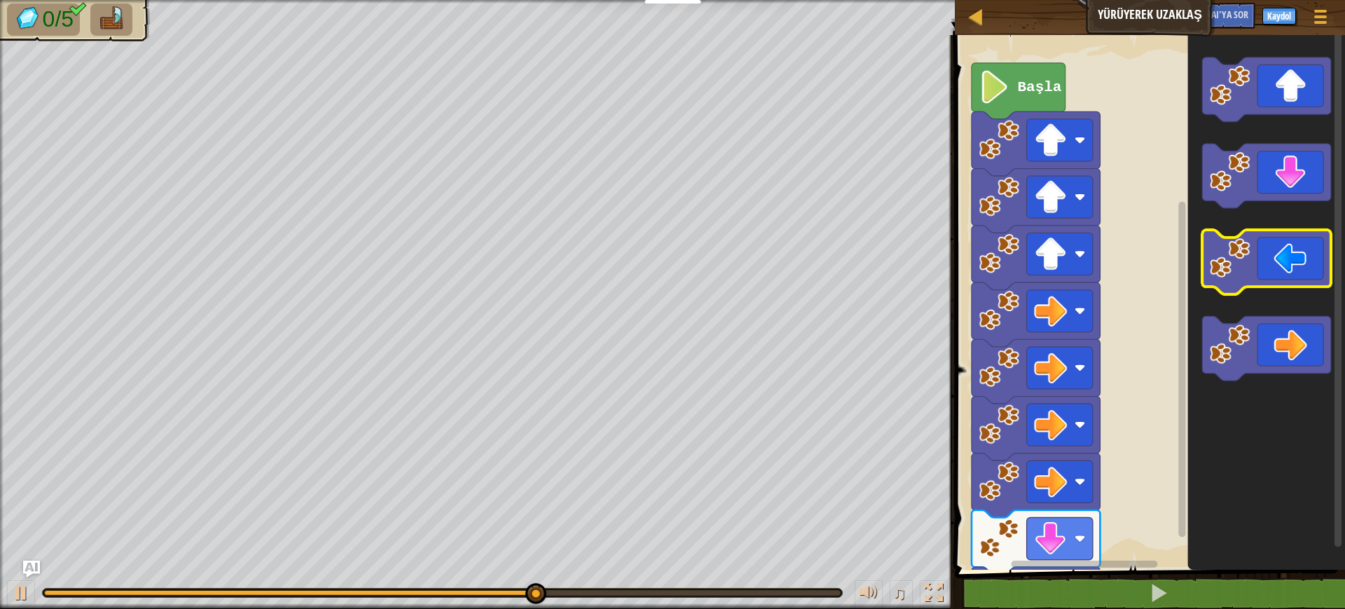
click at [1065, 270] on icon "Blockly Çalışma Alanı" at bounding box center [1267, 262] width 128 height 64
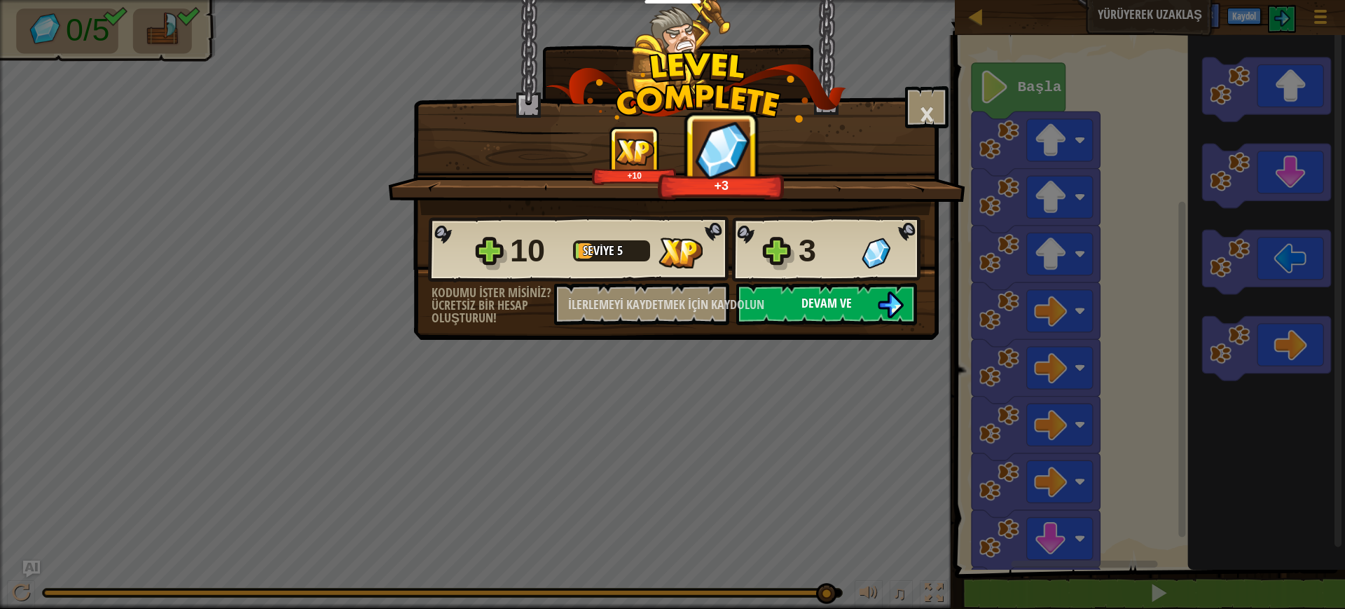
click at [859, 306] on button "Devam ve" at bounding box center [826, 304] width 181 height 42
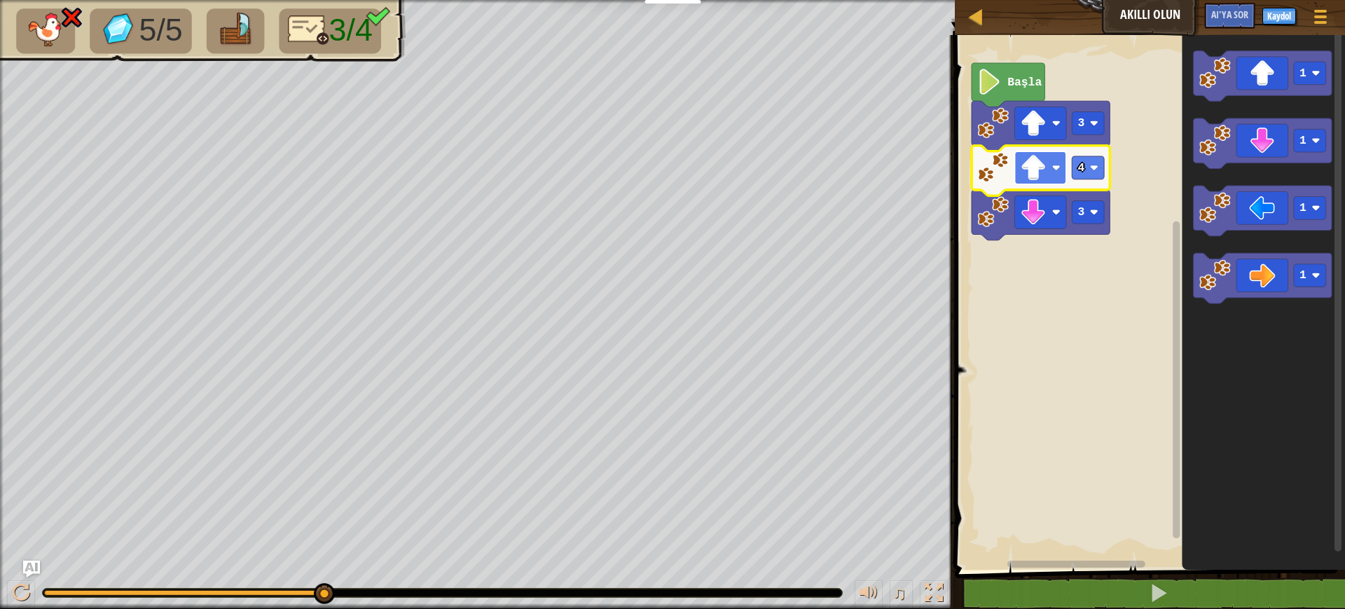
click at [1055, 177] on rect "Blockly Çalışma Alanı" at bounding box center [1041, 167] width 52 height 33
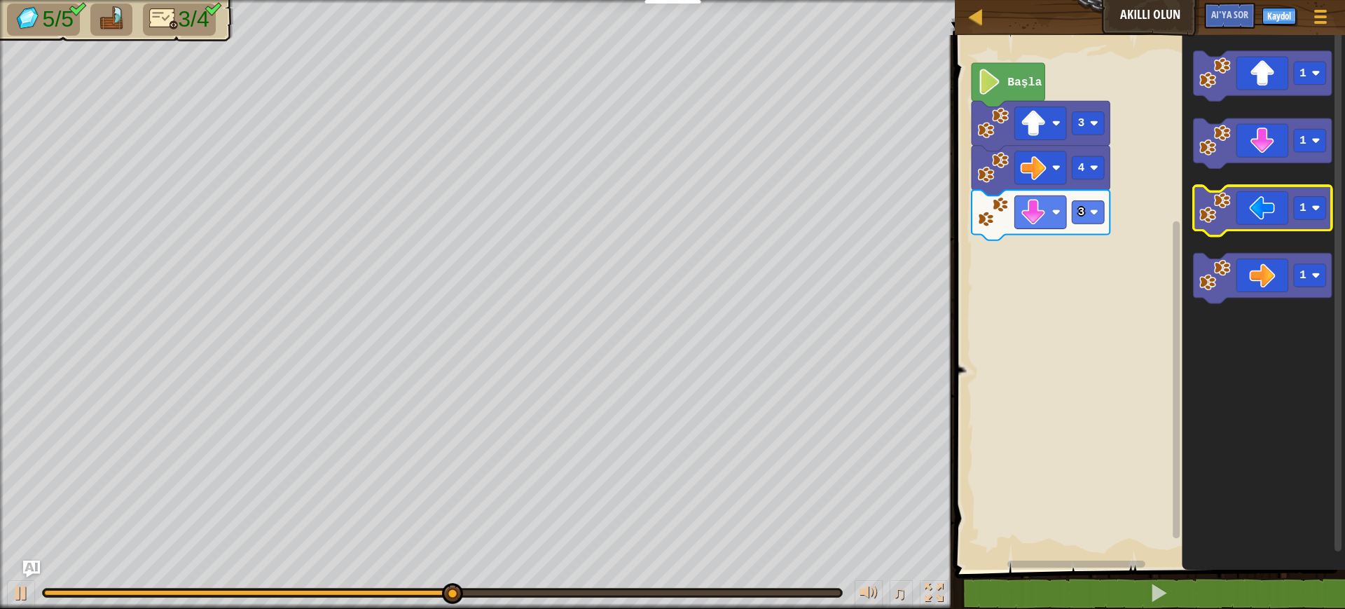
click at [1065, 219] on icon "Blockly Çalışma Alanı" at bounding box center [1263, 211] width 138 height 50
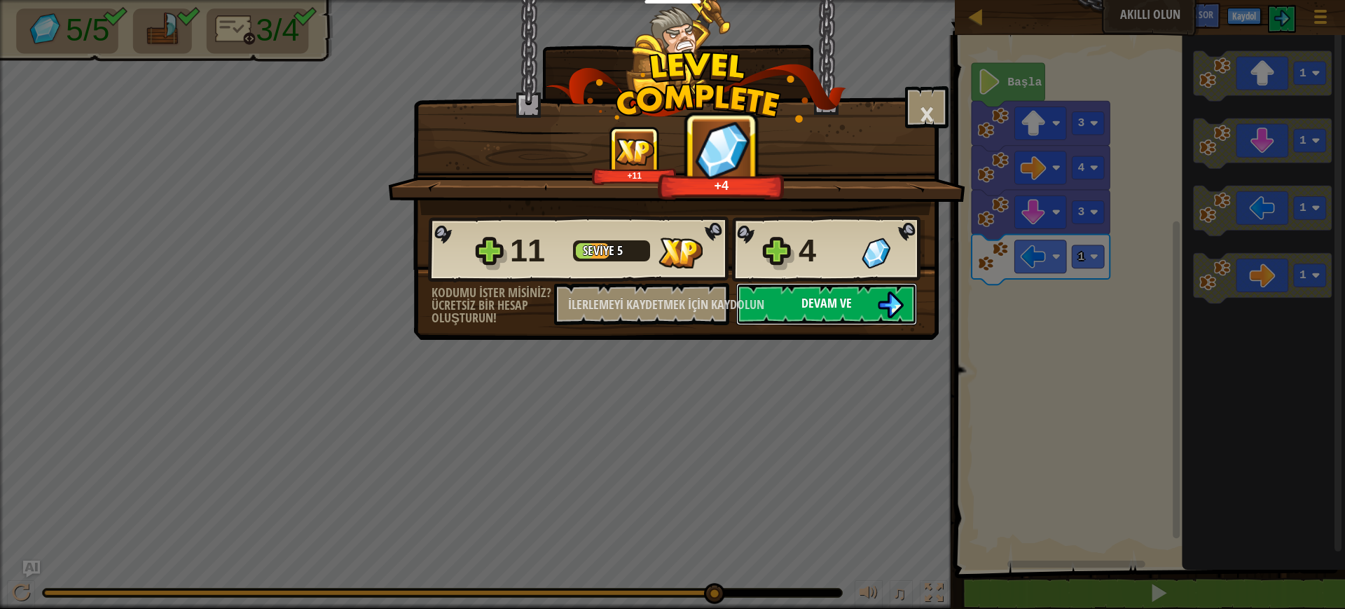
click at [864, 307] on button "Devam ve" at bounding box center [826, 304] width 181 height 42
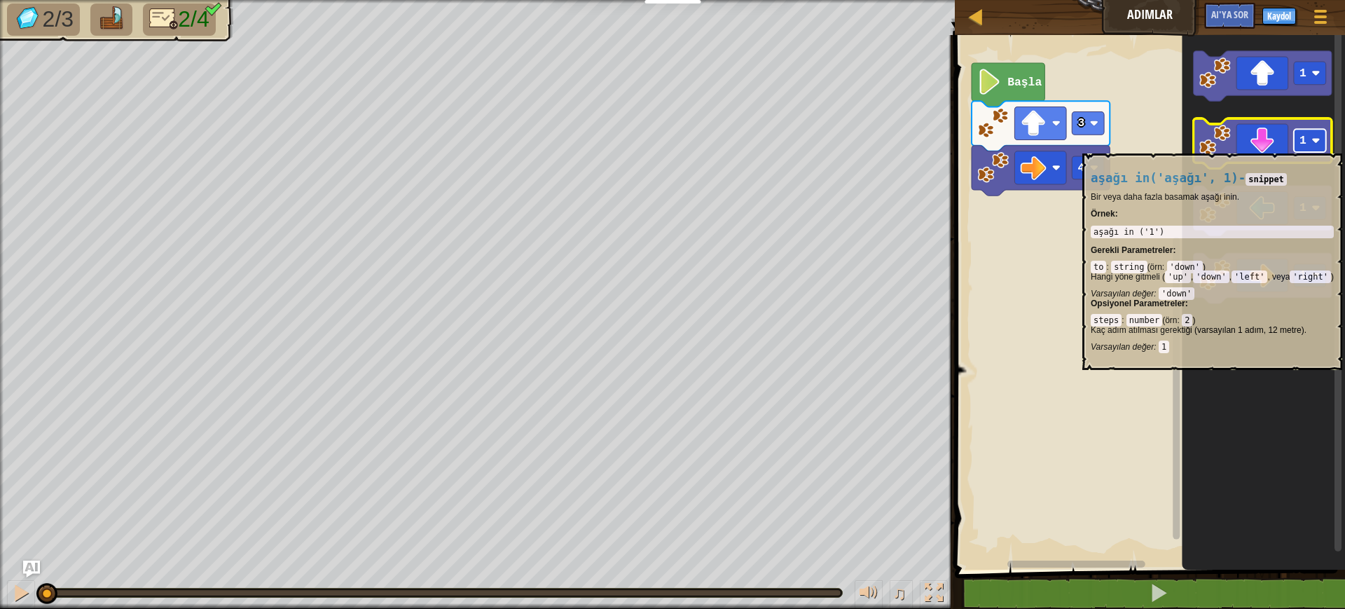
click at [1065, 146] on rect "Blockly Çalışma Alanı" at bounding box center [1310, 140] width 32 height 23
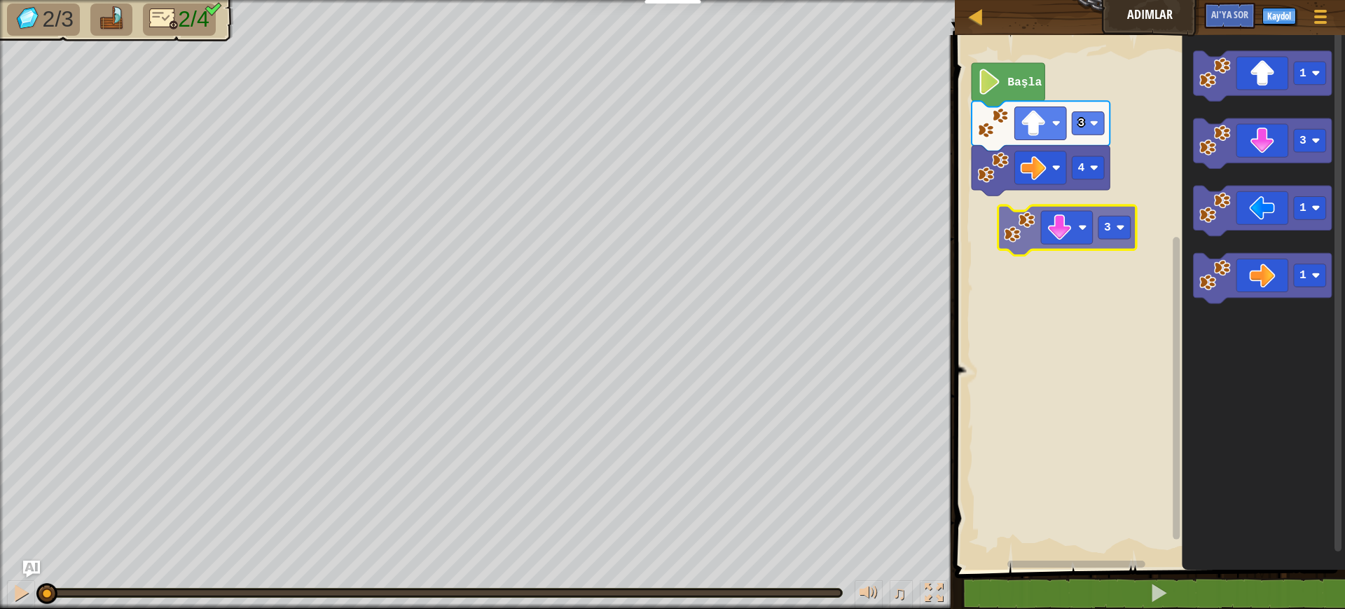
click at [1012, 234] on div "4 3 Başla 1 3 1 1 3" at bounding box center [1148, 298] width 394 height 541
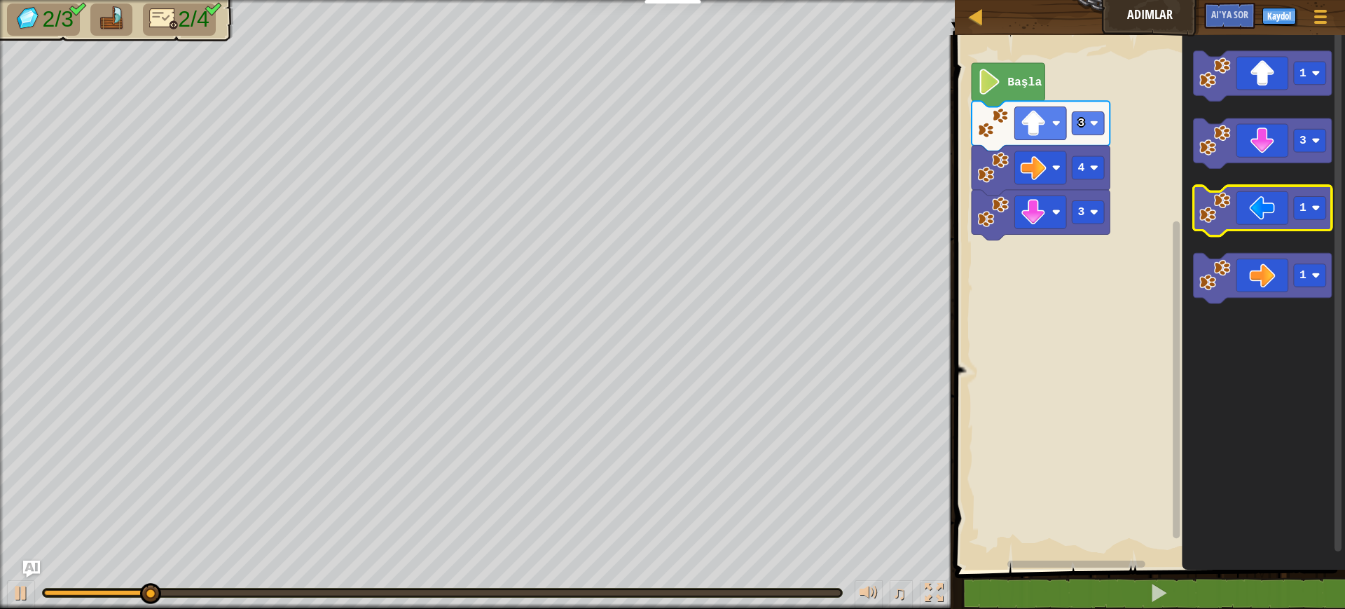
click at [1065, 202] on icon "Blockly Çalışma Alanı" at bounding box center [1263, 211] width 138 height 50
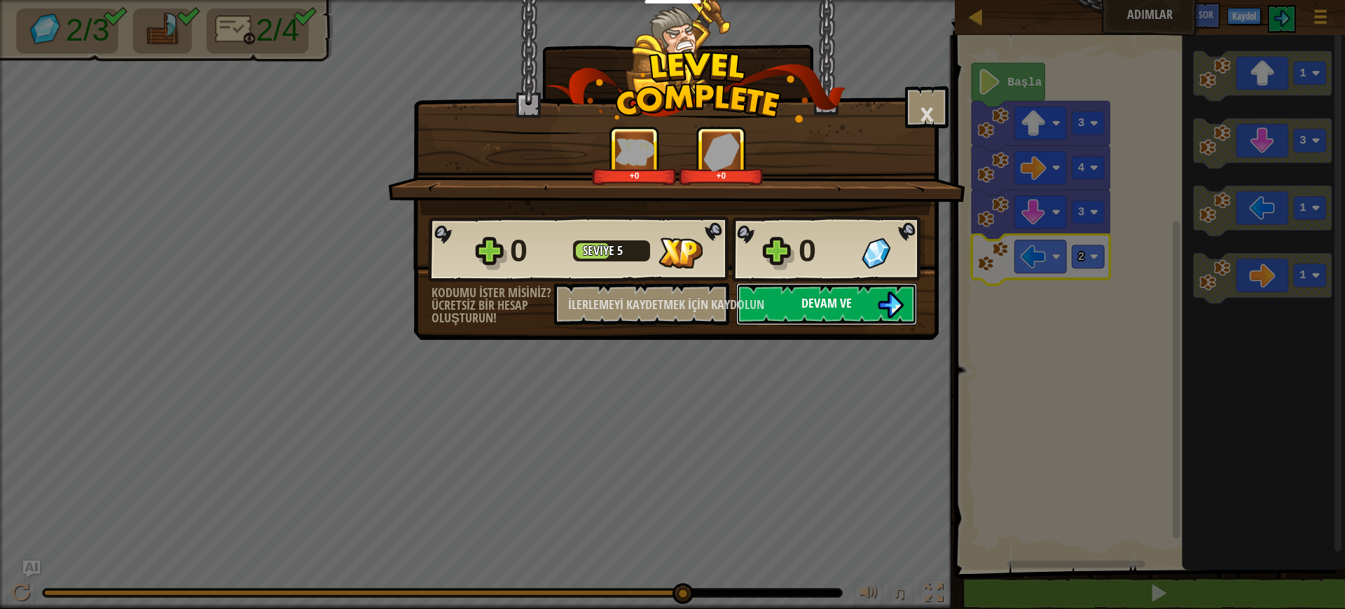
click at [859, 308] on button "Devam ve" at bounding box center [826, 304] width 181 height 42
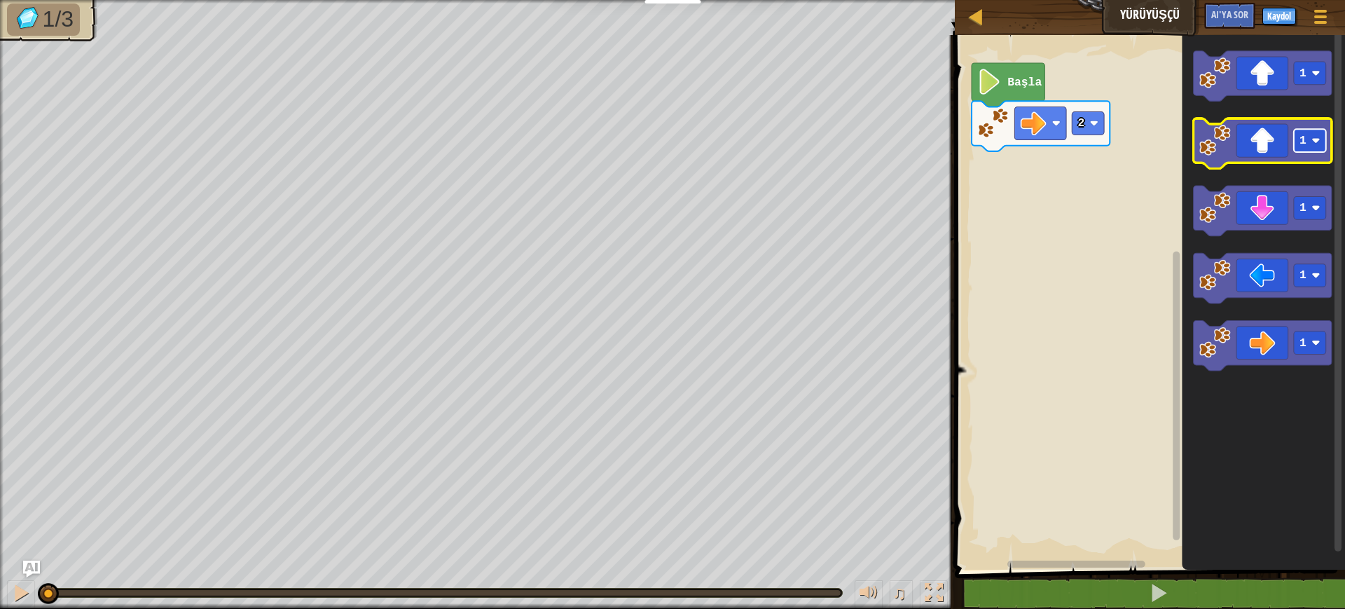
click at [1065, 144] on rect "Blockly Çalışma Alanı" at bounding box center [1310, 140] width 32 height 23
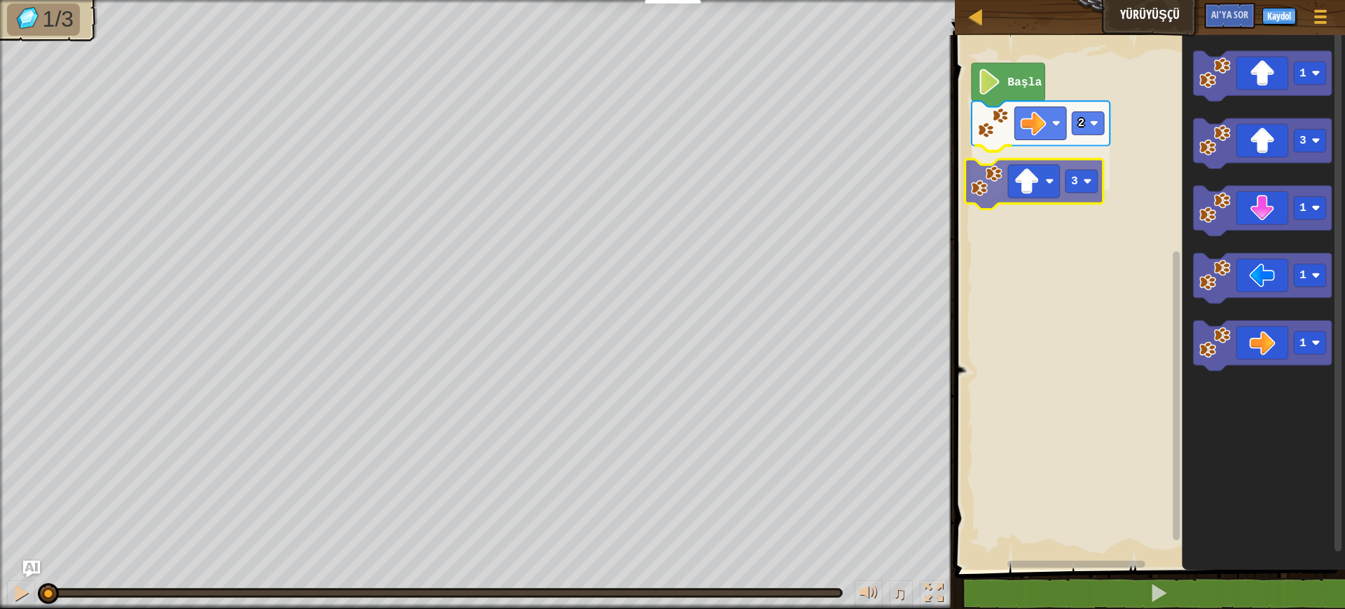
click at [991, 181] on div "2 3 Başla 1 3 1 1 1 3" at bounding box center [1148, 298] width 394 height 541
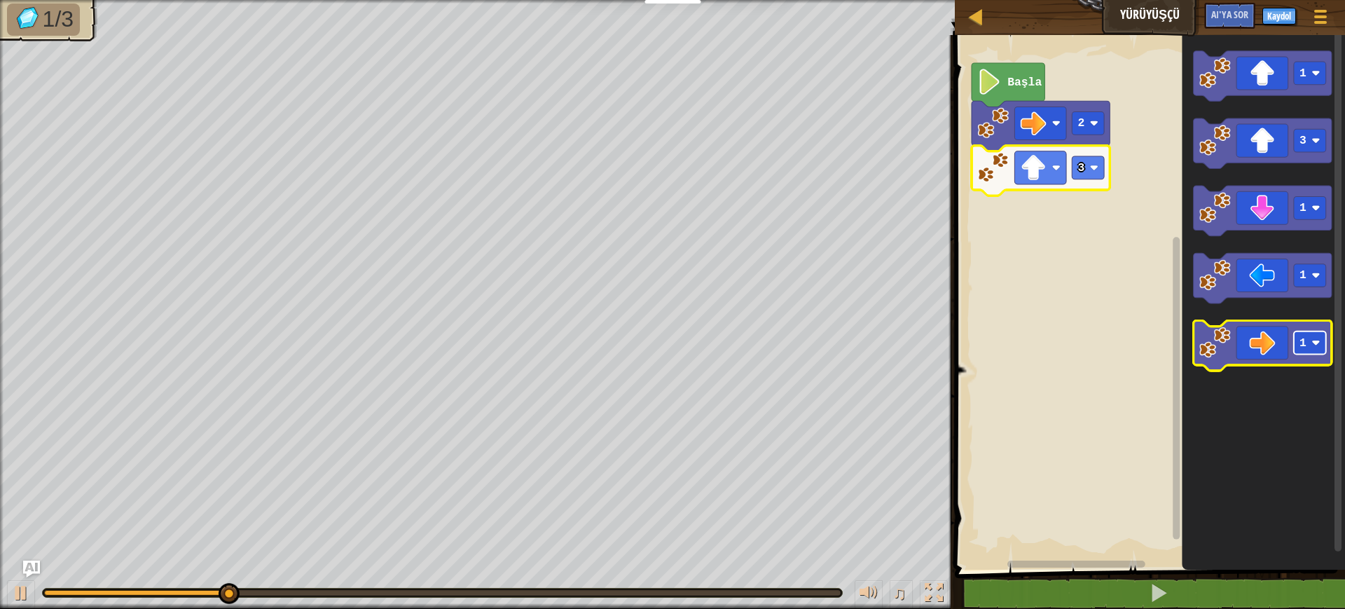
click at [1065, 352] on rect "Blockly Çalışma Alanı" at bounding box center [1310, 342] width 32 height 23
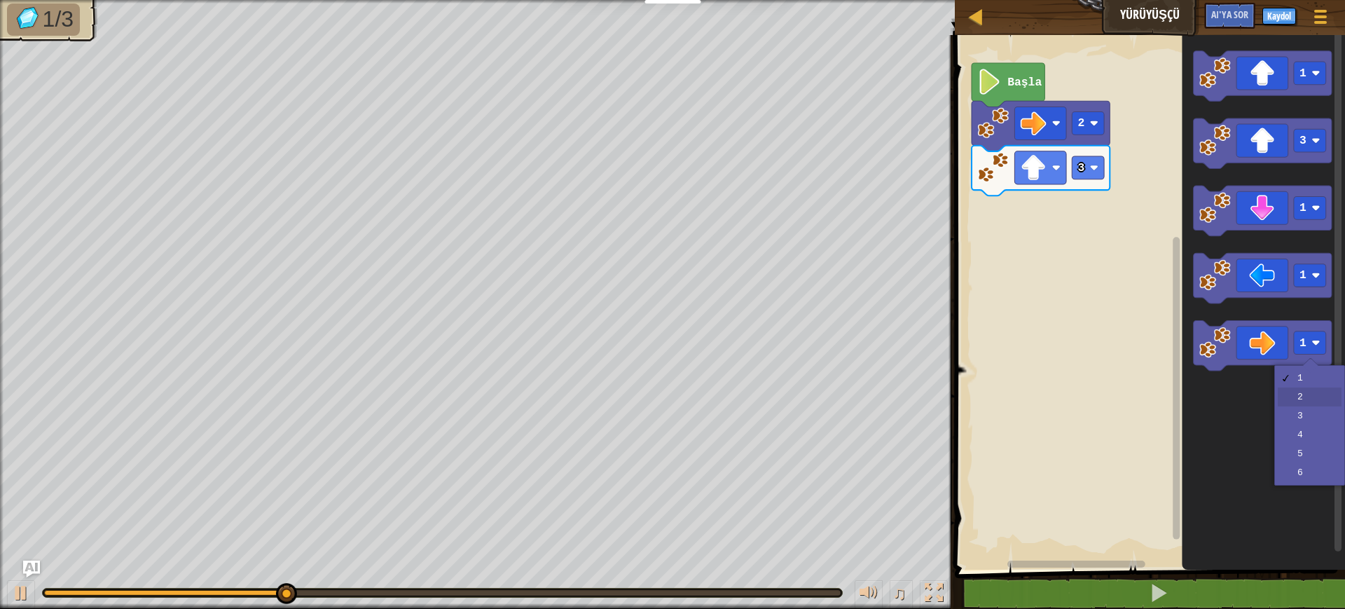
drag, startPoint x: 1303, startPoint y: 393, endPoint x: 1276, endPoint y: 356, distance: 46.1
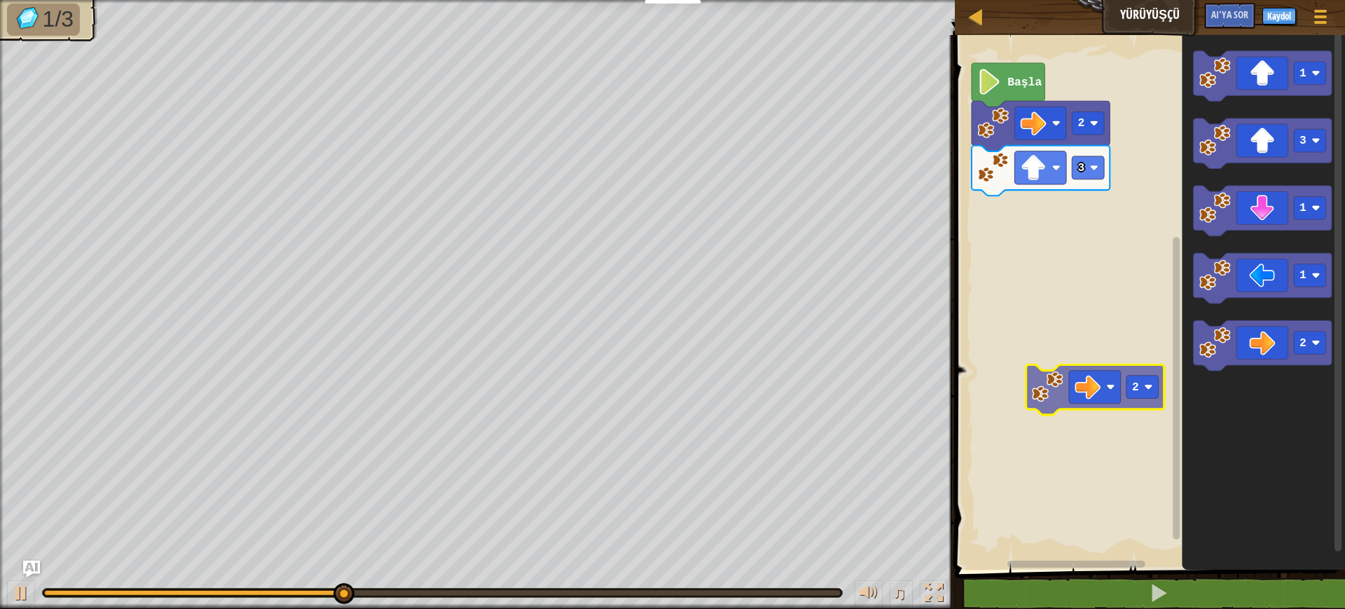
click at [1065, 386] on div "2 3 Başla 1 3 1 1 2 2" at bounding box center [1148, 298] width 394 height 541
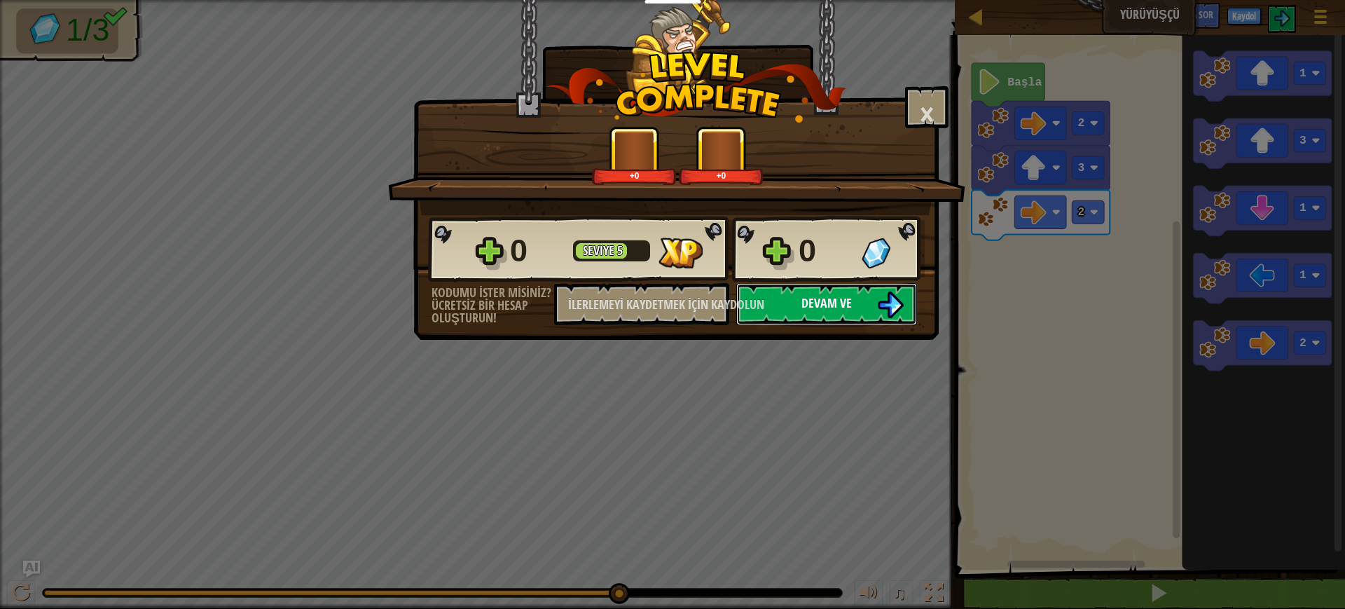
click at [791, 295] on button "Devam ve" at bounding box center [826, 304] width 181 height 42
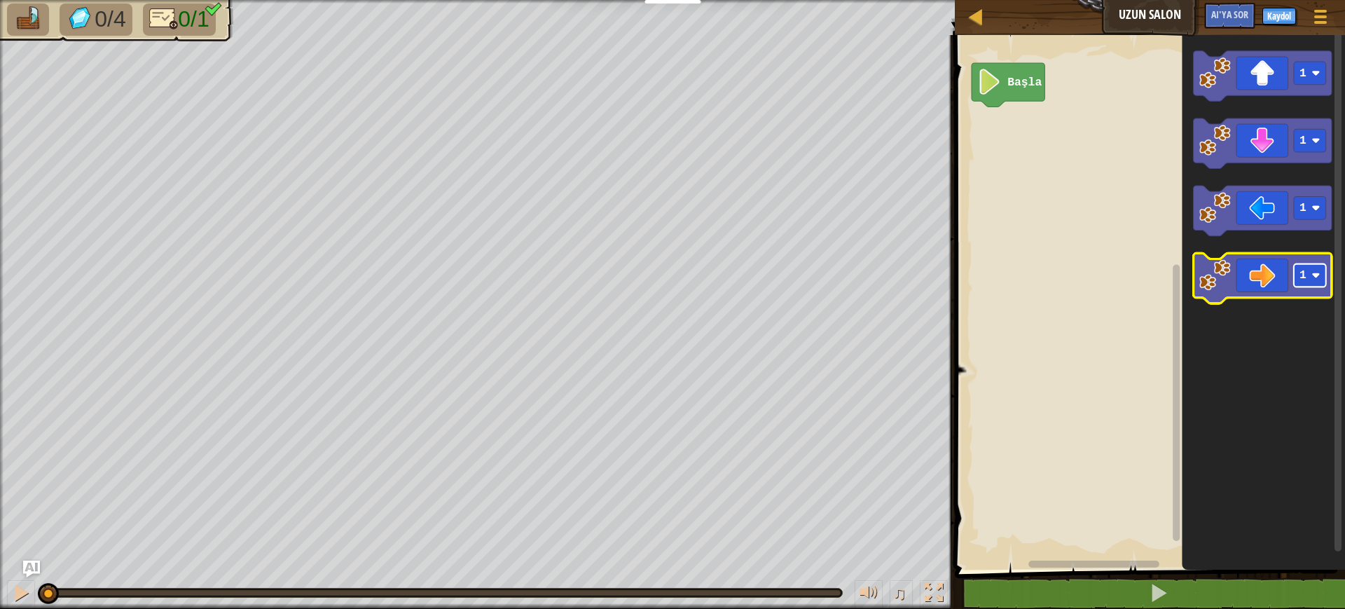
click at [1065, 281] on rect "Blockly Çalışma Alanı" at bounding box center [1310, 275] width 32 height 23
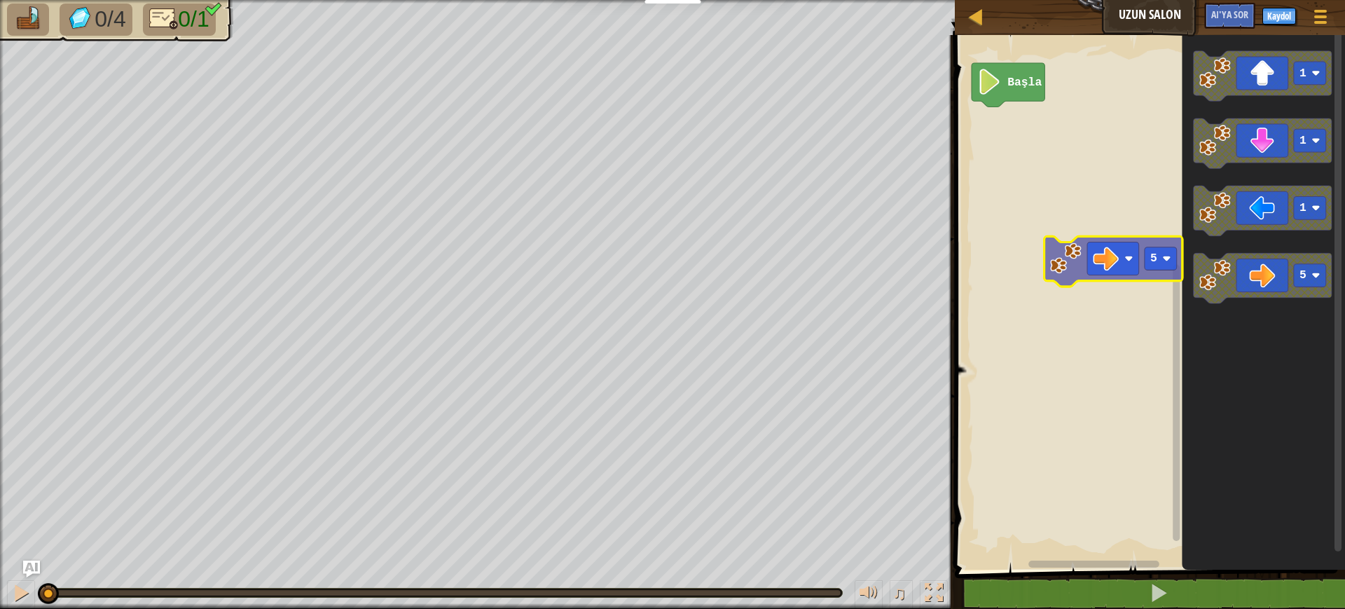
click at [1021, 249] on div "Başla 1 1 1 5 5" at bounding box center [1148, 298] width 394 height 541
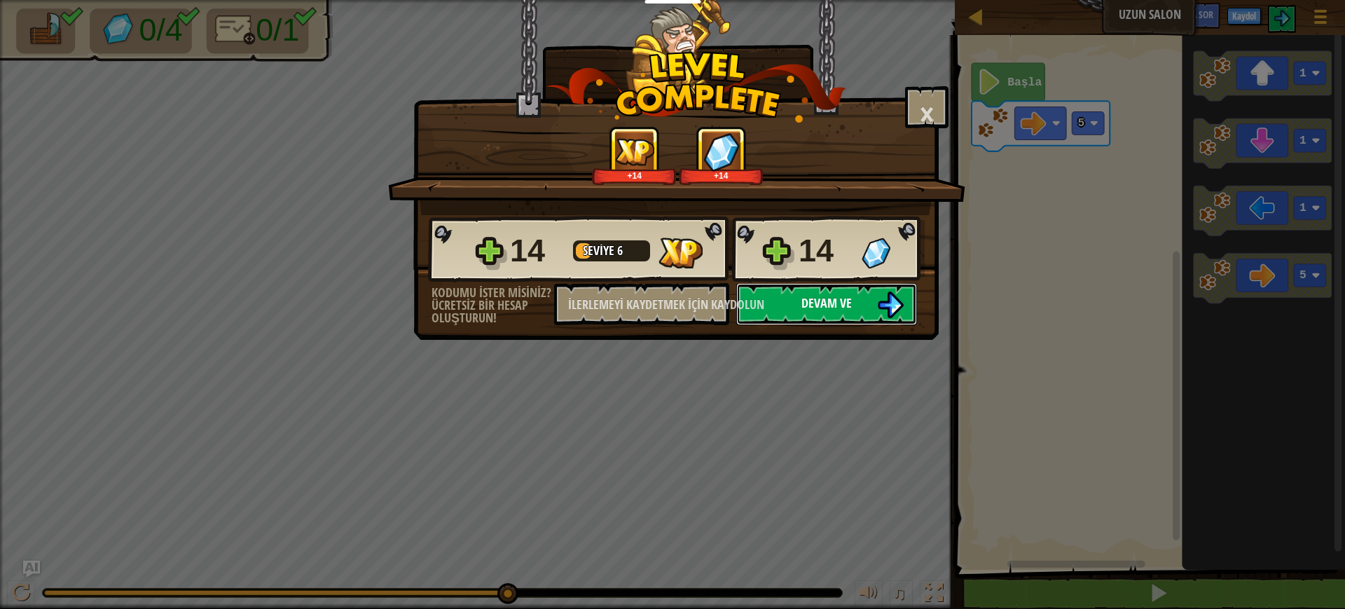
click at [890, 313] on img at bounding box center [890, 304] width 27 height 27
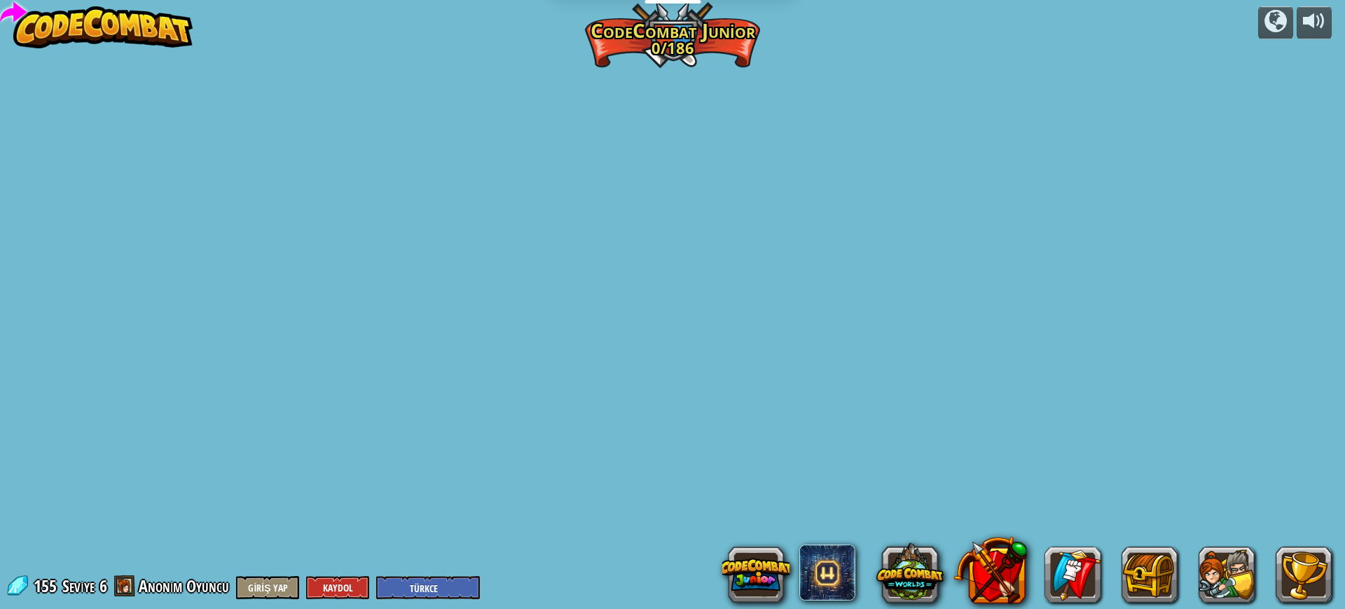
select select "tr"
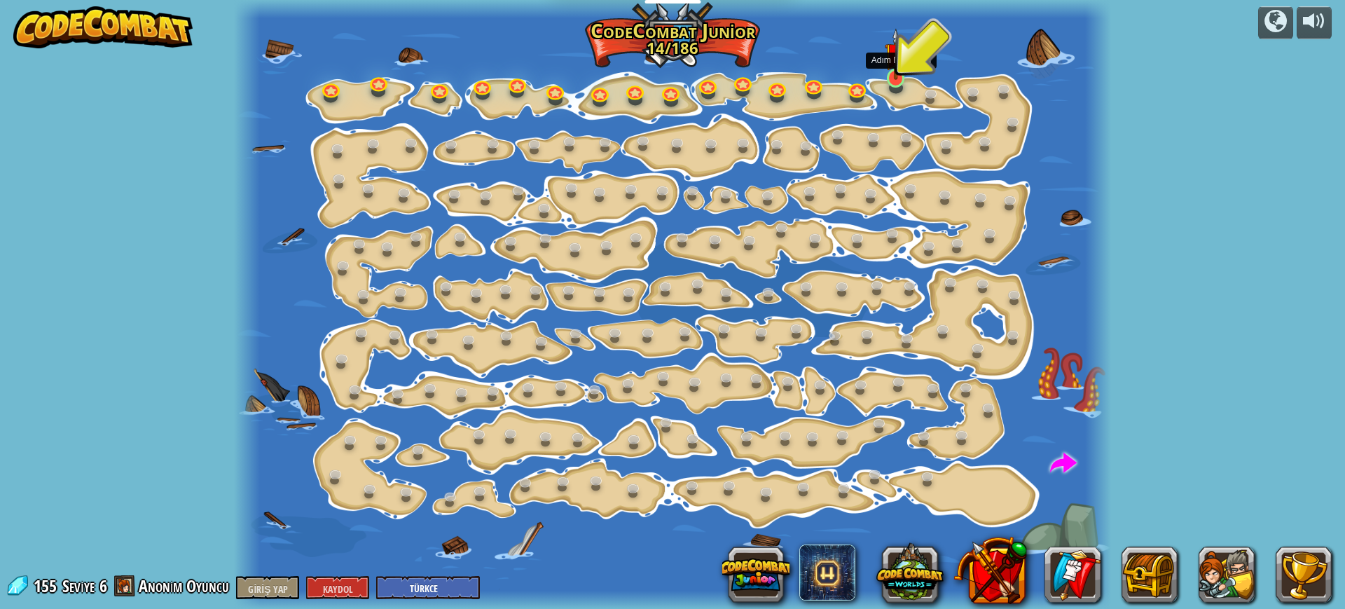
click at [888, 74] on img at bounding box center [896, 54] width 22 height 52
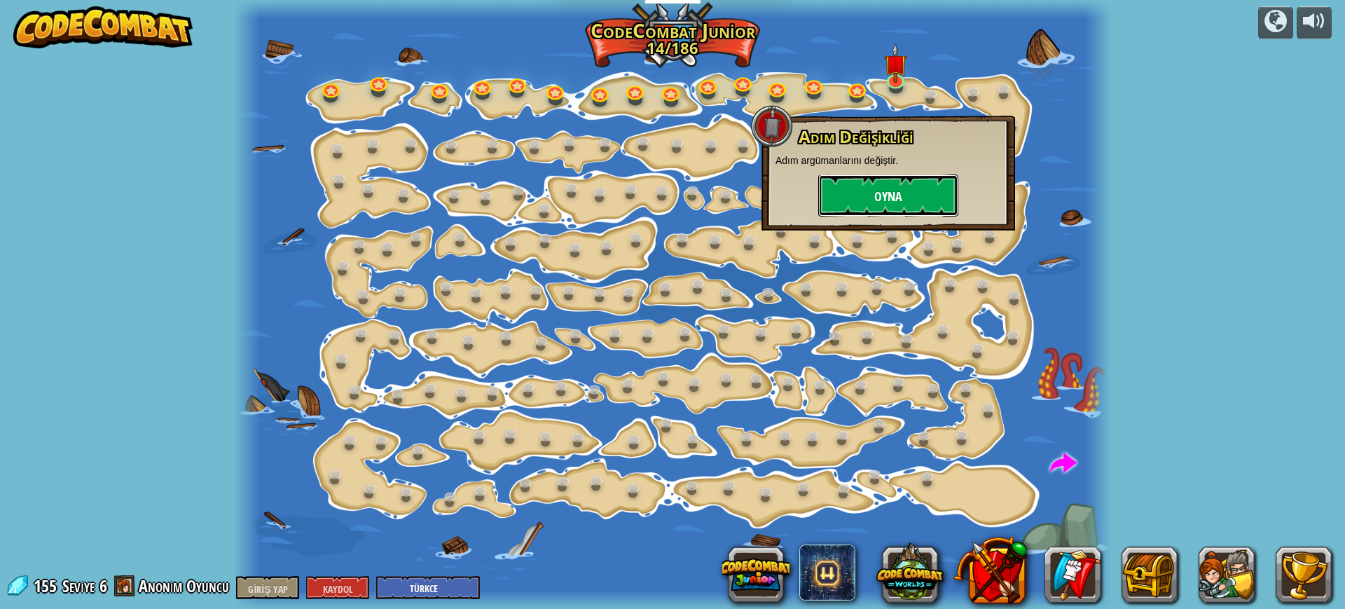
click at [860, 204] on button "Oyna" at bounding box center [888, 195] width 140 height 42
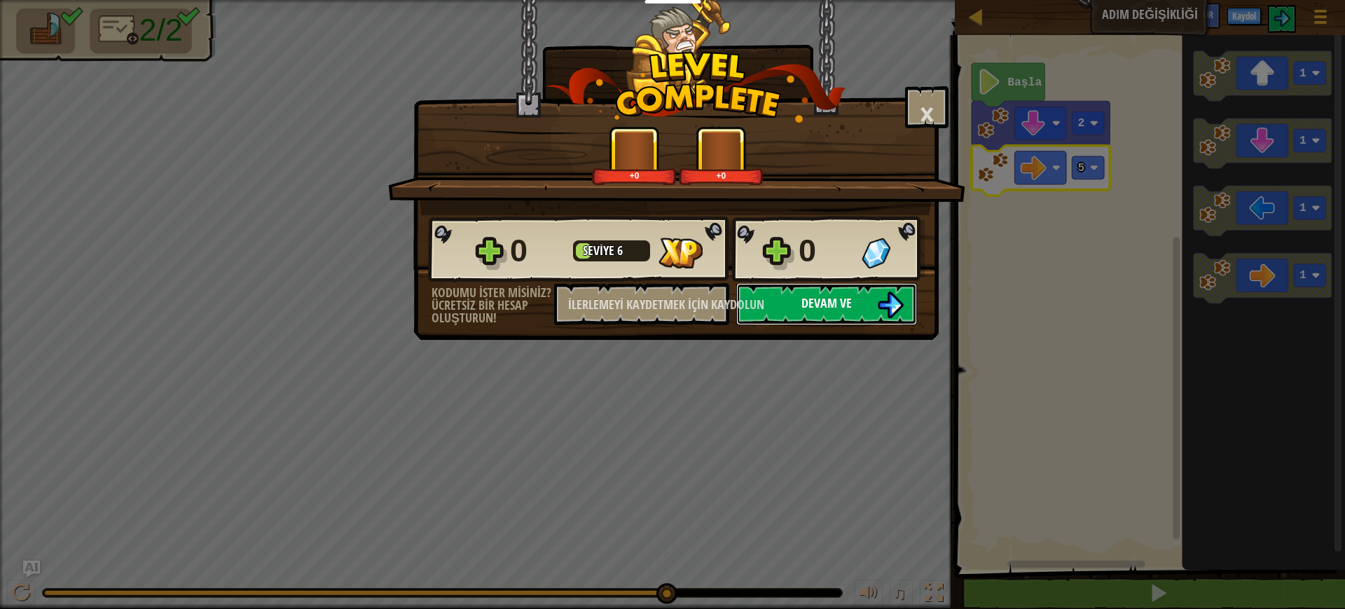
click at [803, 316] on button "Devam ve" at bounding box center [826, 304] width 181 height 42
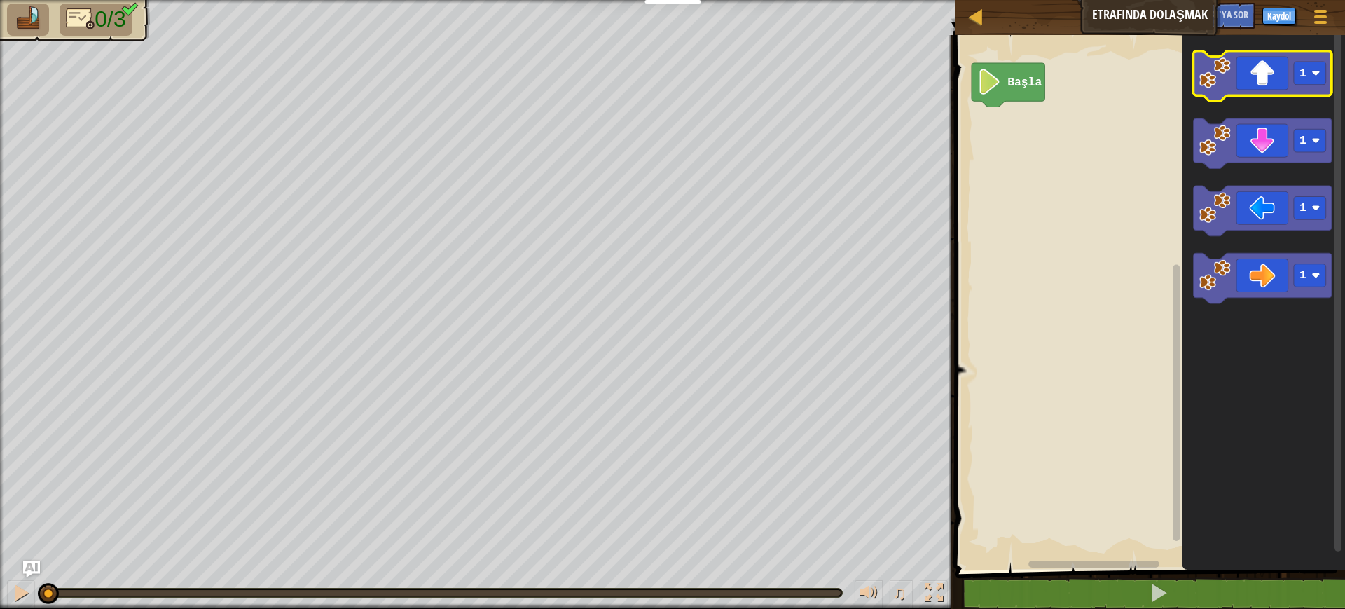
click at [1065, 89] on icon "Blockly Çalışma Alanı" at bounding box center [1263, 76] width 138 height 50
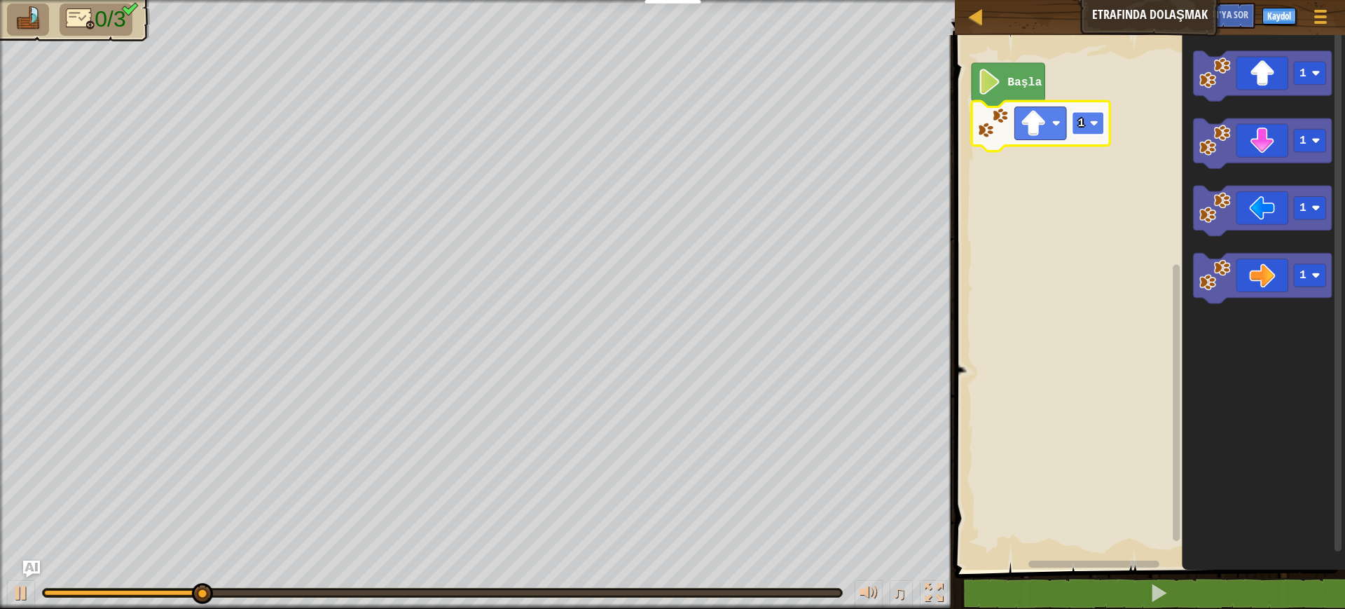
click at [1065, 124] on image "Blockly Çalışma Alanı" at bounding box center [1094, 123] width 8 height 8
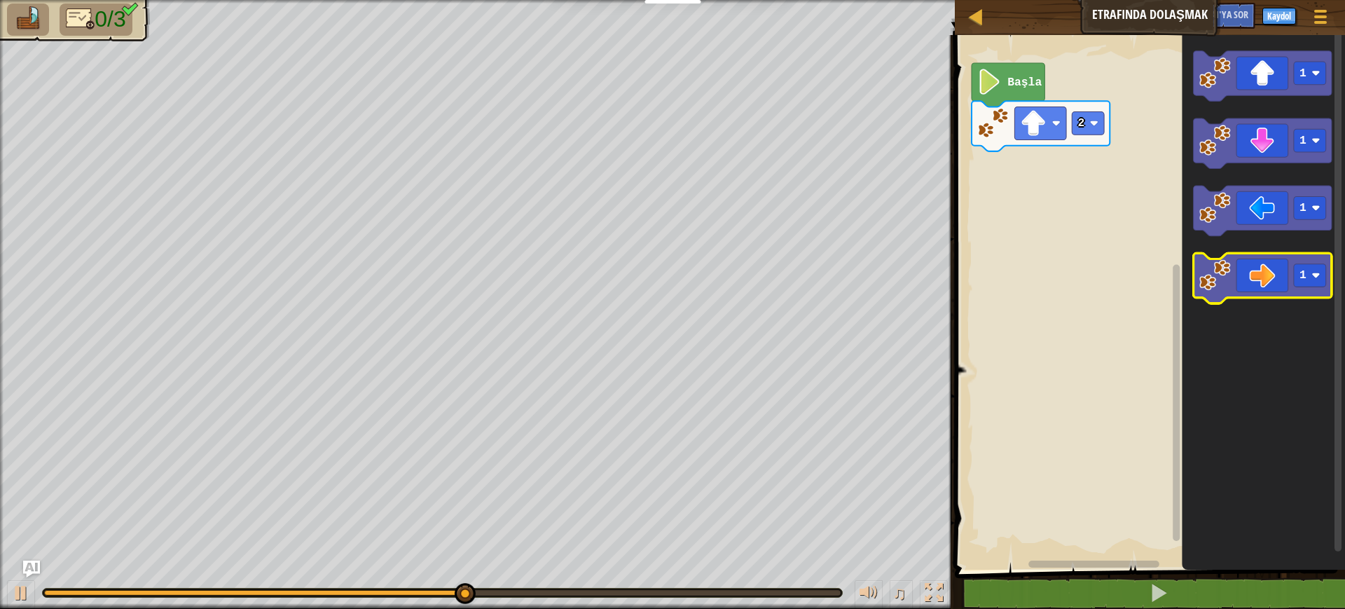
click at [1065, 290] on icon "Blockly Çalışma Alanı" at bounding box center [1263, 278] width 138 height 50
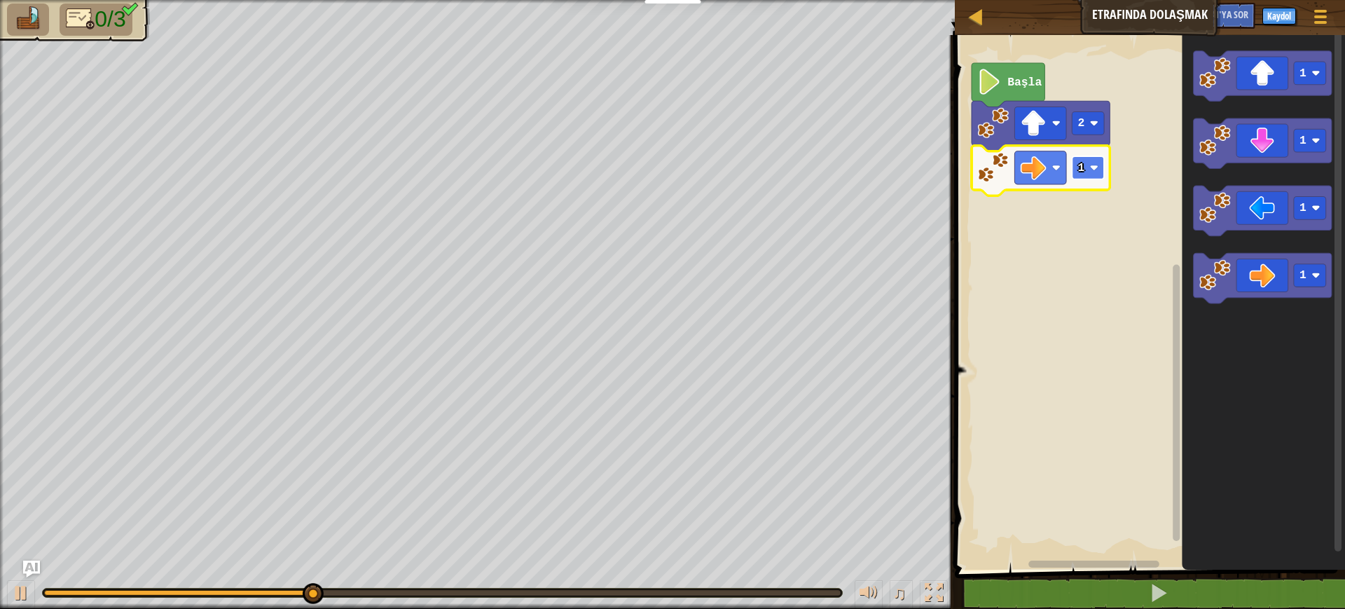
click at [1065, 168] on image "Blockly Çalışma Alanı" at bounding box center [1094, 167] width 8 height 8
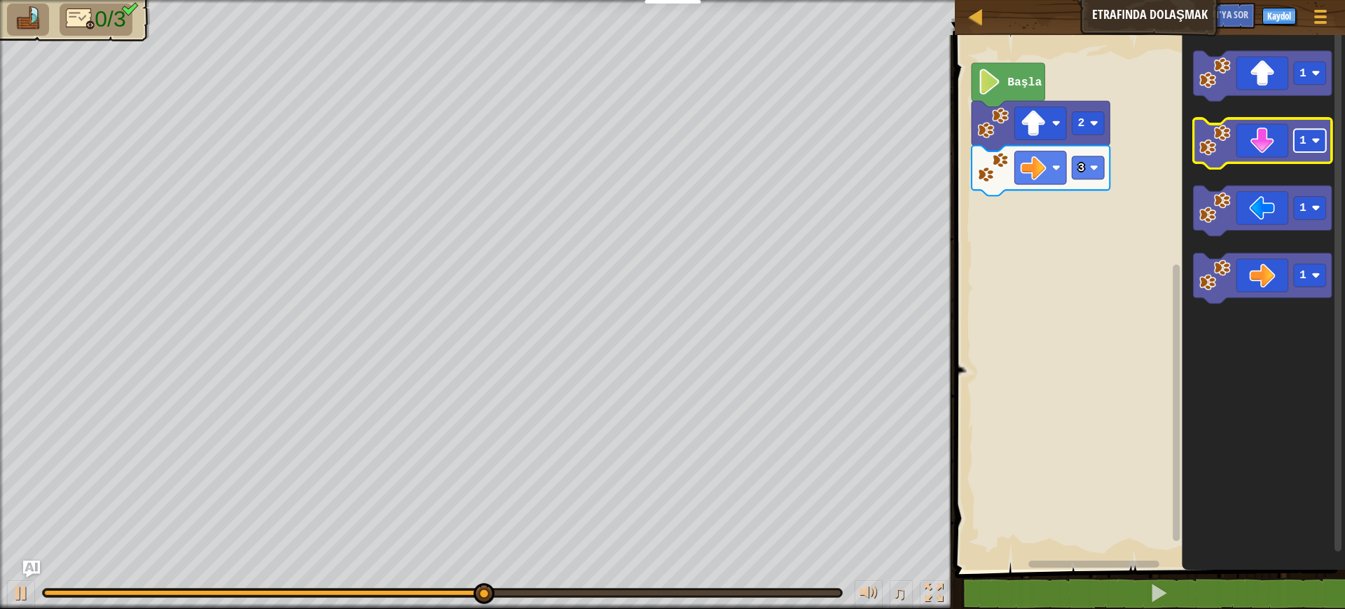
click at [1065, 145] on rect "Blockly Çalışma Alanı" at bounding box center [1310, 140] width 32 height 23
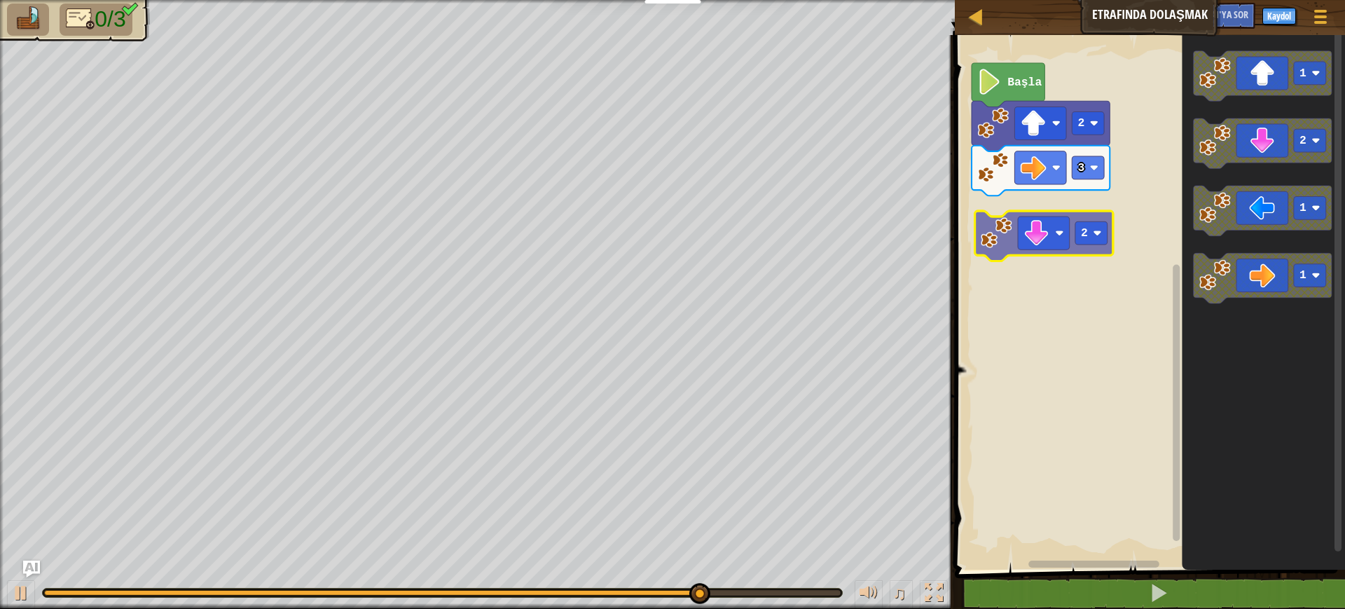
click at [1017, 250] on div "Başla 2 3 2 1 2 1 1 2" at bounding box center [1148, 298] width 394 height 541
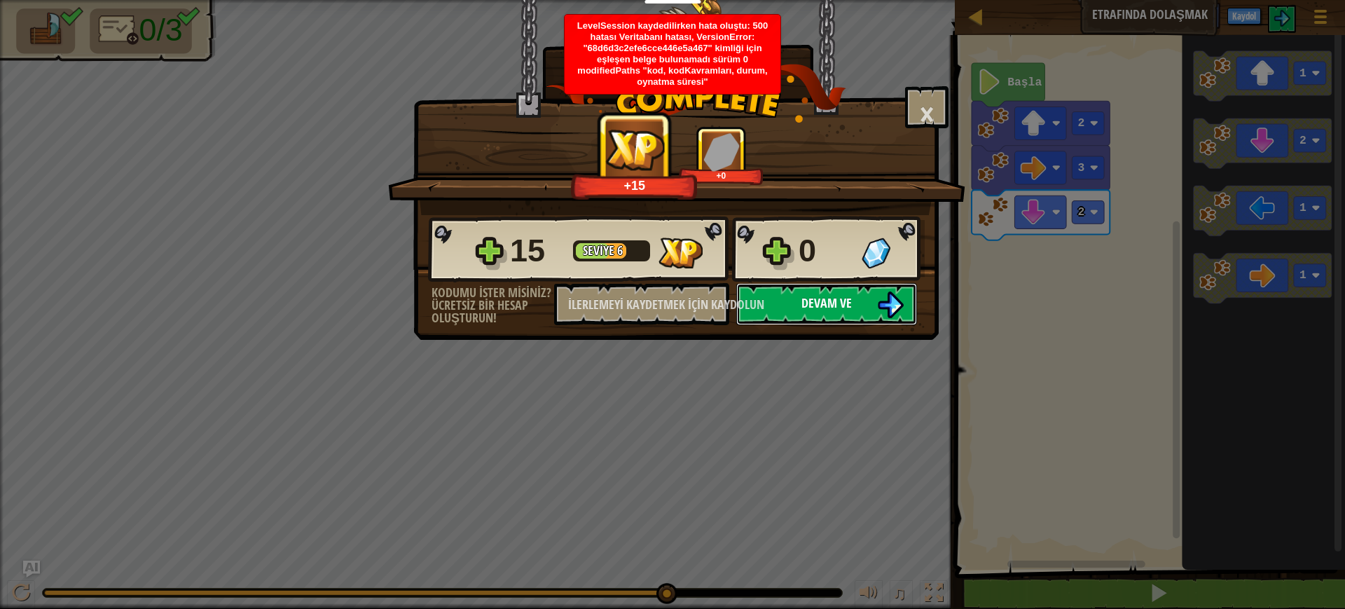
click at [869, 312] on button "Devam ve" at bounding box center [826, 304] width 181 height 42
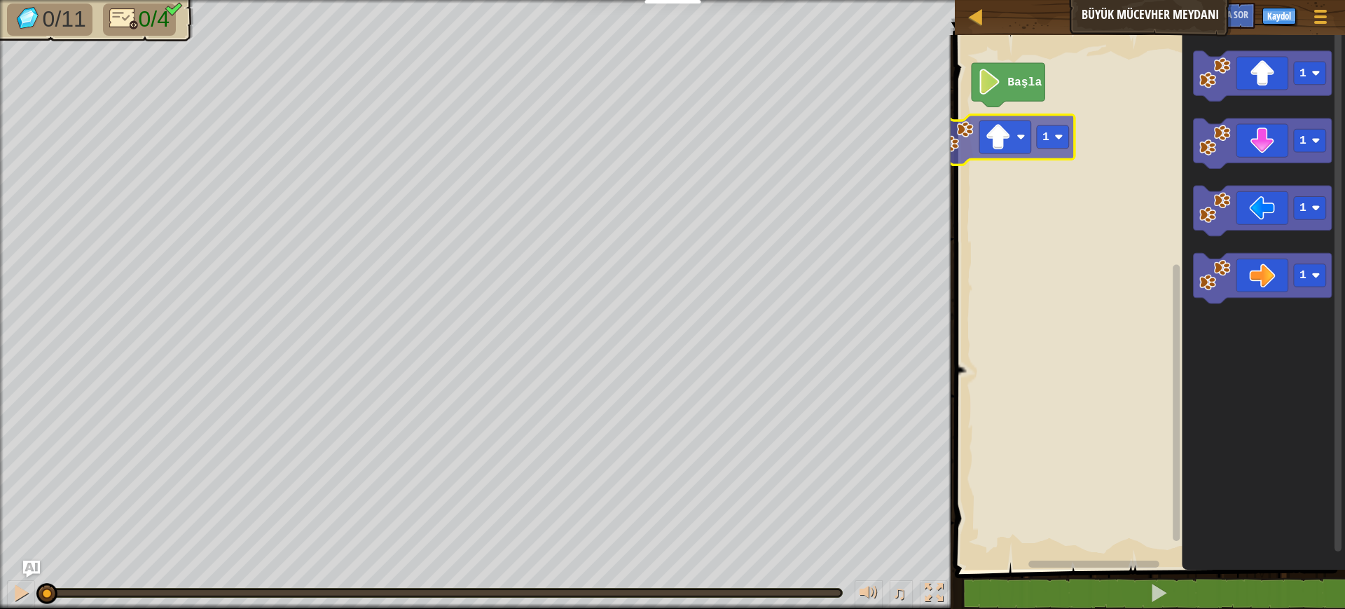
click at [1001, 141] on div "Başla 1 1 1 1 1" at bounding box center [1148, 298] width 394 height 541
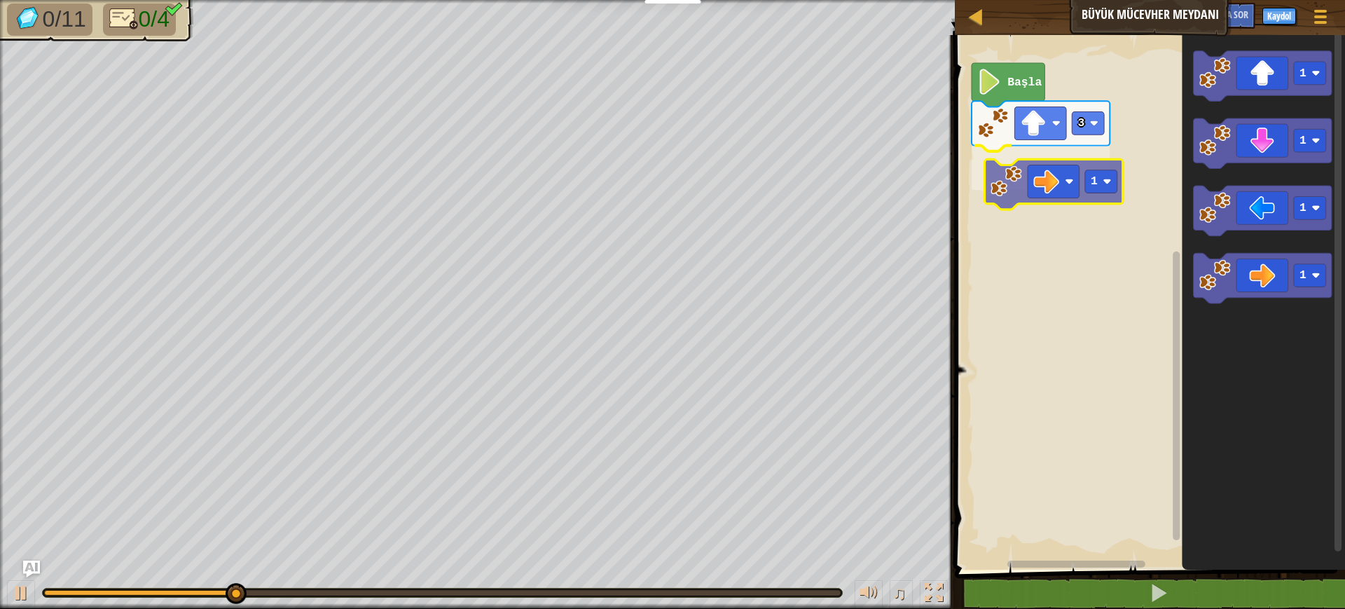
click at [1043, 182] on div "Başla 3 1 1 1 1 1 1" at bounding box center [1148, 298] width 394 height 541
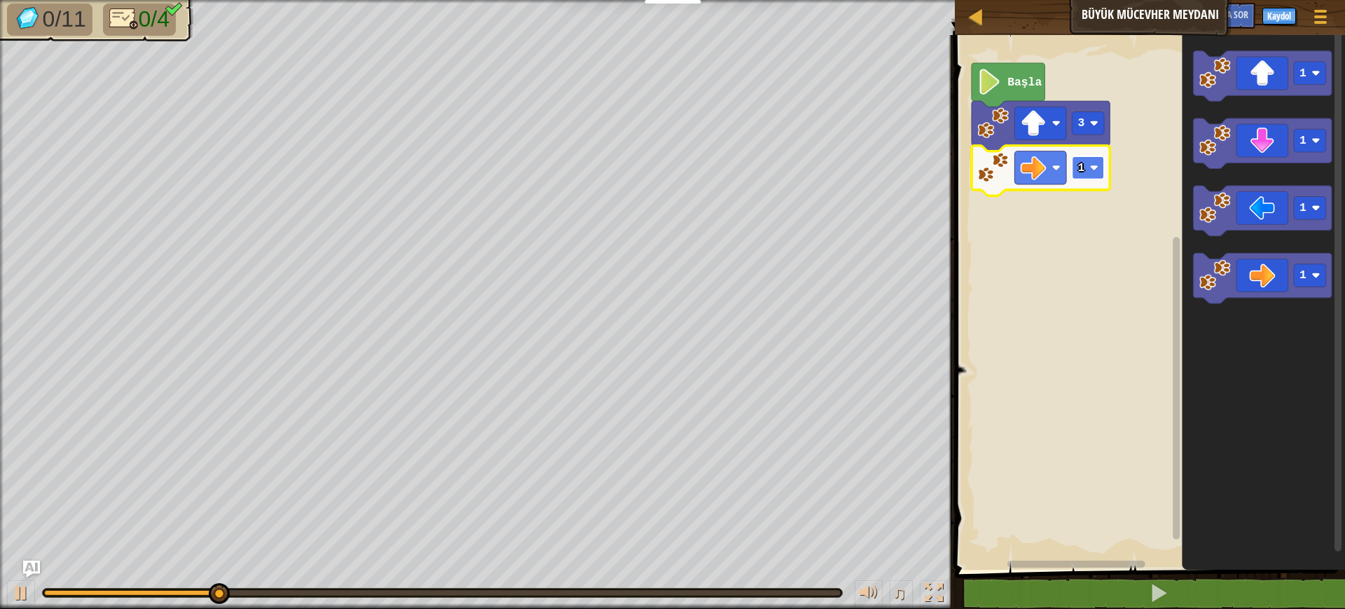
click at [1065, 174] on rect "Blockly Çalışma Alanı" at bounding box center [1088, 167] width 32 height 23
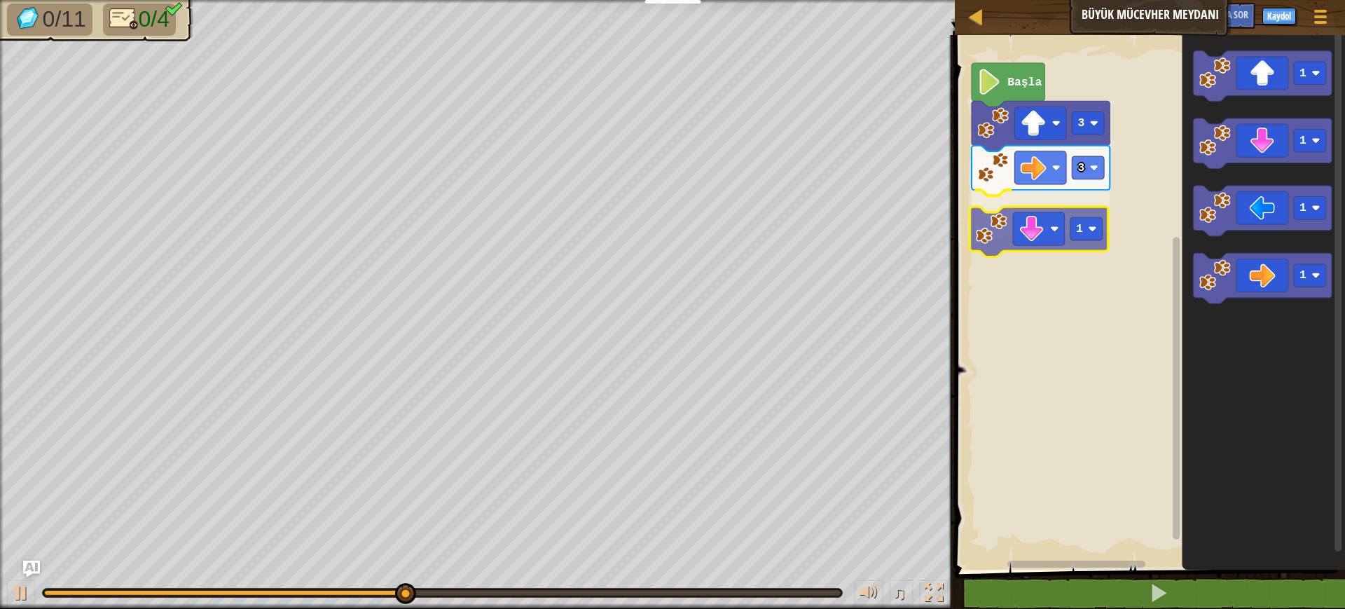
click at [1038, 230] on div "Başla 3 3 1 1 1 1 1 1" at bounding box center [1148, 298] width 394 height 541
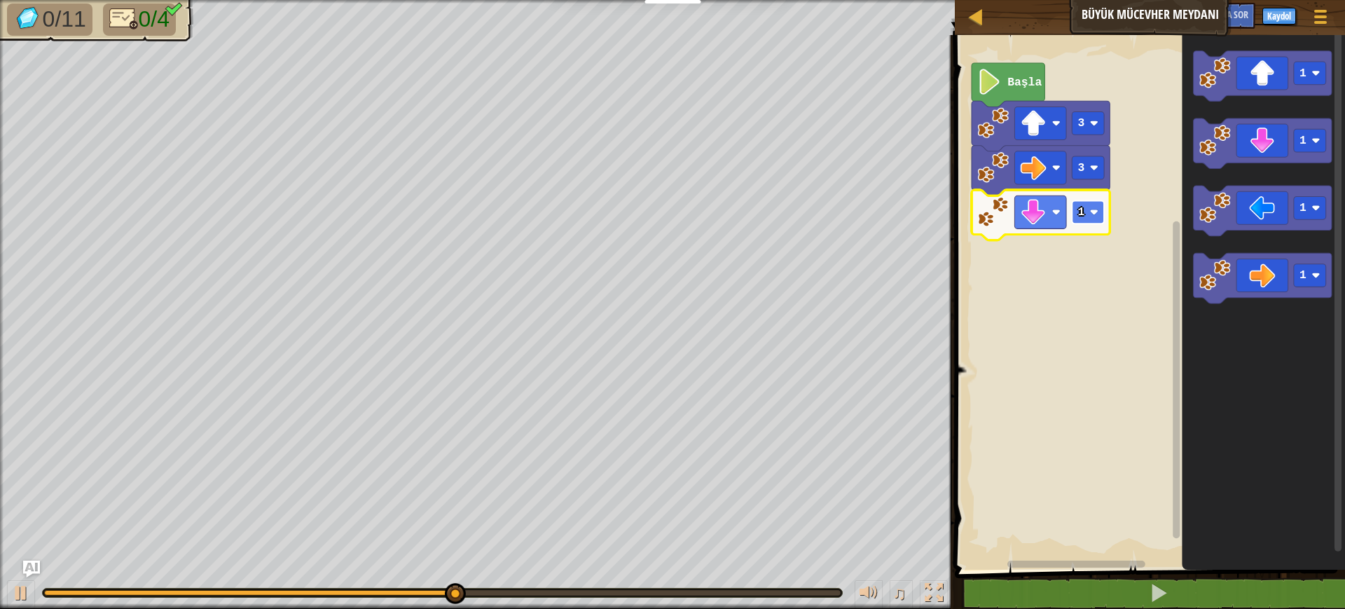
click at [1065, 209] on rect "Blockly Çalışma Alanı" at bounding box center [1088, 211] width 32 height 23
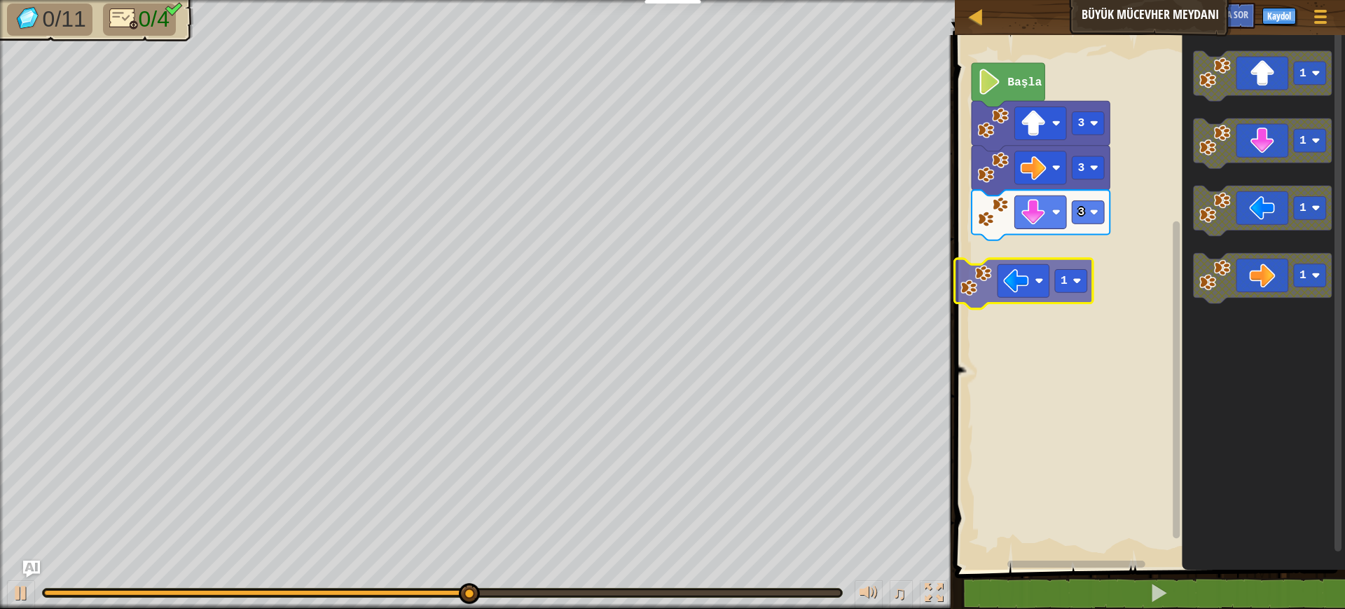
click at [1051, 258] on div "Başla 3 3 3 1 1 1 1 1 1" at bounding box center [1148, 298] width 394 height 541
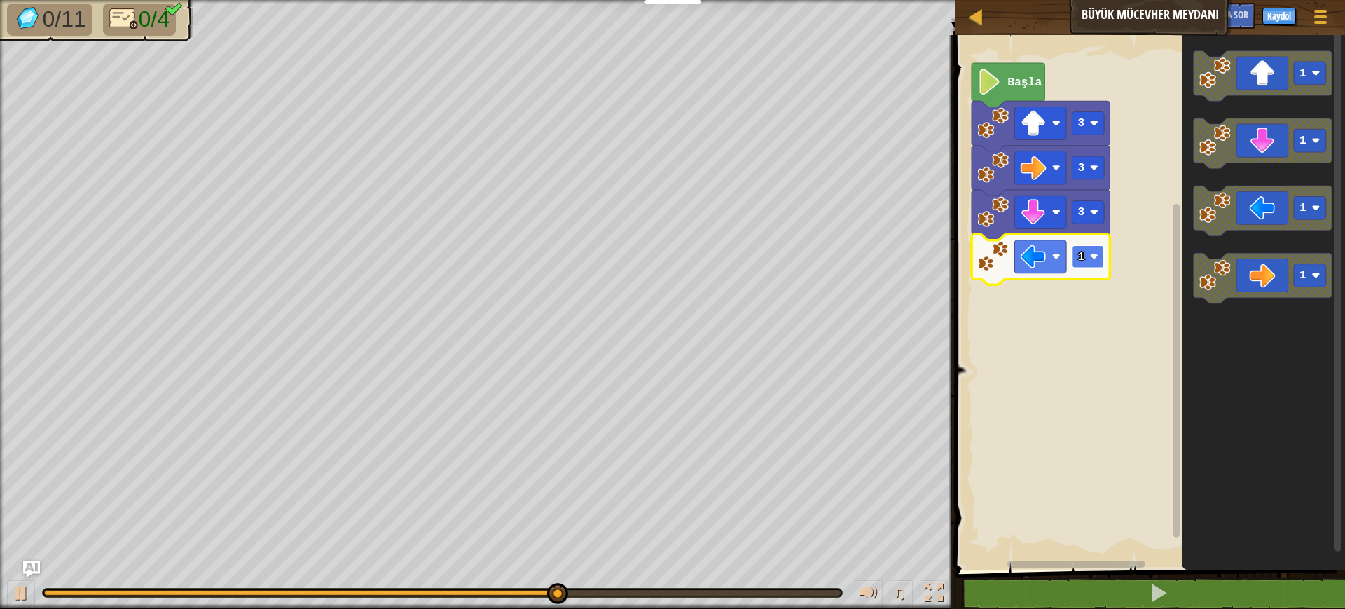
click at [1065, 259] on rect "Blockly Çalışma Alanı" at bounding box center [1088, 256] width 32 height 23
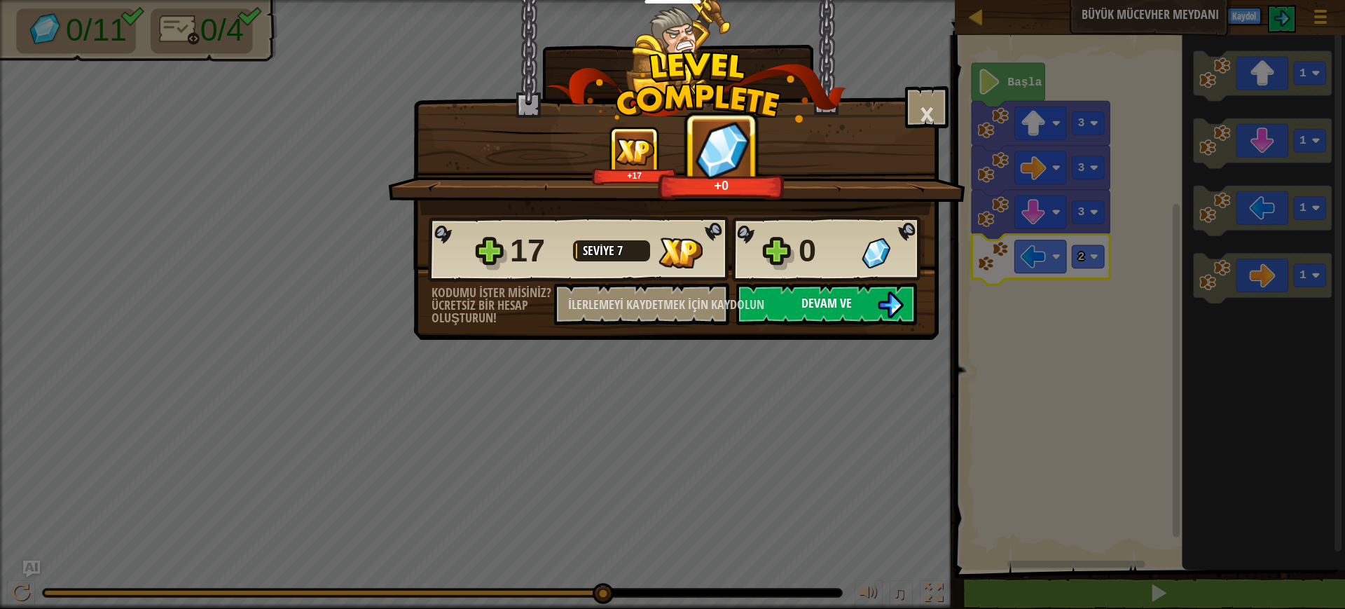
click at [846, 319] on button "Devam ve" at bounding box center [826, 304] width 181 height 42
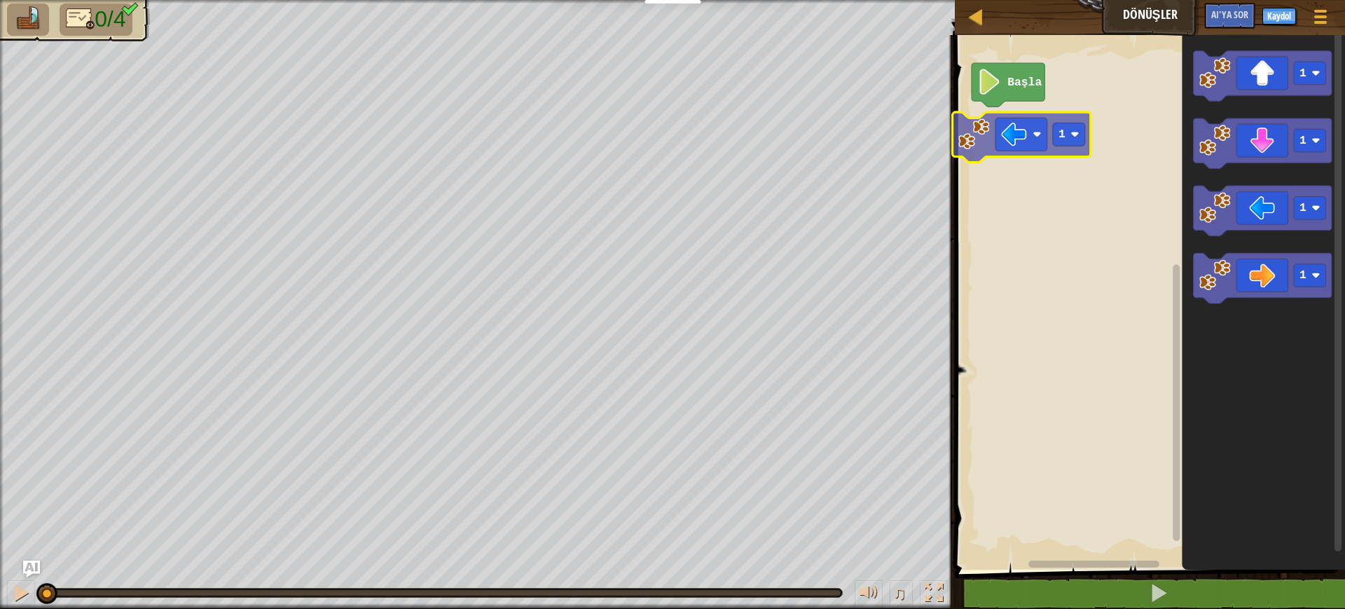
click at [1040, 129] on div "Başla 1 1 1 1 1" at bounding box center [1148, 298] width 394 height 541
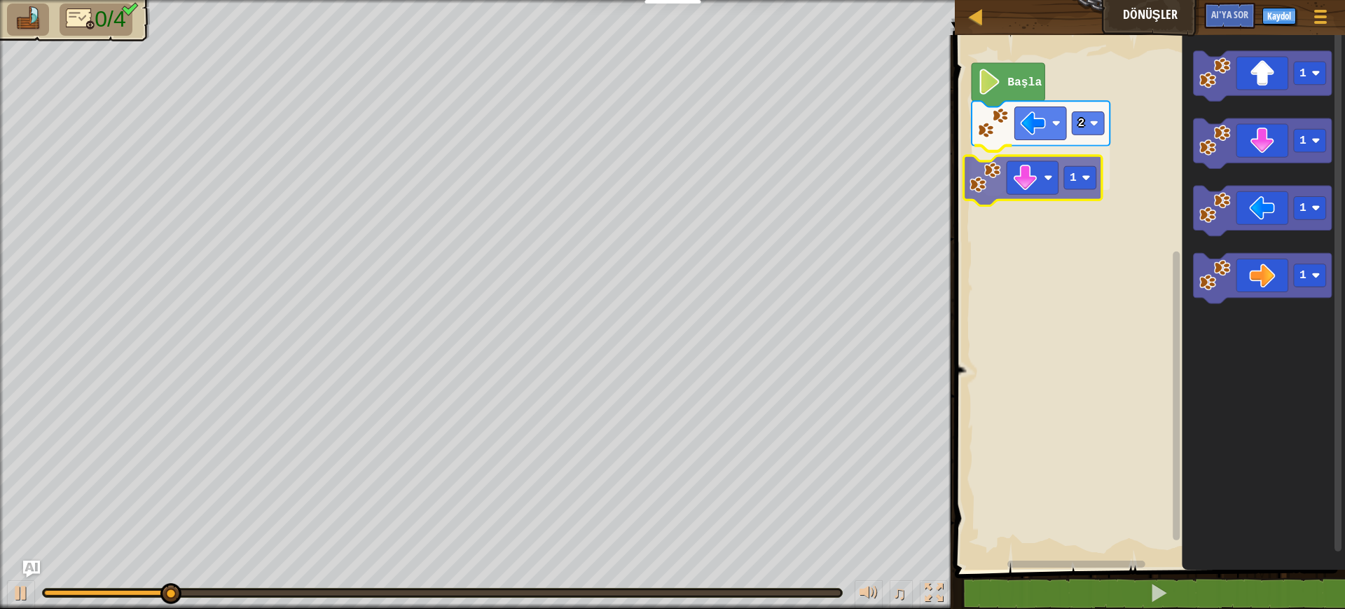
click at [1028, 191] on div "Başla 2 1 1 1 1 1 1" at bounding box center [1148, 298] width 394 height 541
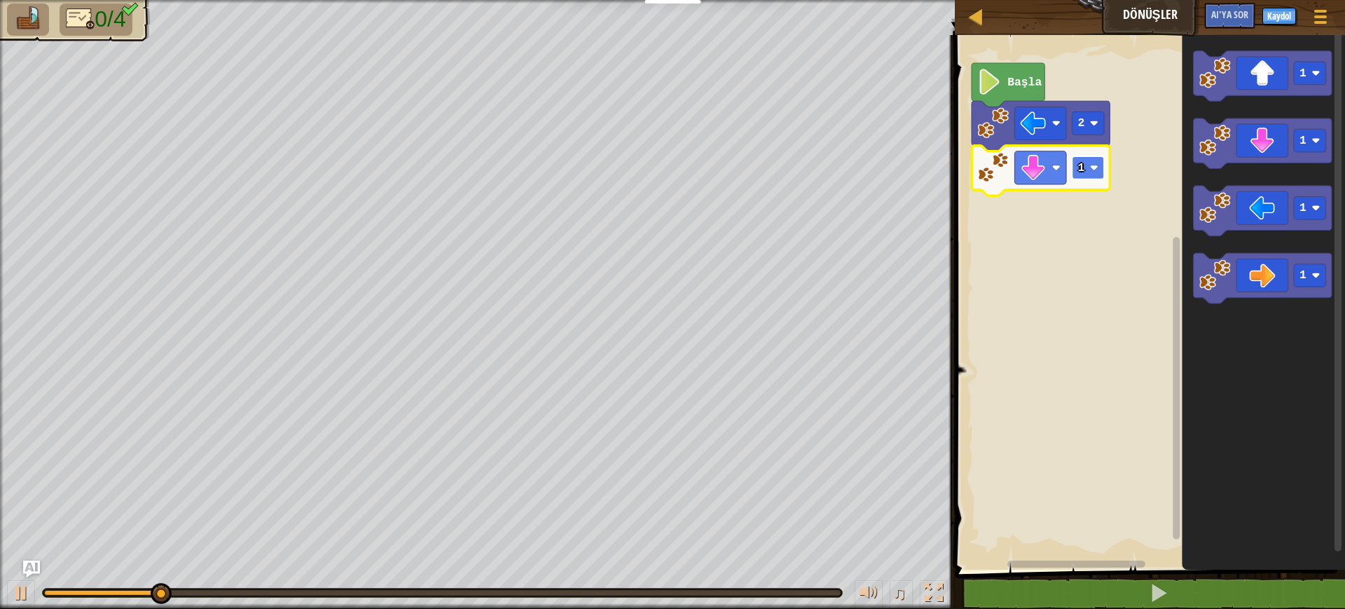
click at [1065, 170] on rect "Blockly Çalışma Alanı" at bounding box center [1088, 167] width 32 height 23
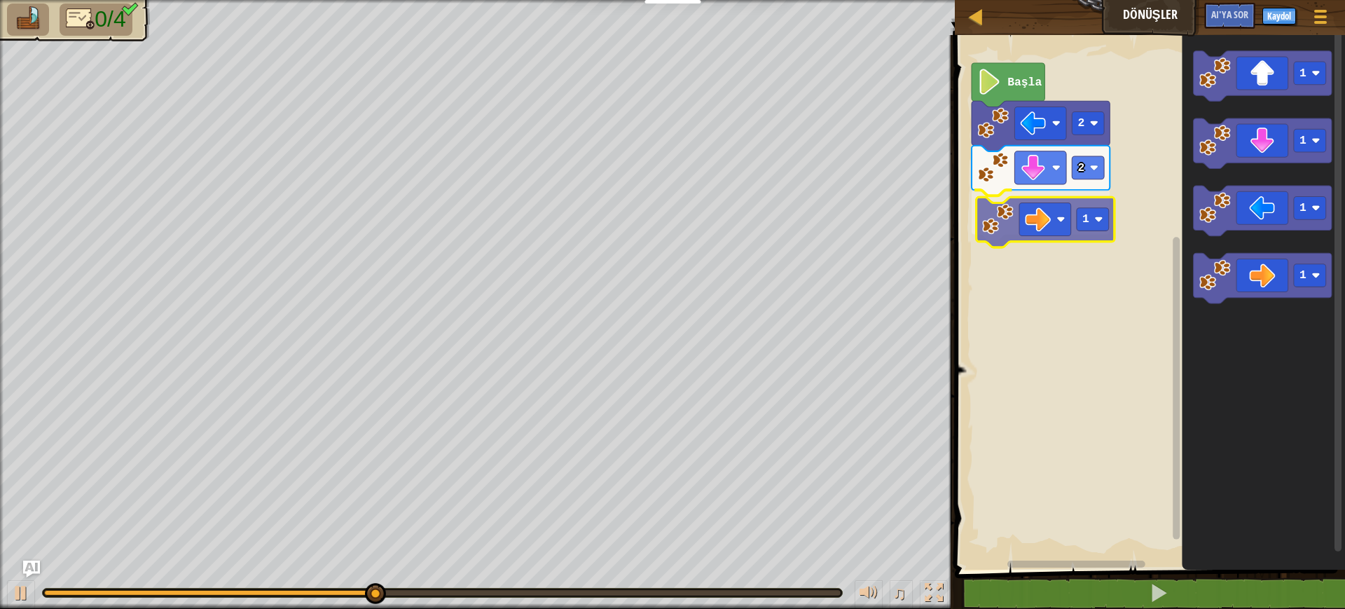
click at [1044, 212] on div "Başla 2 2 1 1 1 1 1 1" at bounding box center [1148, 298] width 394 height 541
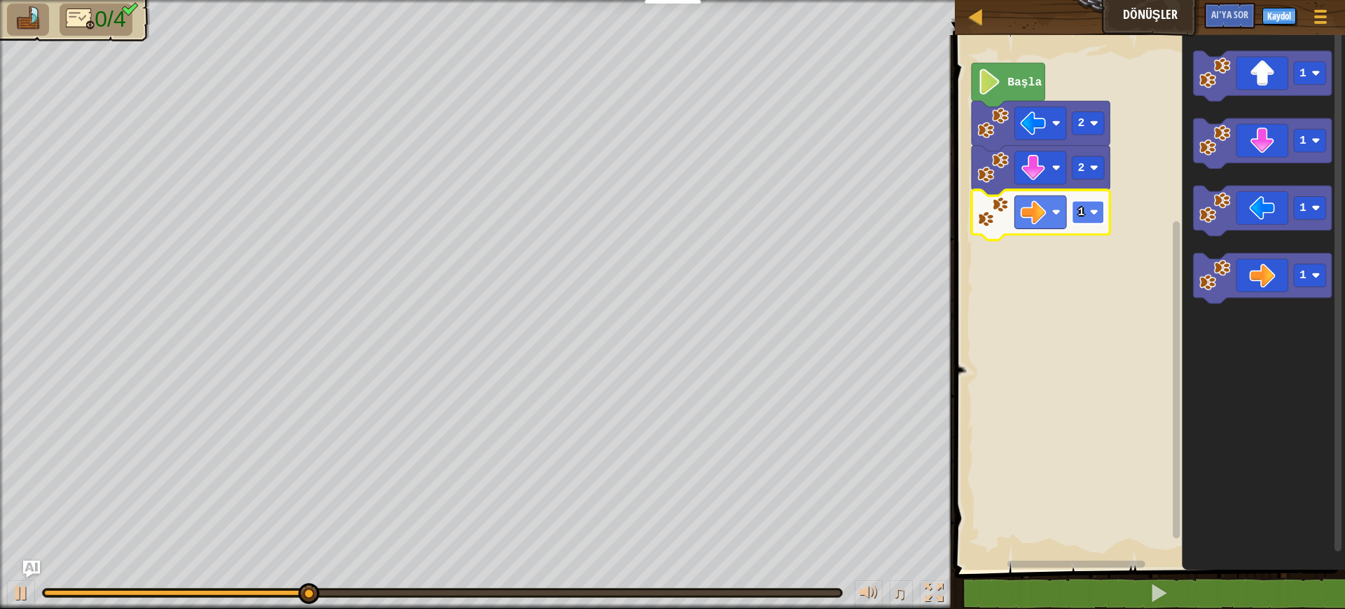
click at [1065, 216] on text "1" at bounding box center [1081, 211] width 7 height 13
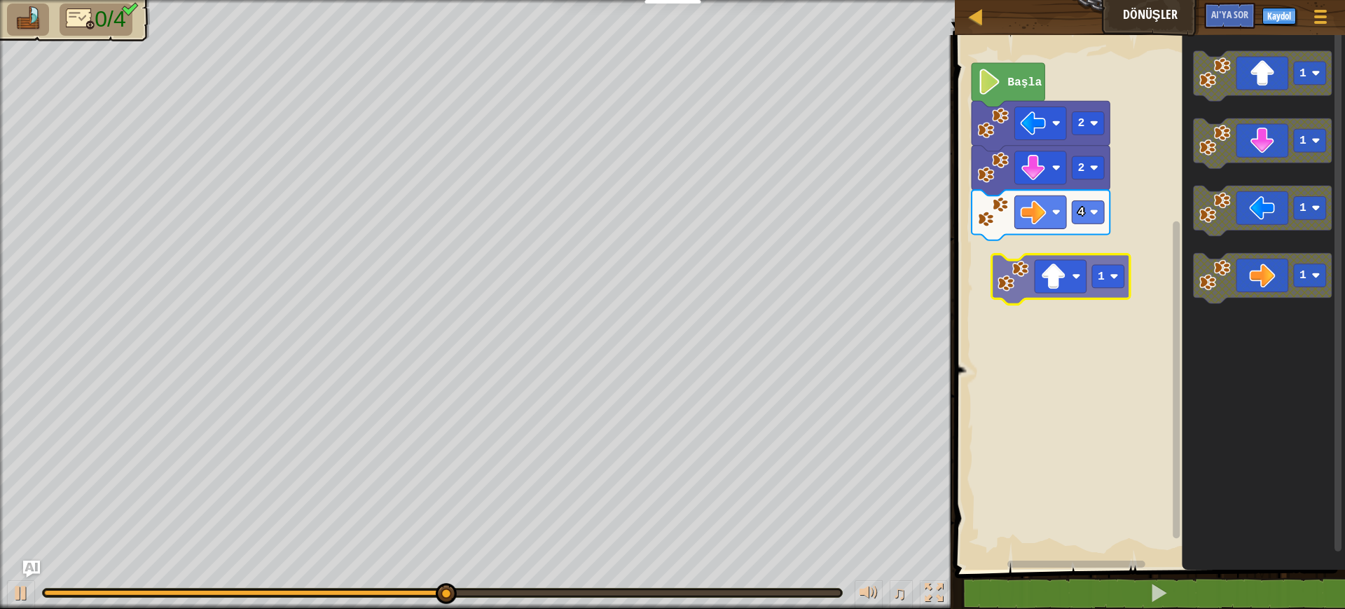
click at [1065, 276] on div "Başla 2 2 4 1 1 1 1 1" at bounding box center [1148, 298] width 394 height 541
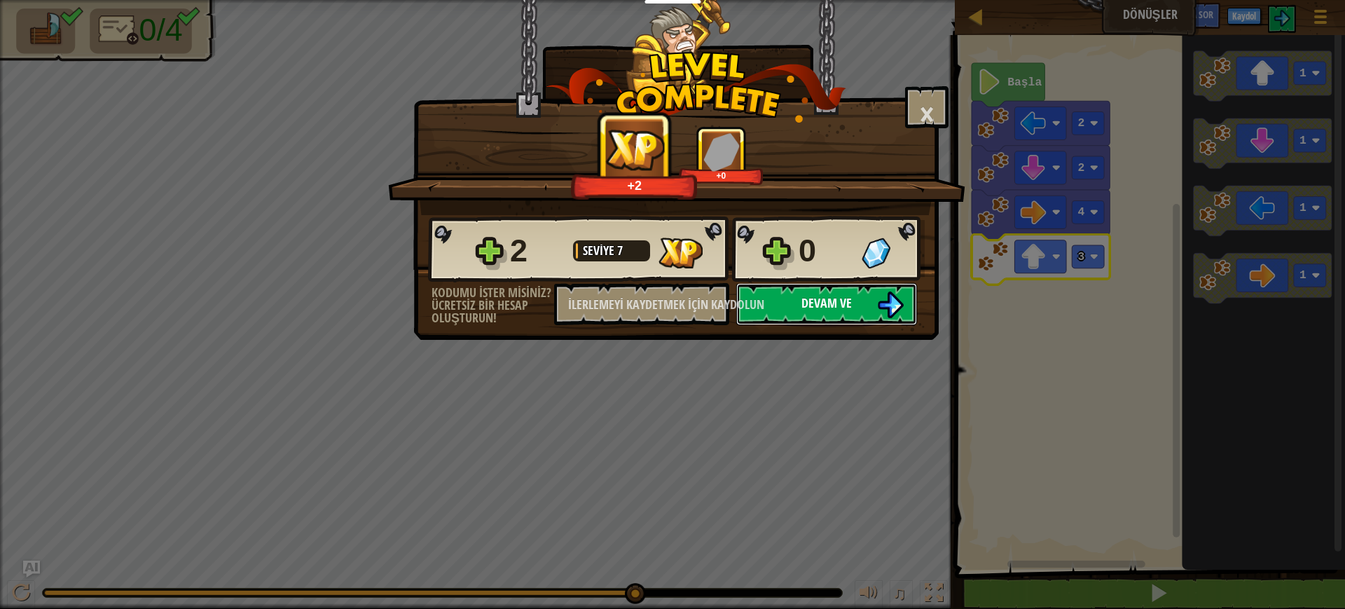
click at [864, 317] on button "Devam ve" at bounding box center [826, 304] width 181 height 42
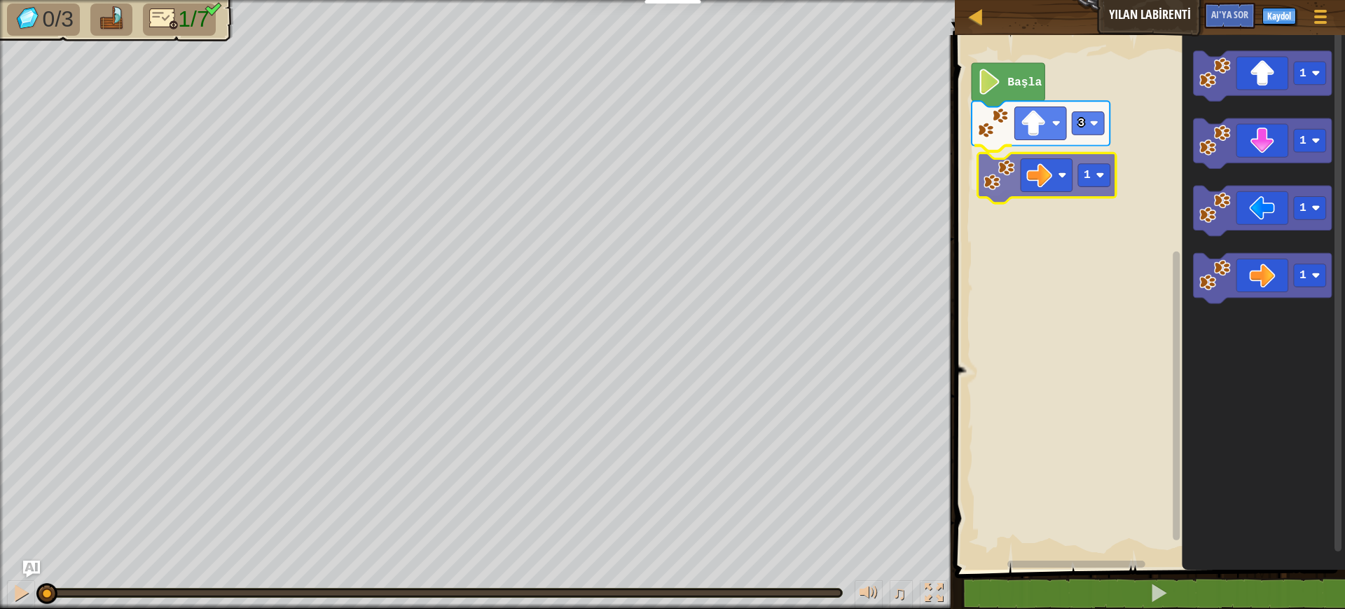
click at [1045, 169] on div "3 1 Başla 1 1 1 1 1" at bounding box center [1148, 298] width 394 height 541
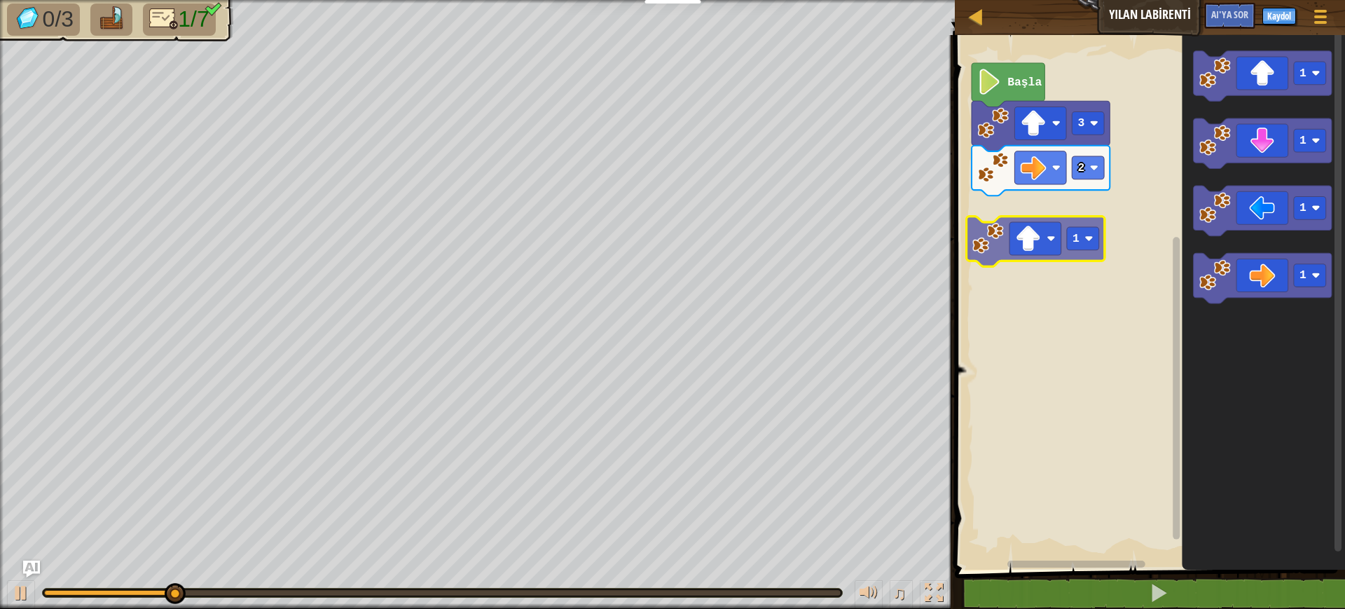
click at [1022, 247] on div "Başla 3 2 1 1 1 1 1" at bounding box center [1148, 298] width 394 height 541
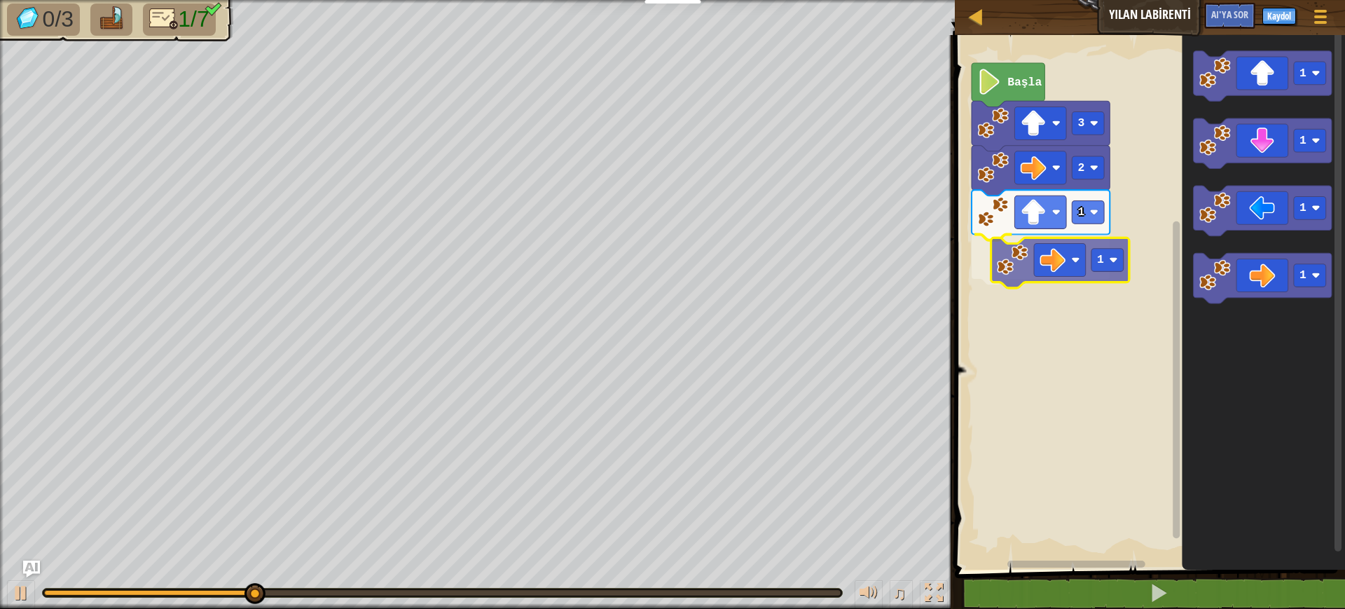
click at [1056, 251] on div "1 1 2 3 Başla 1 1 1 1 1" at bounding box center [1148, 298] width 394 height 541
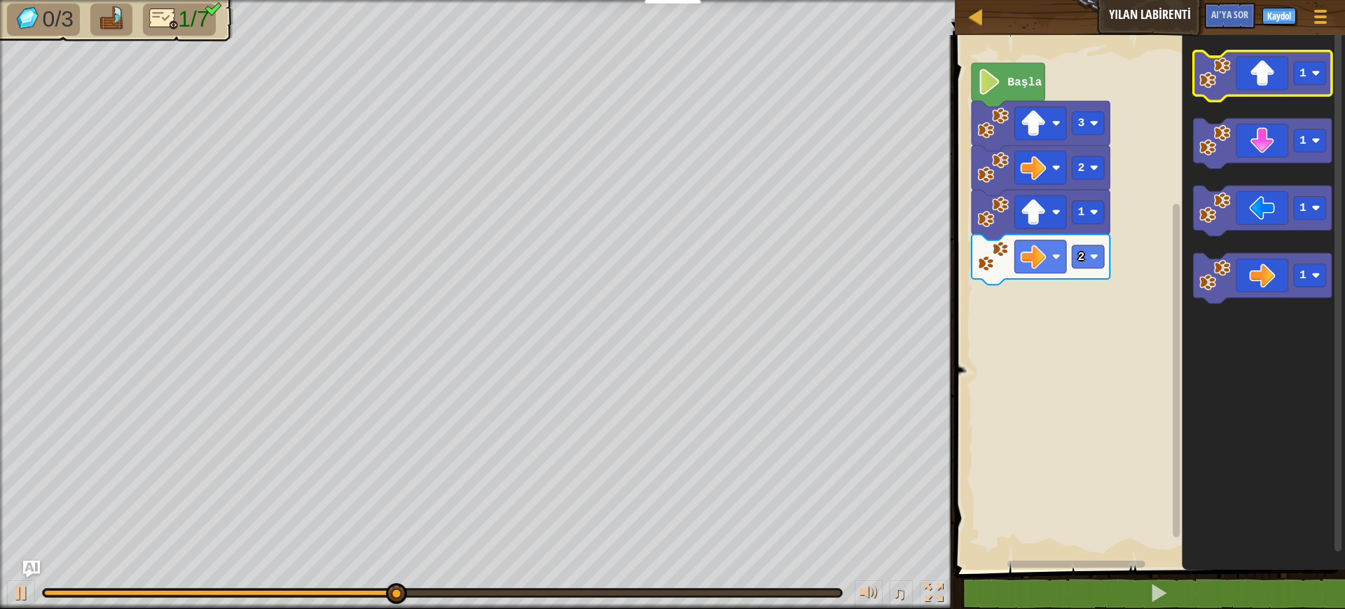
click at [1065, 88] on icon "Blockly Çalışma Alanı" at bounding box center [1263, 76] width 138 height 50
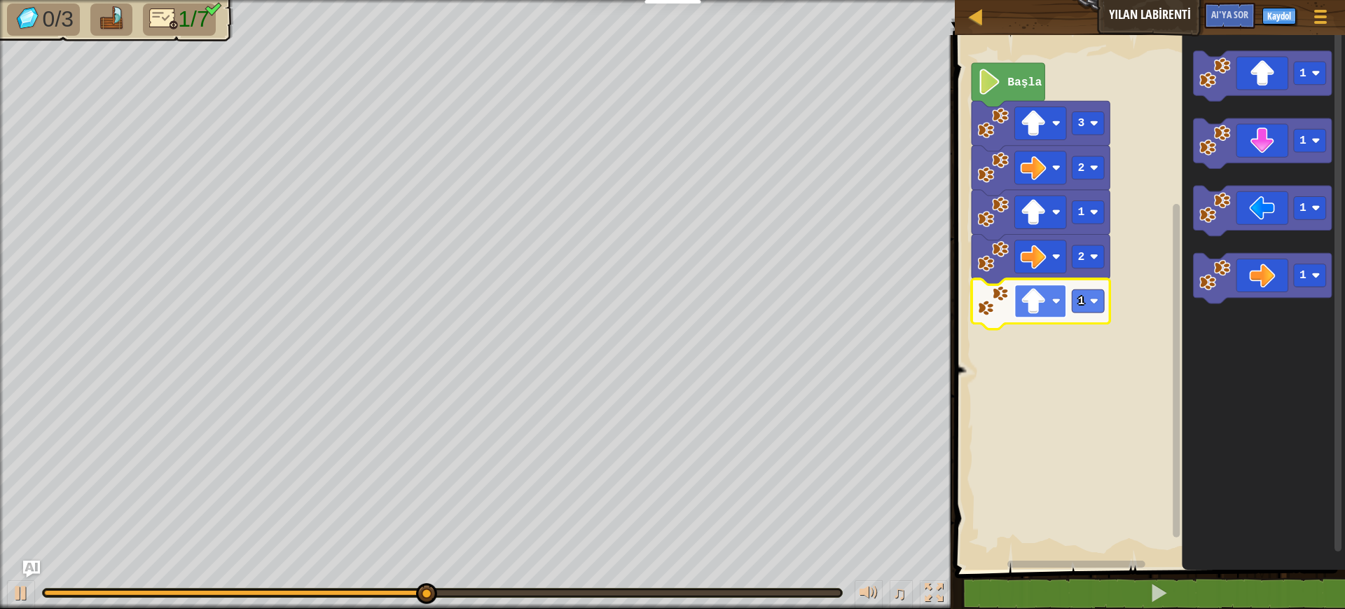
click at [1063, 308] on rect "Blockly Çalışma Alanı" at bounding box center [1041, 300] width 52 height 33
click at [1065, 308] on rect "Blockly Çalışma Alanı" at bounding box center [1088, 300] width 32 height 23
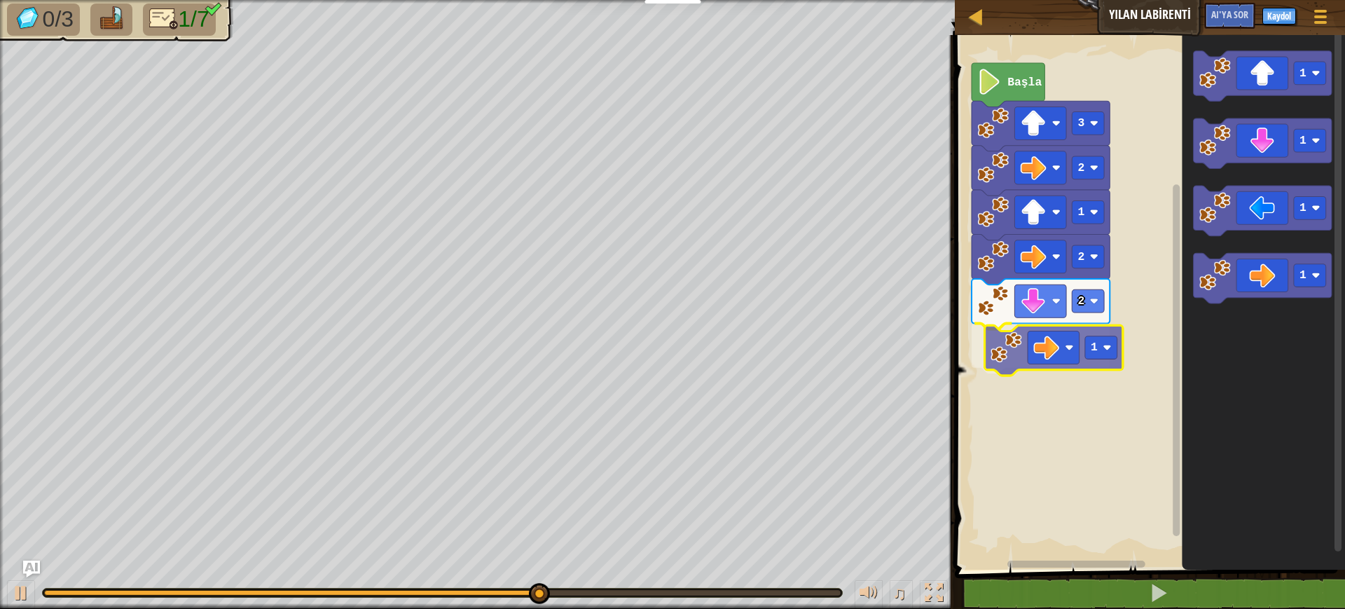
click at [1065, 350] on div "Başla 3 2 1 2 2 1 1 1 1 1 1" at bounding box center [1148, 298] width 394 height 541
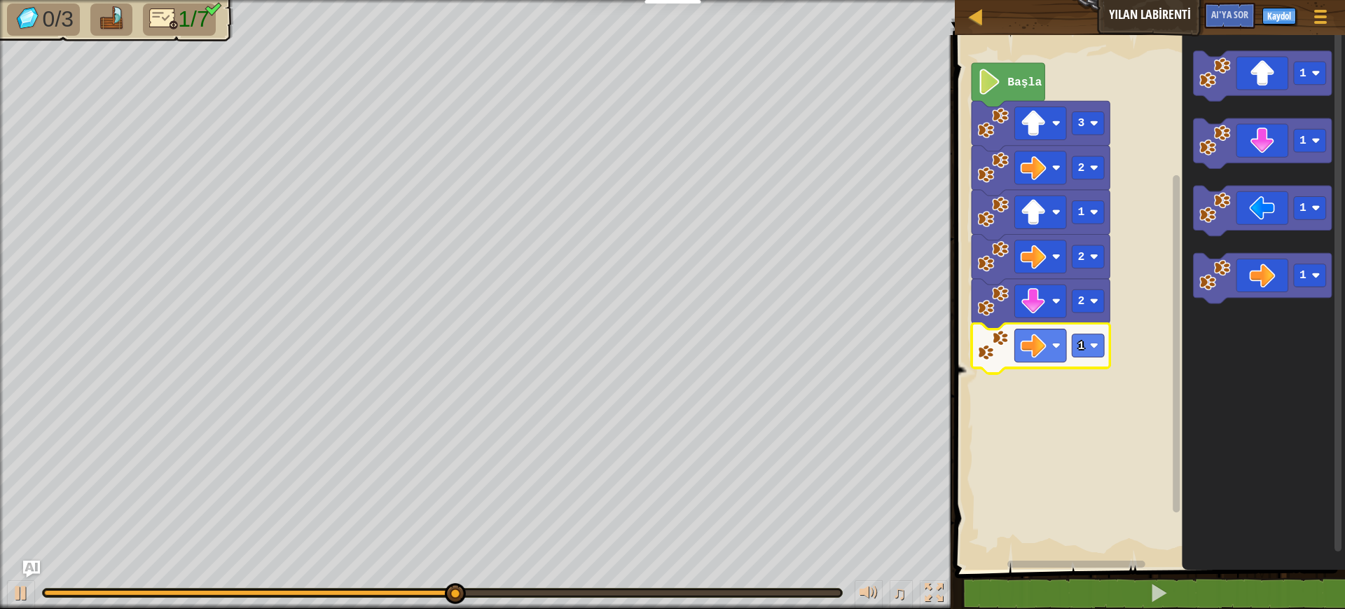
click at [1065, 359] on icon "Blockly Çalışma Alanı" at bounding box center [1041, 348] width 138 height 50
click at [1065, 348] on image "Blockly Çalışma Alanı" at bounding box center [1094, 345] width 8 height 8
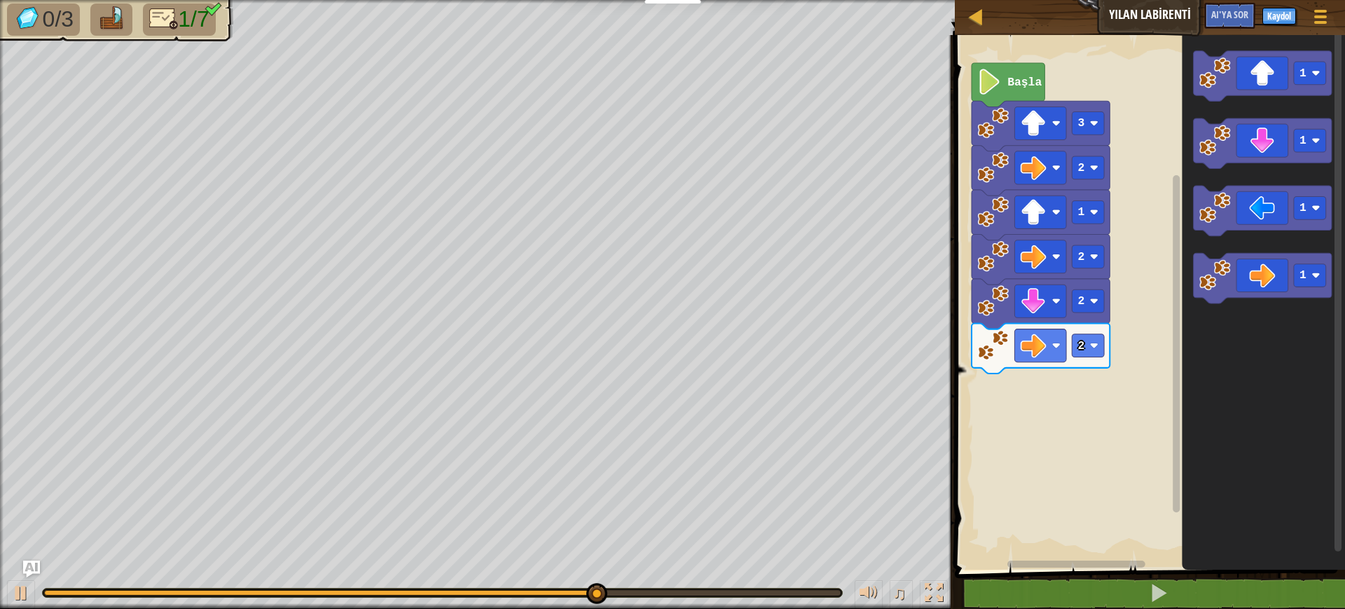
click at [1044, 386] on div "Başla 3 2 1 2 2 2 1 1 1 1" at bounding box center [1148, 298] width 394 height 541
click at [1065, 82] on rect "Blockly Çalışma Alanı" at bounding box center [1310, 73] width 32 height 23
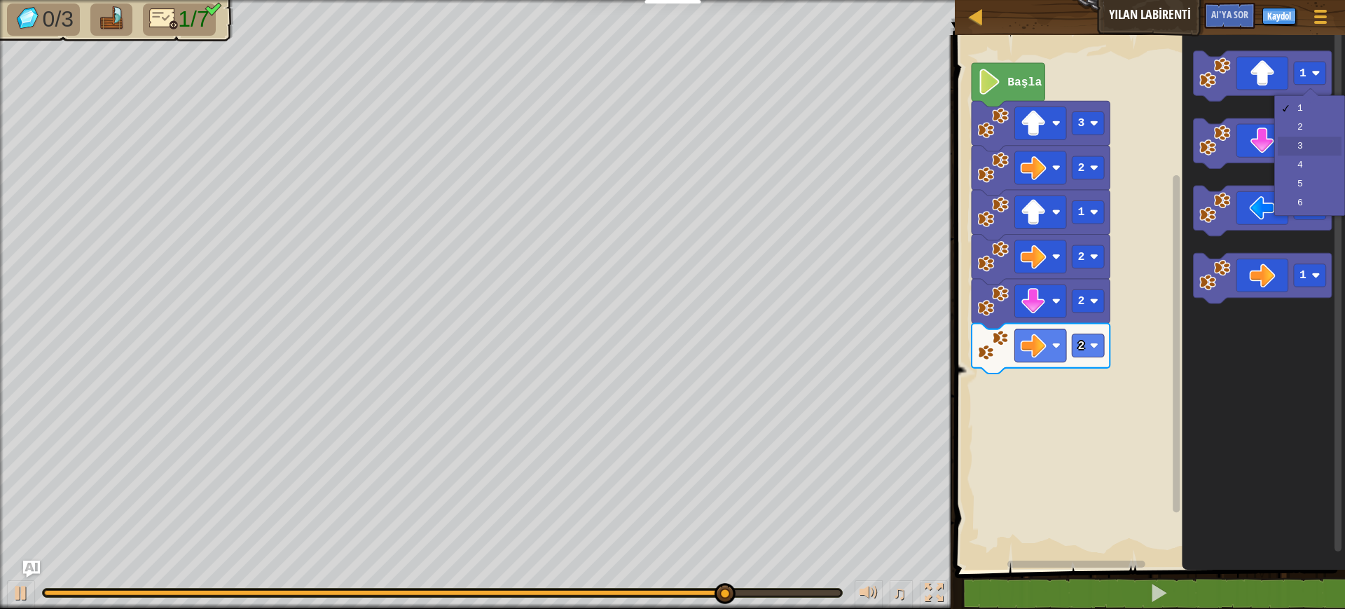
drag, startPoint x: 1306, startPoint y: 151, endPoint x: 1291, endPoint y: 101, distance: 51.9
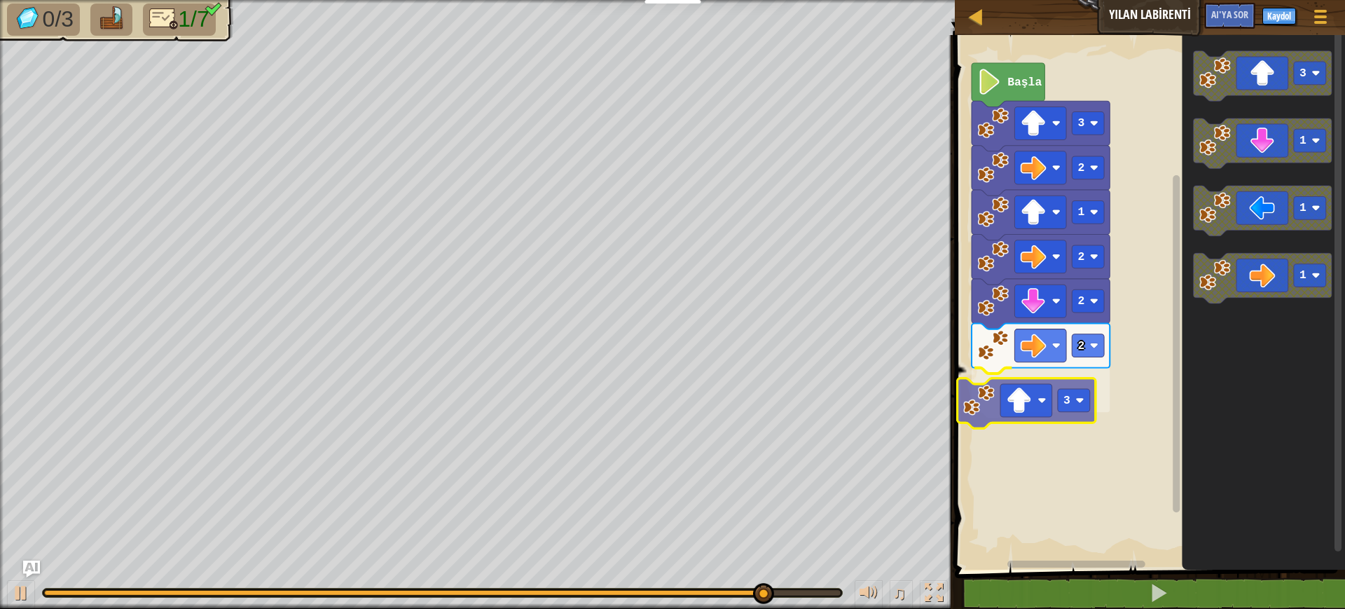
click at [1014, 418] on div "Başla 3 2 1 2 2 2 3 3 1 1 1 3" at bounding box center [1148, 298] width 394 height 541
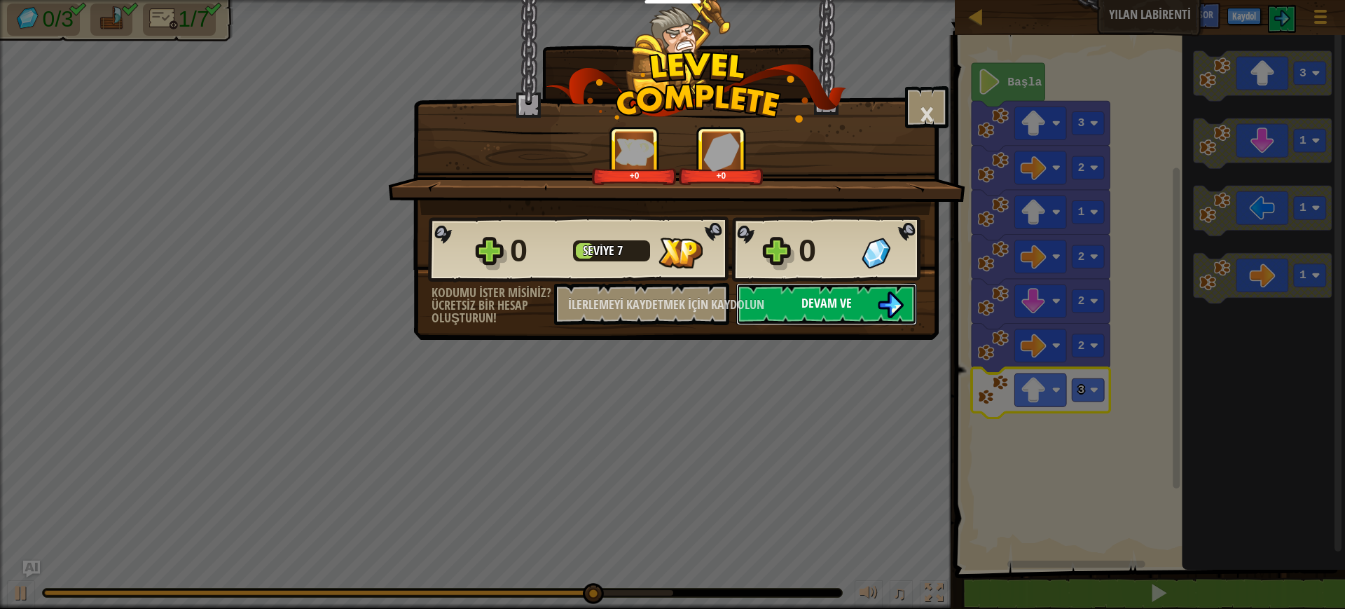
click at [836, 310] on font "Devam ve" at bounding box center [826, 303] width 50 height 18
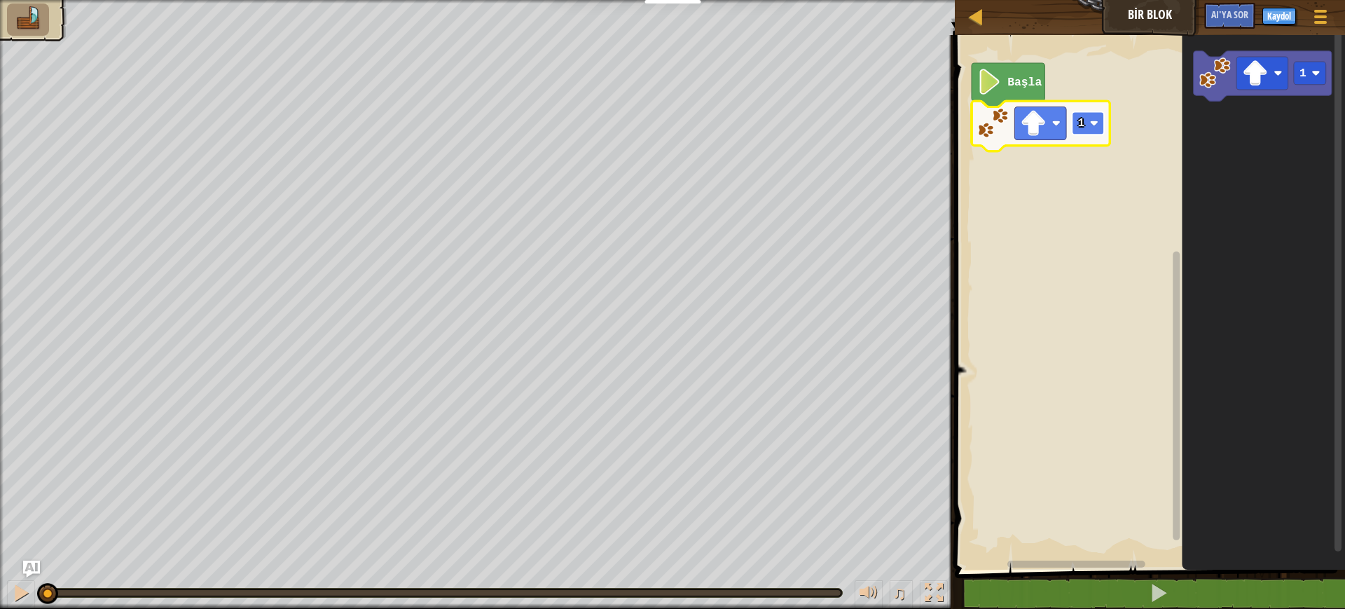
click at [1065, 125] on image "Blockly Çalışma Alanı" at bounding box center [1094, 123] width 8 height 8
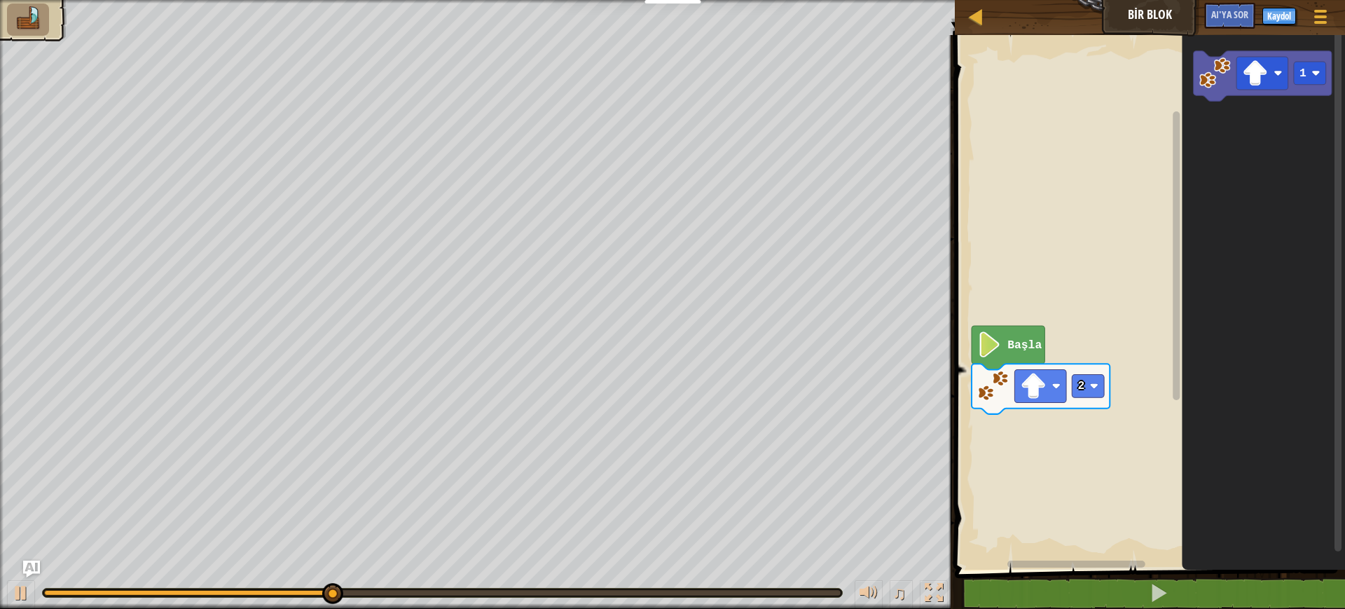
click at [1065, 250] on div "Başla 2 1" at bounding box center [1148, 298] width 394 height 541
click at [1065, 77] on g "Blockly Çalışma Alanı" at bounding box center [1262, 73] width 52 height 33
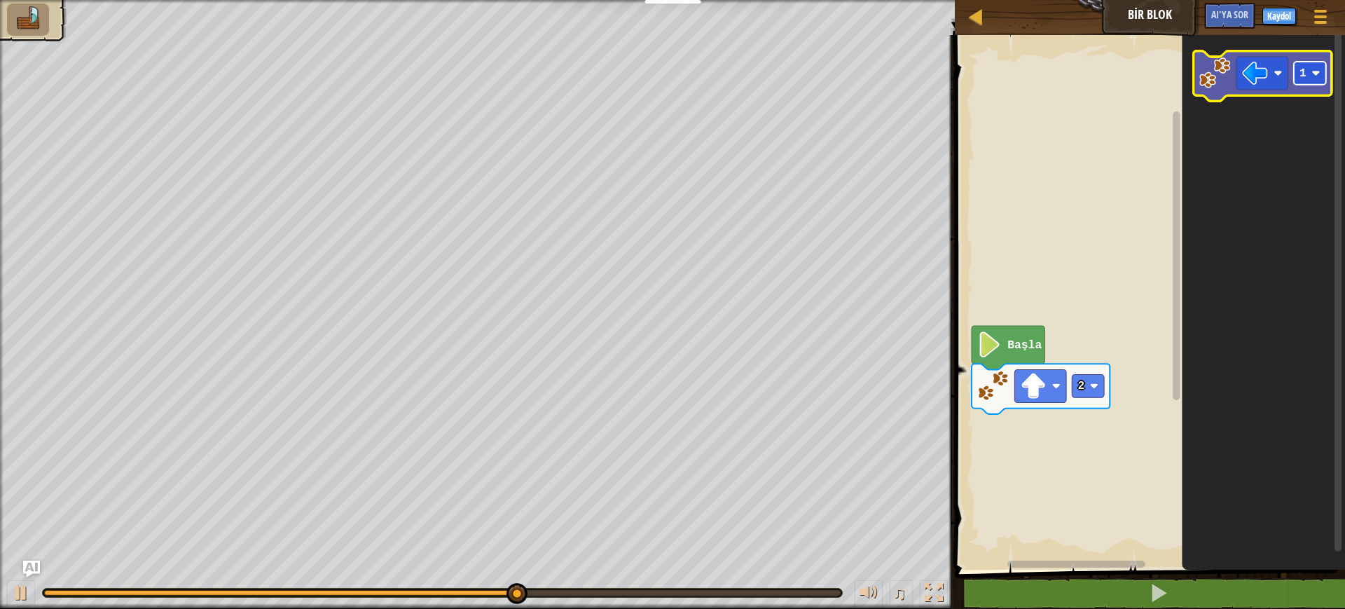
click at [1065, 77] on g "1" at bounding box center [1310, 73] width 32 height 23
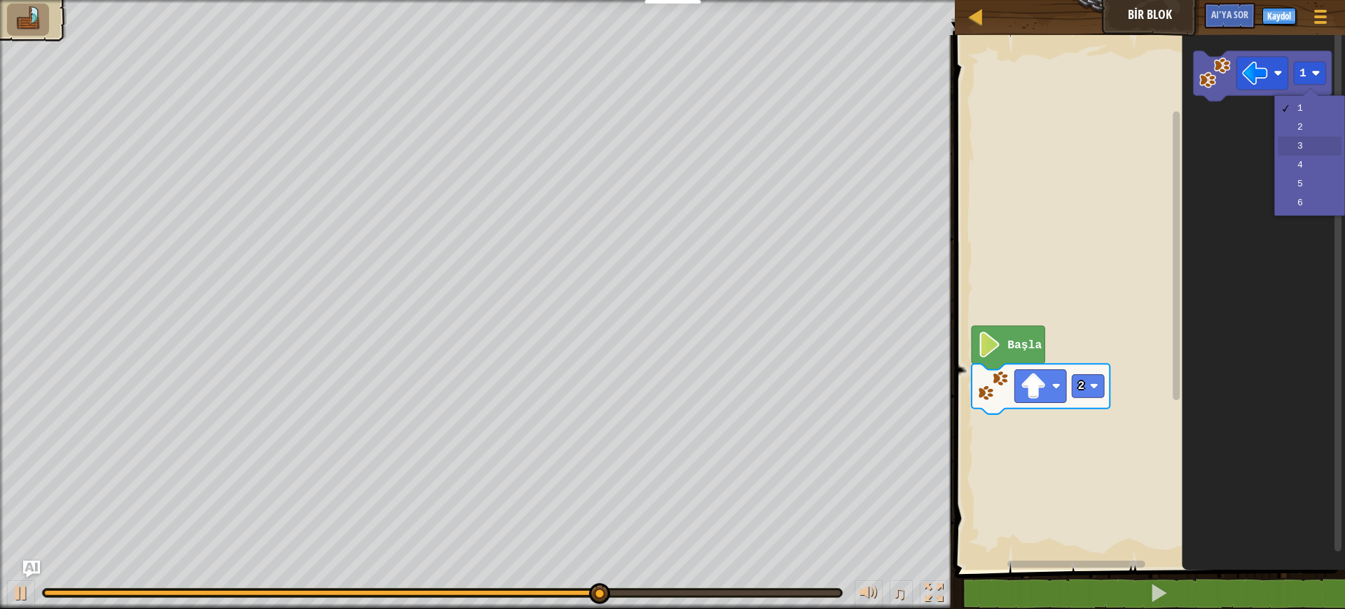
drag, startPoint x: 1304, startPoint y: 149, endPoint x: 1290, endPoint y: 116, distance: 36.4
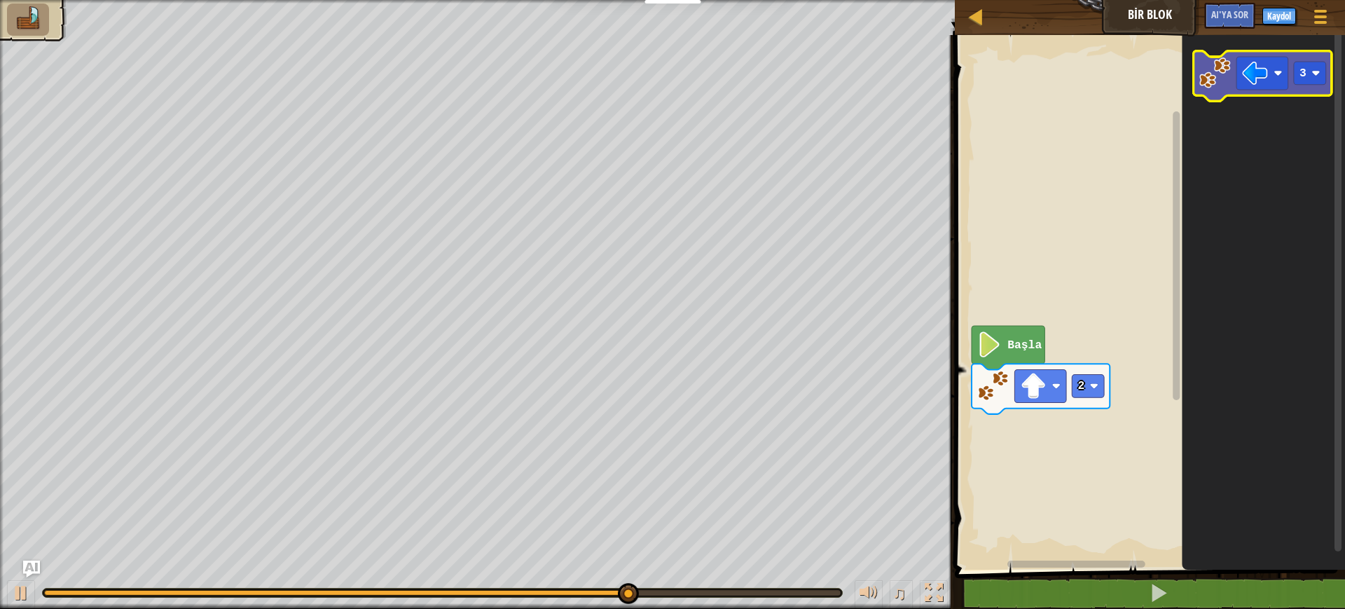
click at [1065, 81] on image "Blockly Çalışma Alanı" at bounding box center [1215, 73] width 32 height 32
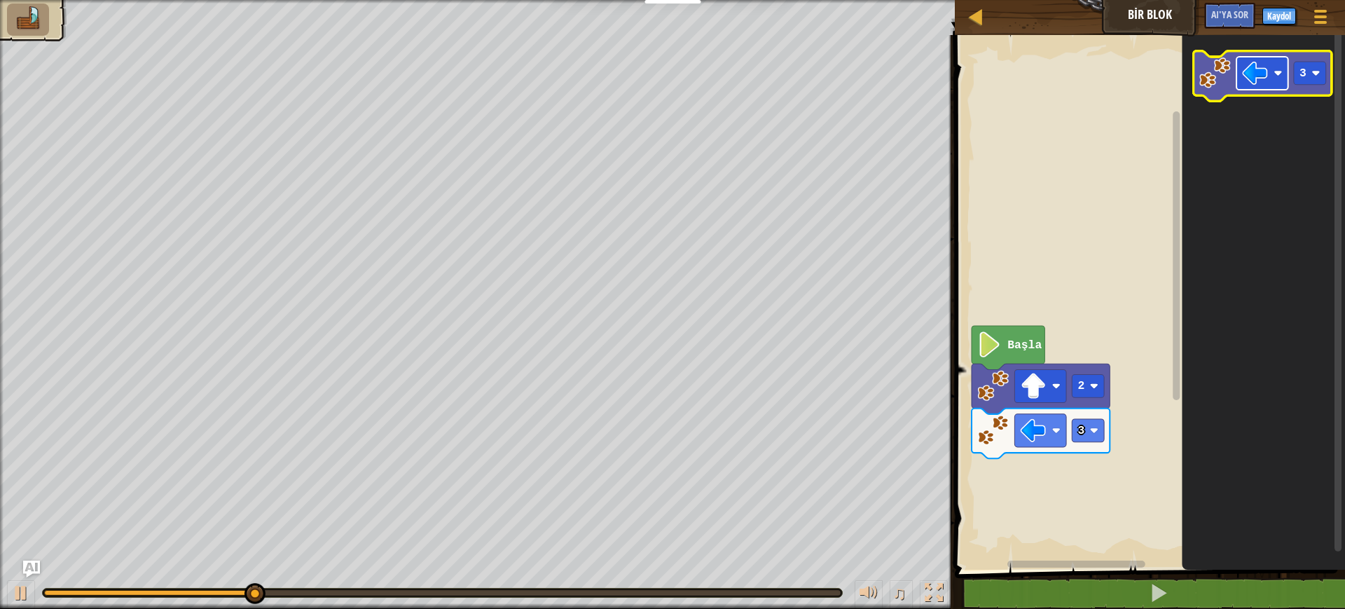
click at [1065, 68] on image "Blockly Çalışma Alanı" at bounding box center [1255, 73] width 26 height 26
click at [1065, 83] on rect "Blockly Çalışma Alanı" at bounding box center [1310, 73] width 32 height 23
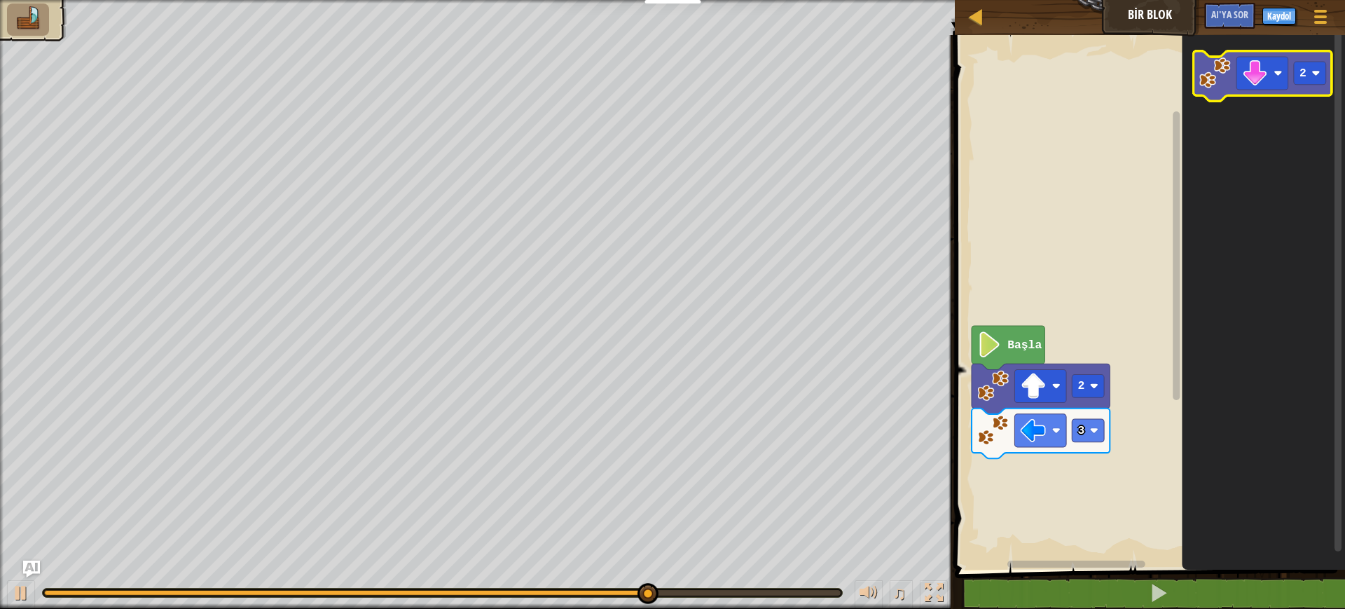
click at [1065, 76] on image "Blockly Çalışma Alanı" at bounding box center [1215, 73] width 32 height 32
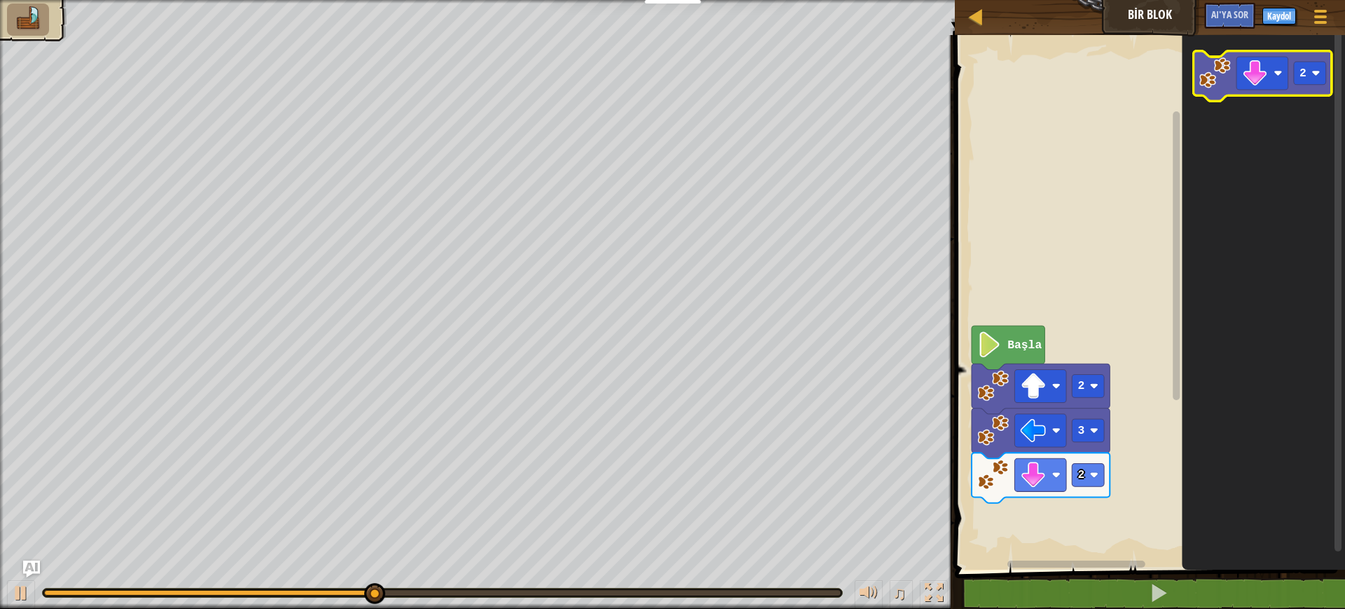
click at [1065, 91] on icon "Blockly Çalışma Alanı" at bounding box center [1263, 76] width 138 height 50
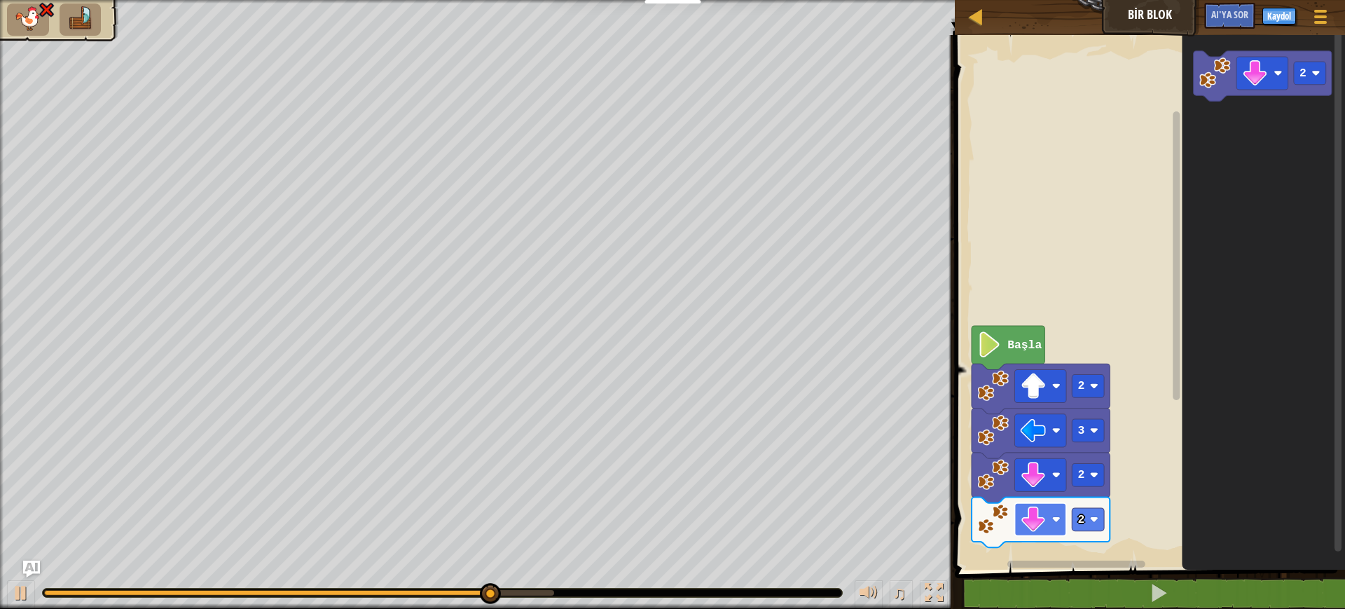
click at [1053, 486] on rect "Blockly Çalışma Alanı" at bounding box center [1041, 519] width 52 height 33
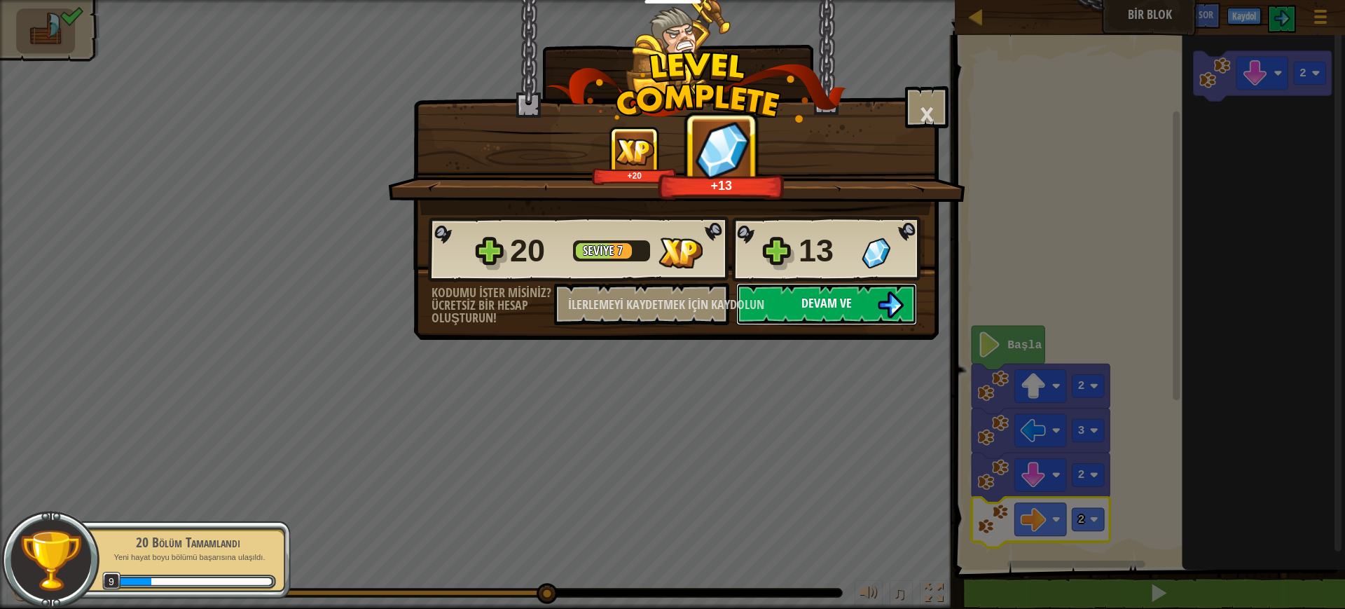
click at [859, 310] on button "Devam ve" at bounding box center [826, 304] width 181 height 42
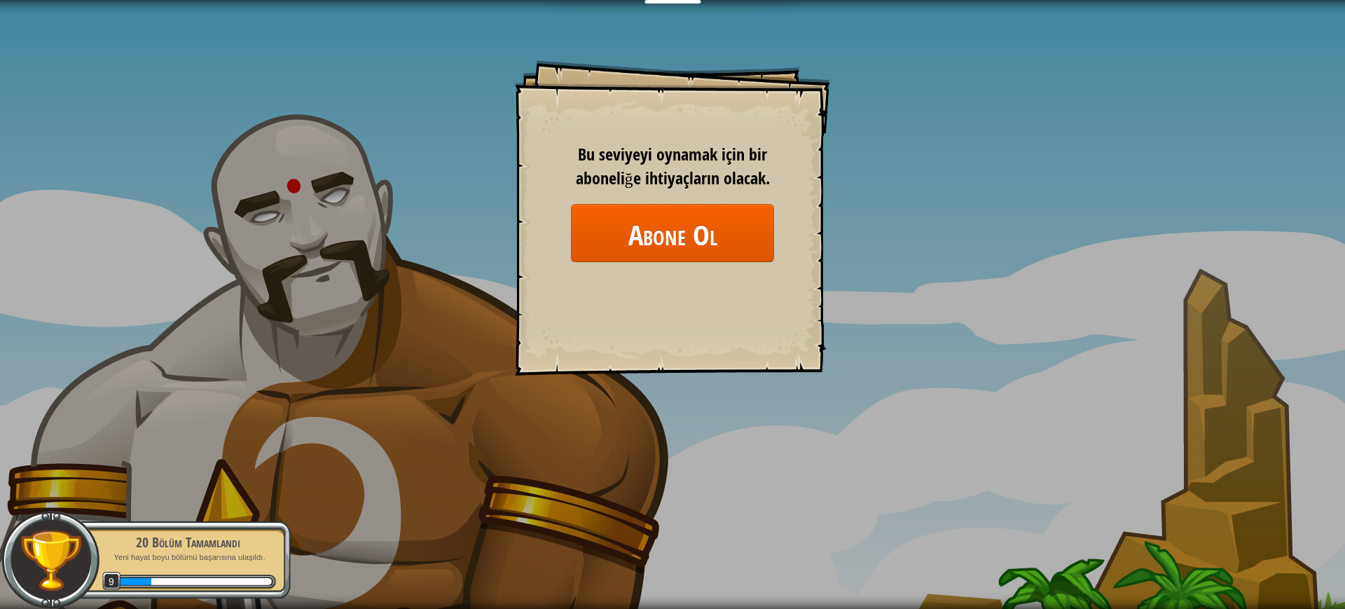
click at [908, 339] on div "Hedefler Başlangıç ​​Seviyesi Yüklenemiyor Bu seviyeyi oynamak için bir aboneli…" at bounding box center [672, 304] width 1345 height 609
